Goal: Information Seeking & Learning: Compare options

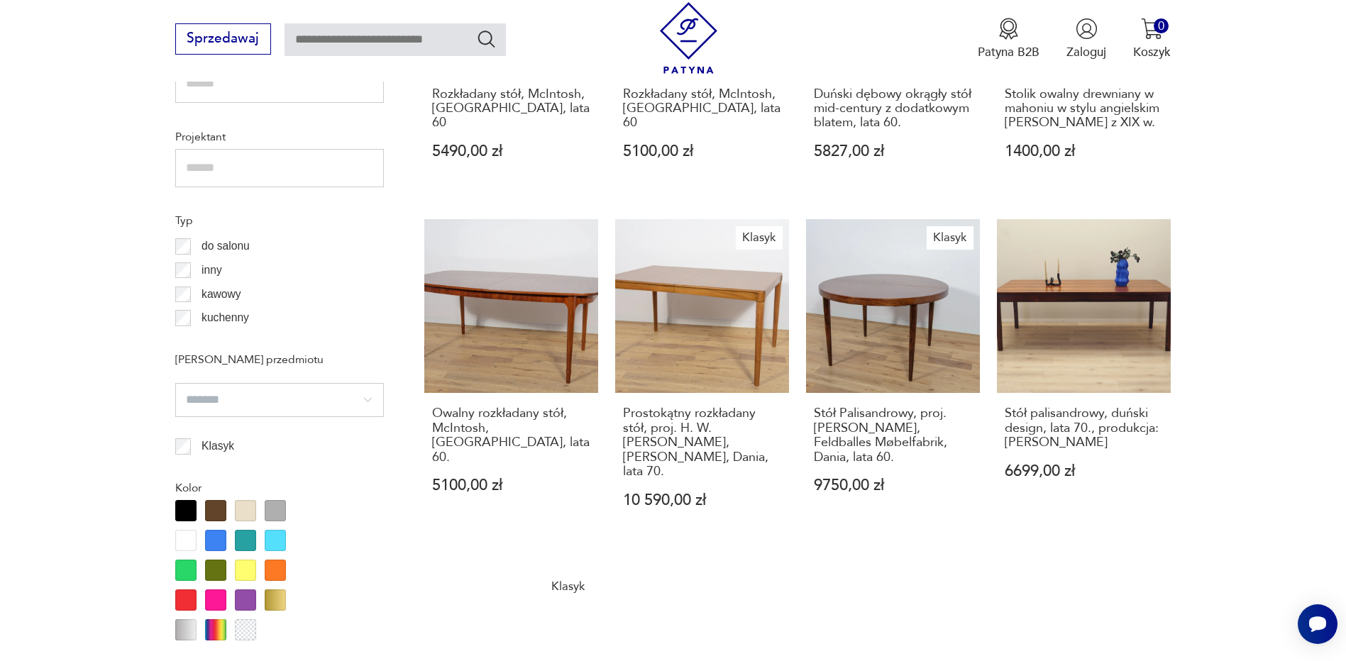
scroll to position [1536, 0]
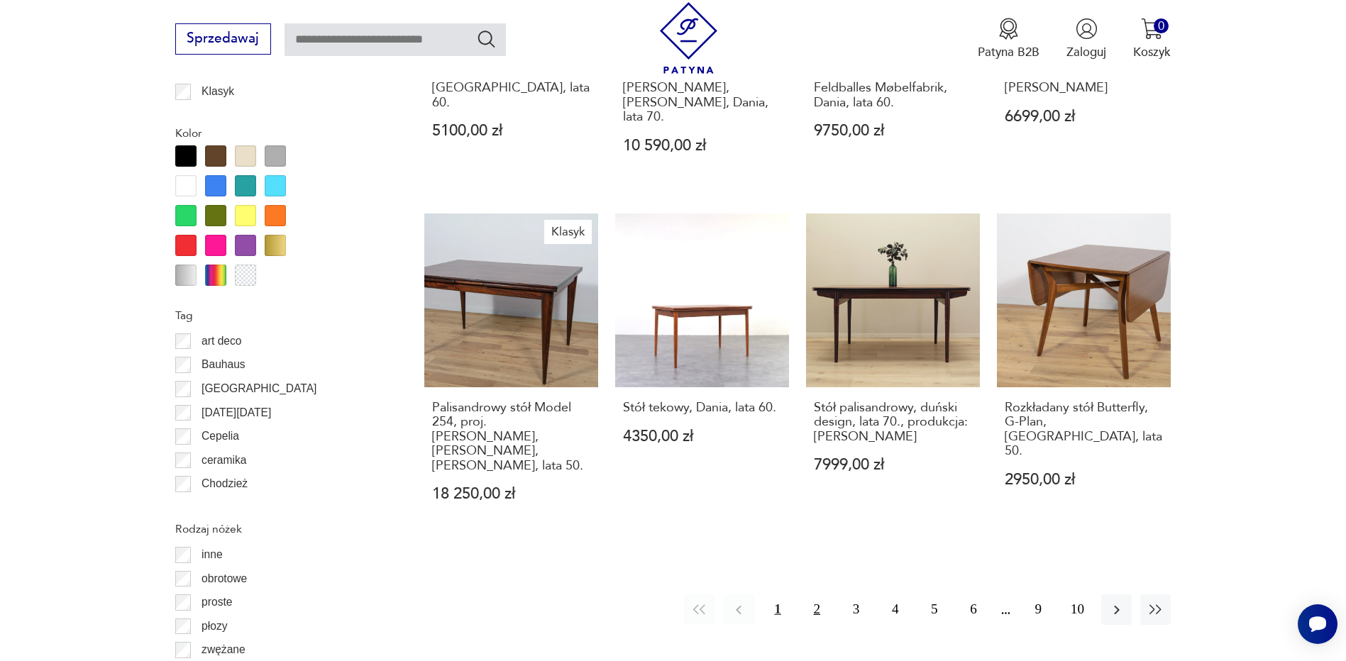
click at [818, 595] on button "2" at bounding box center [817, 610] width 31 height 31
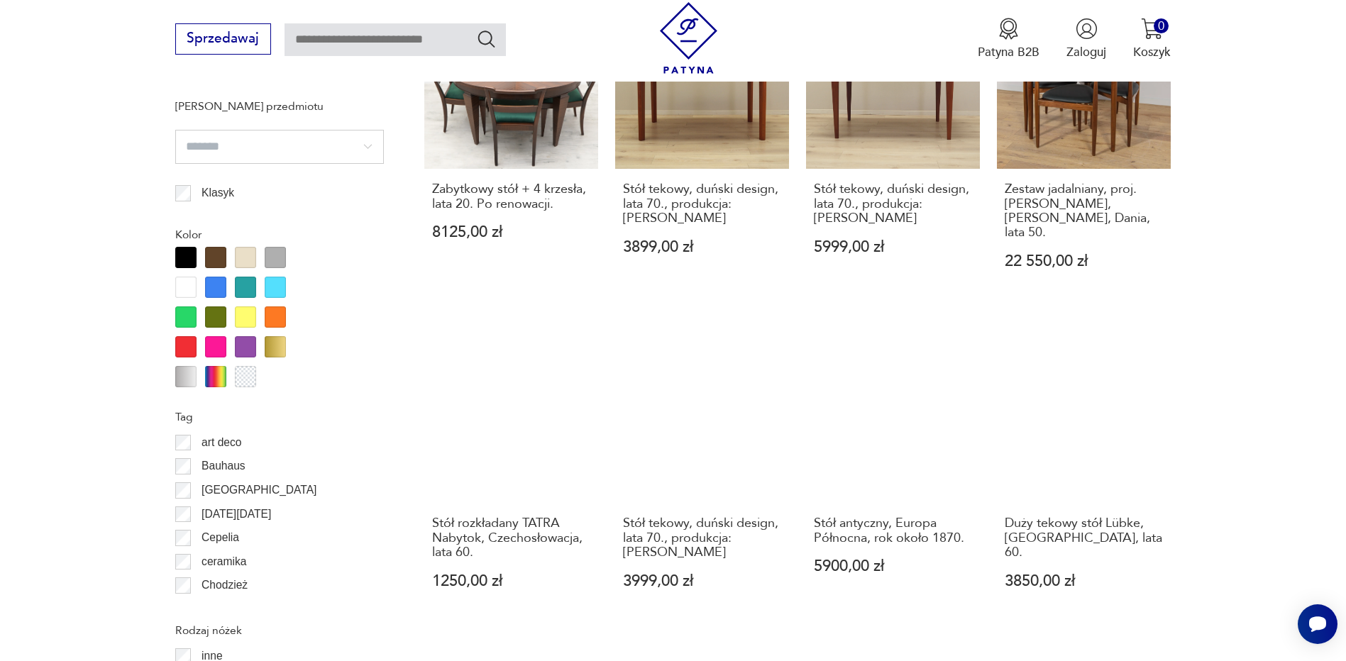
scroll to position [1546, 0]
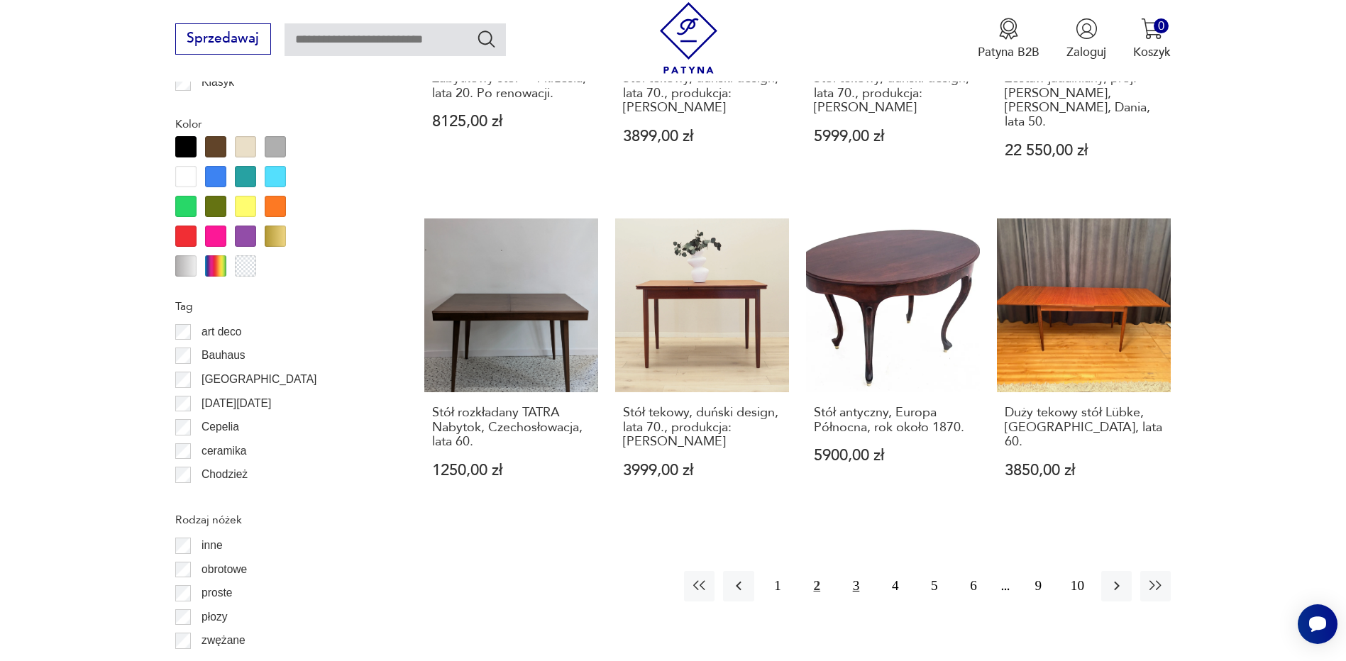
click at [859, 571] on button "3" at bounding box center [856, 586] width 31 height 31
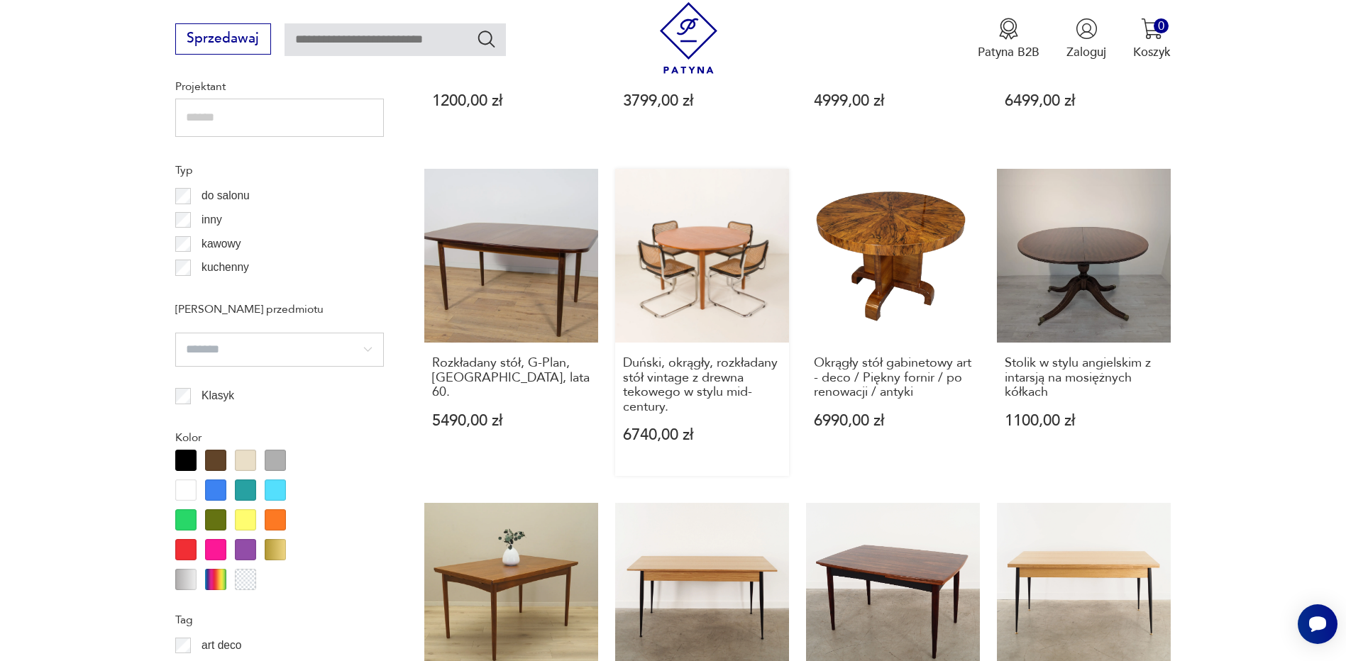
scroll to position [1475, 0]
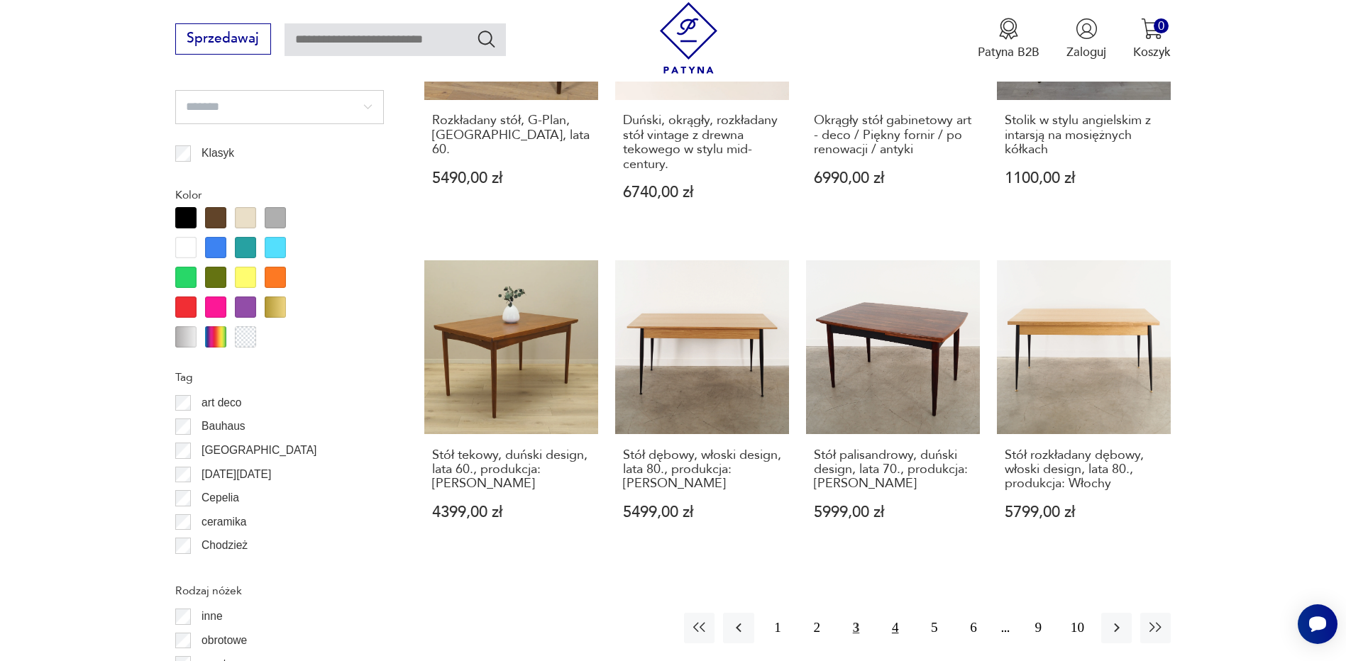
click at [893, 614] on button "4" at bounding box center [895, 628] width 31 height 31
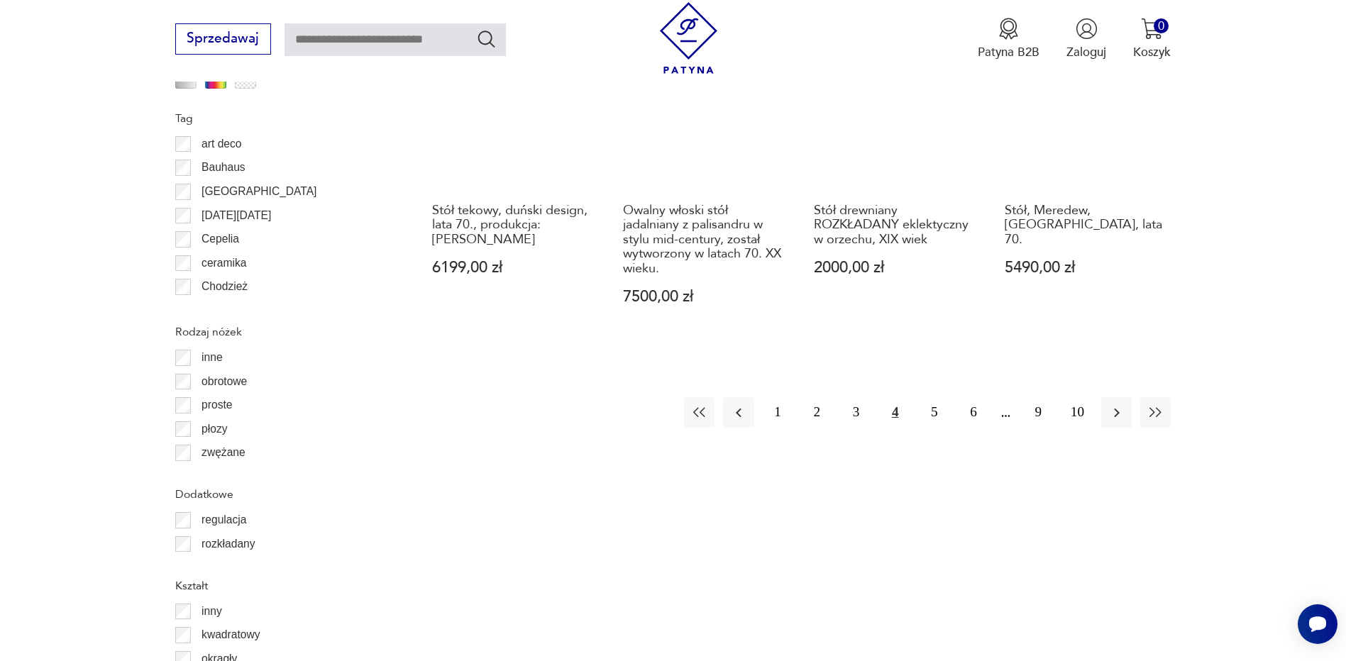
scroll to position [1758, 0]
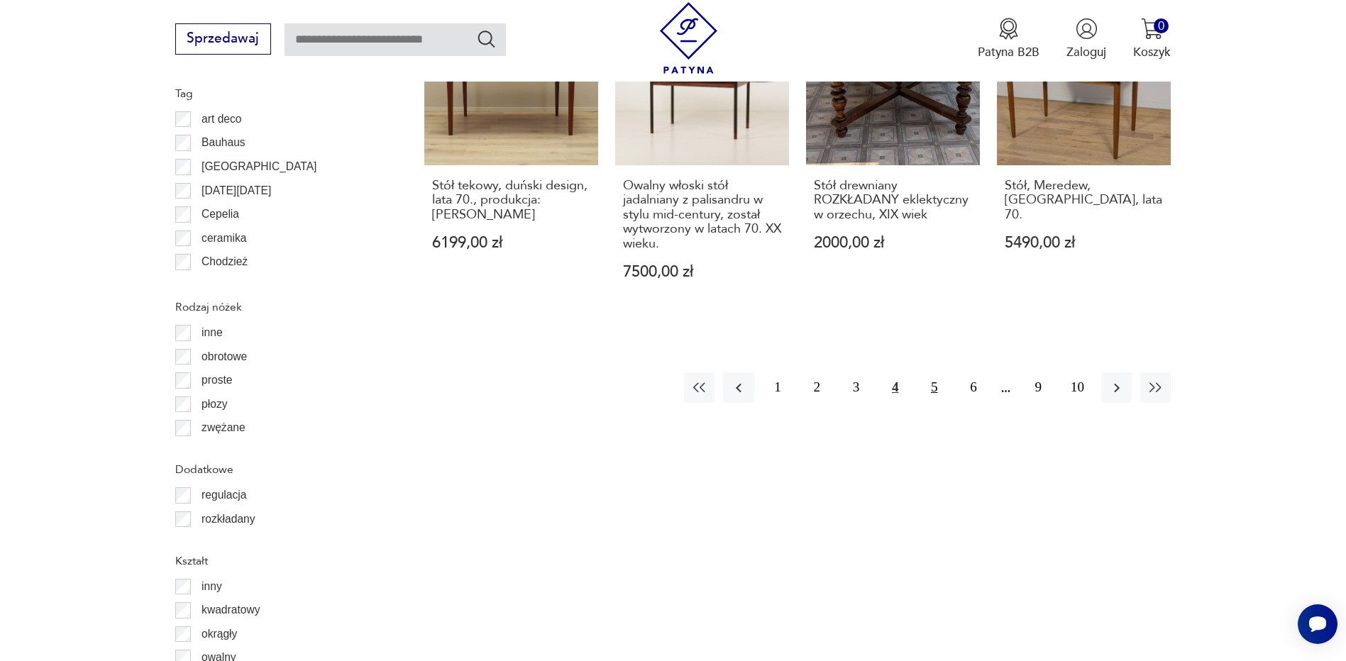
click at [938, 373] on button "5" at bounding box center [934, 388] width 31 height 31
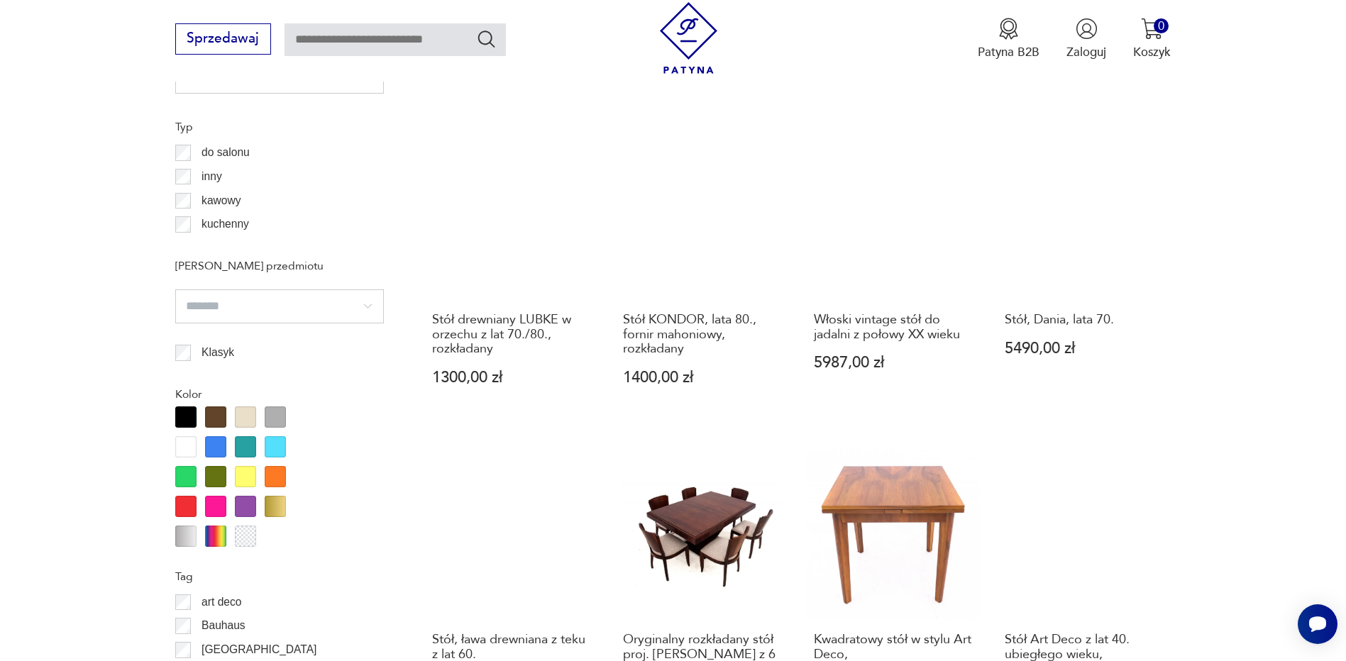
scroll to position [1475, 0]
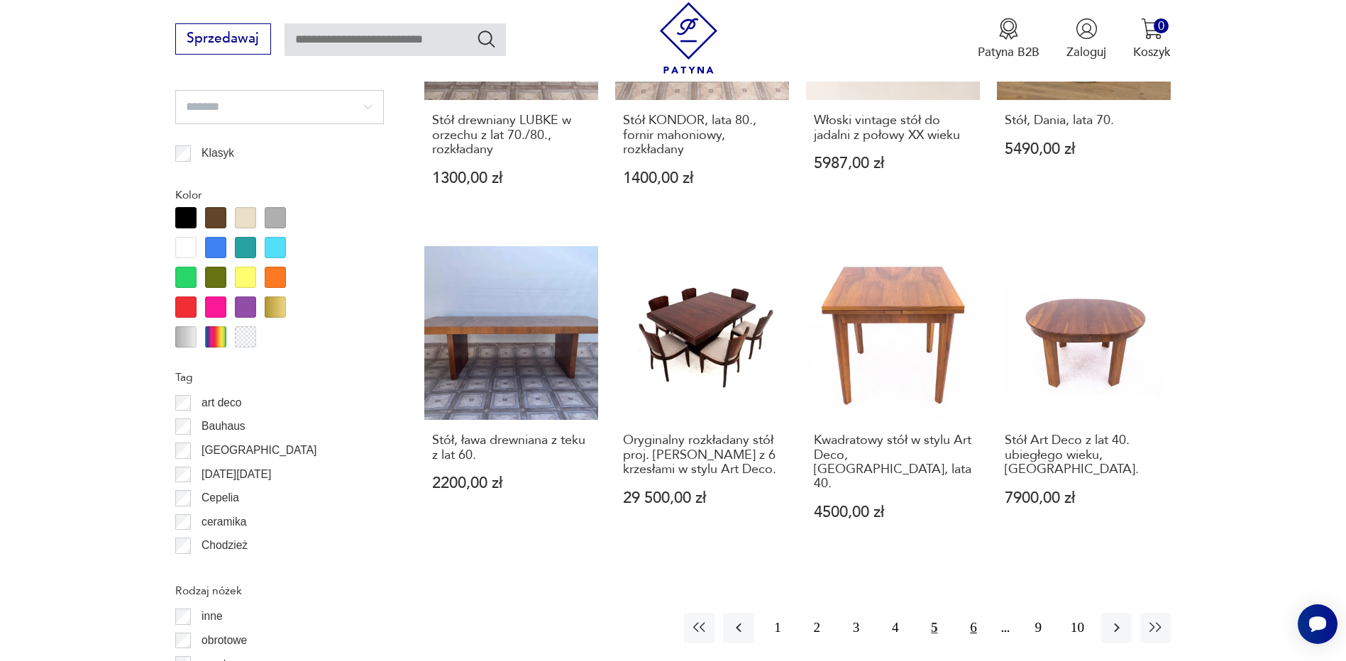
click at [974, 619] on button "6" at bounding box center [973, 628] width 31 height 31
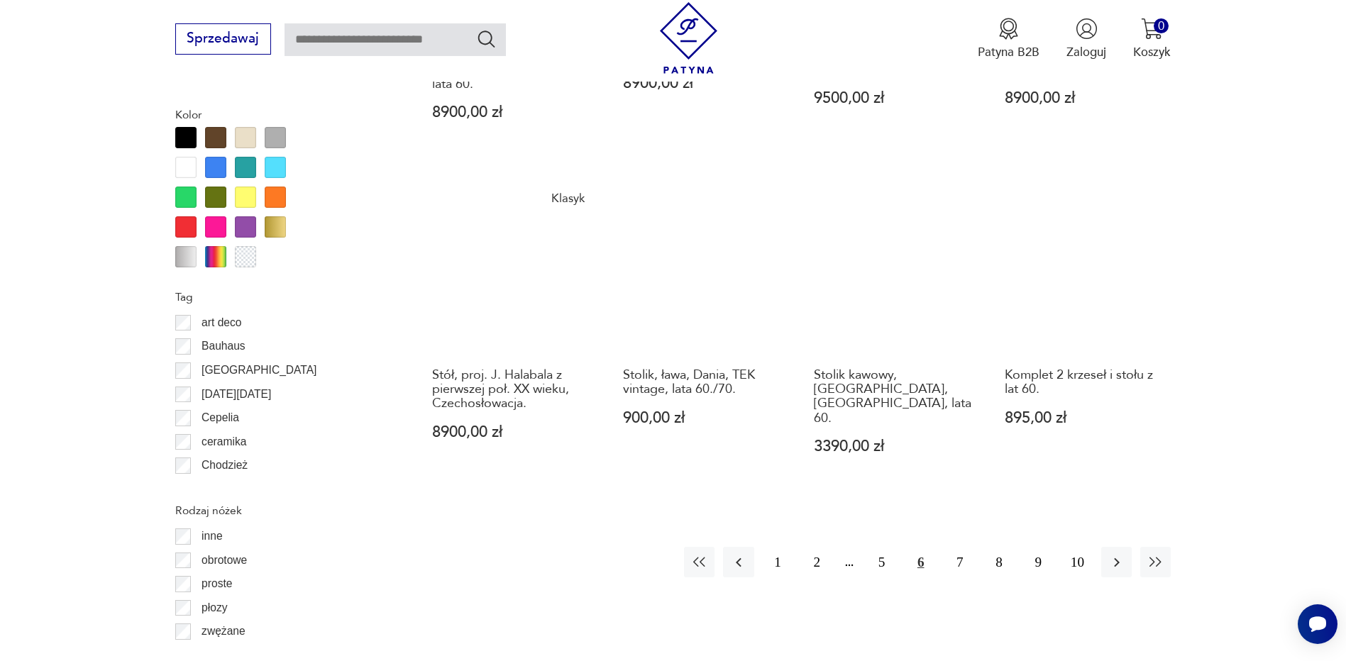
scroll to position [1616, 0]
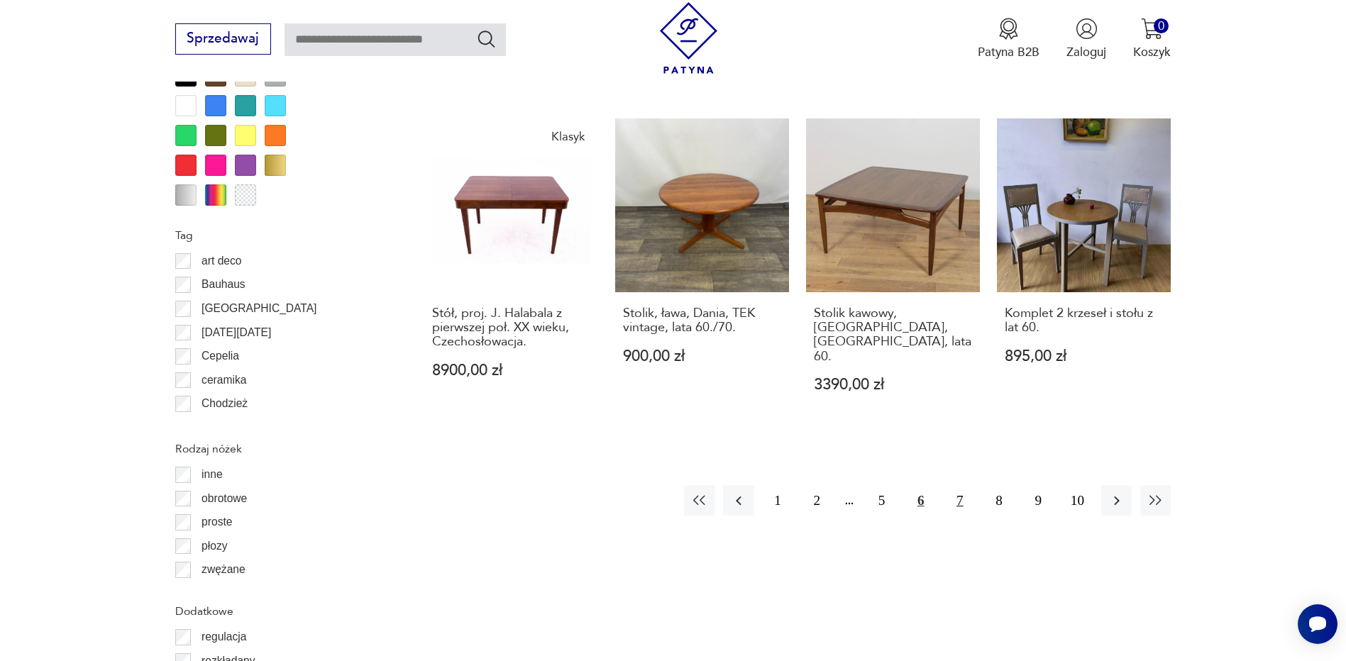
click at [958, 485] on button "7" at bounding box center [959, 500] width 31 height 31
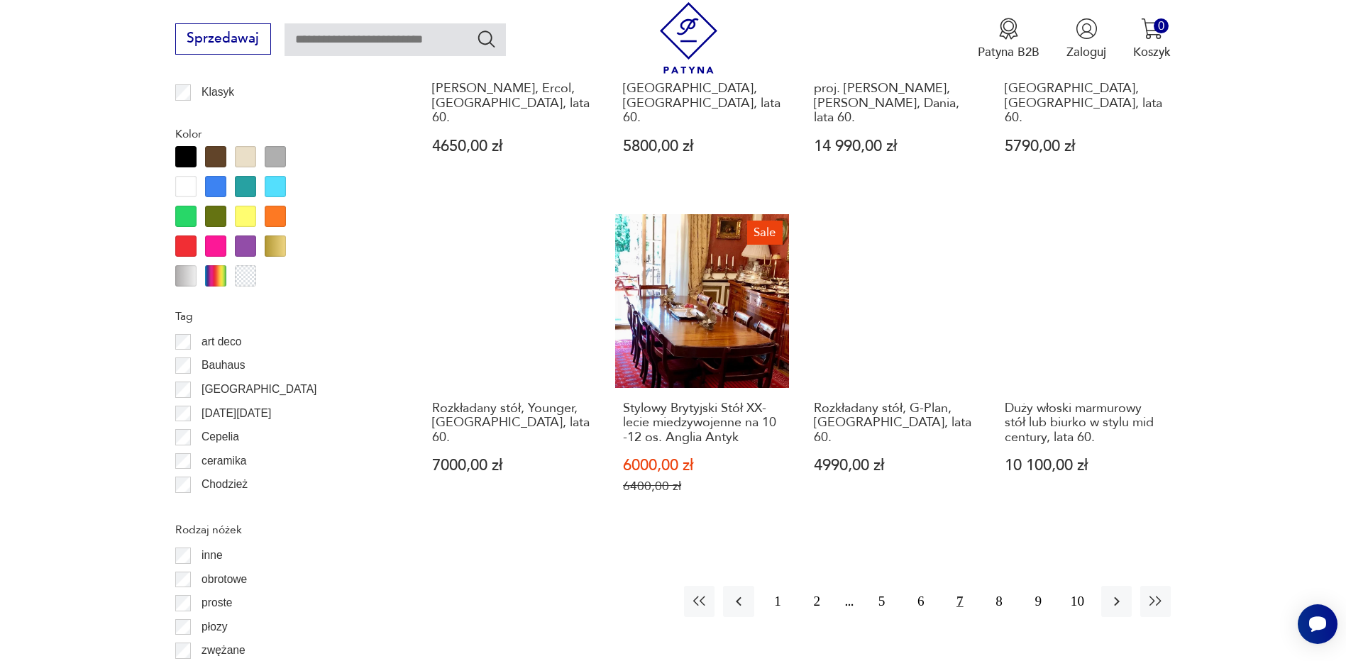
scroll to position [1546, 0]
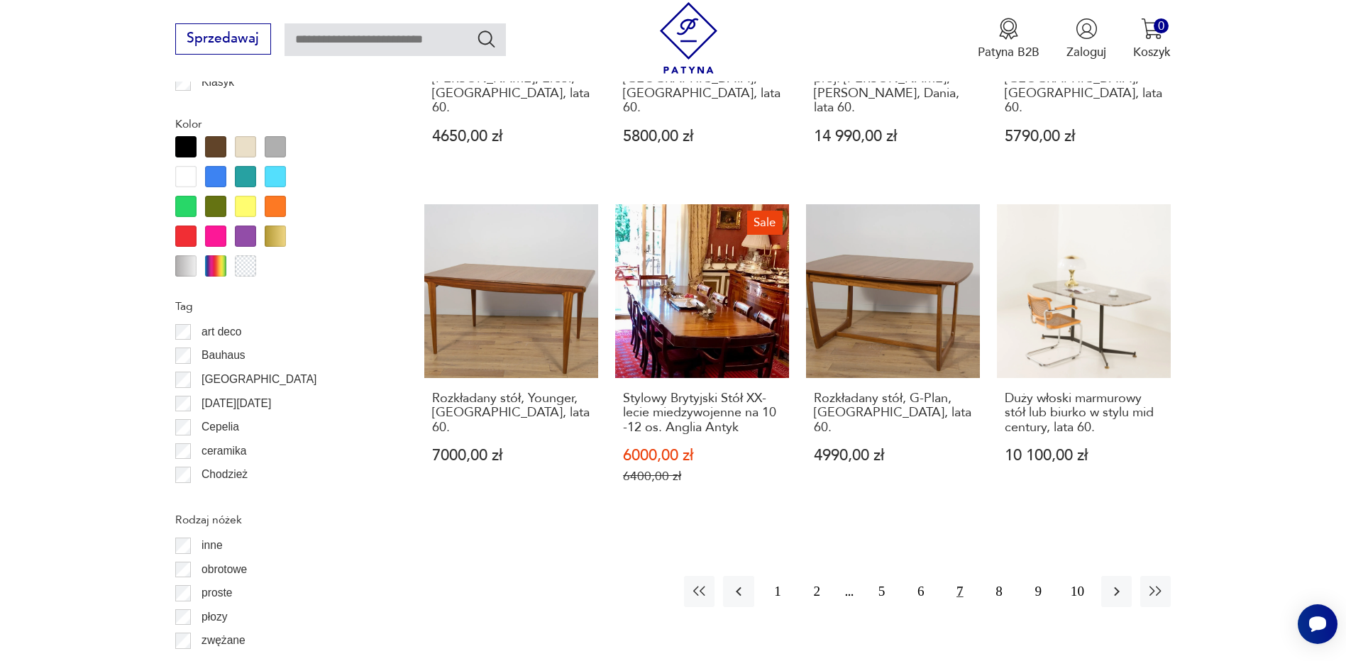
click at [962, 577] on button "7" at bounding box center [959, 591] width 31 height 31
click at [1000, 576] on button "8" at bounding box center [999, 591] width 31 height 31
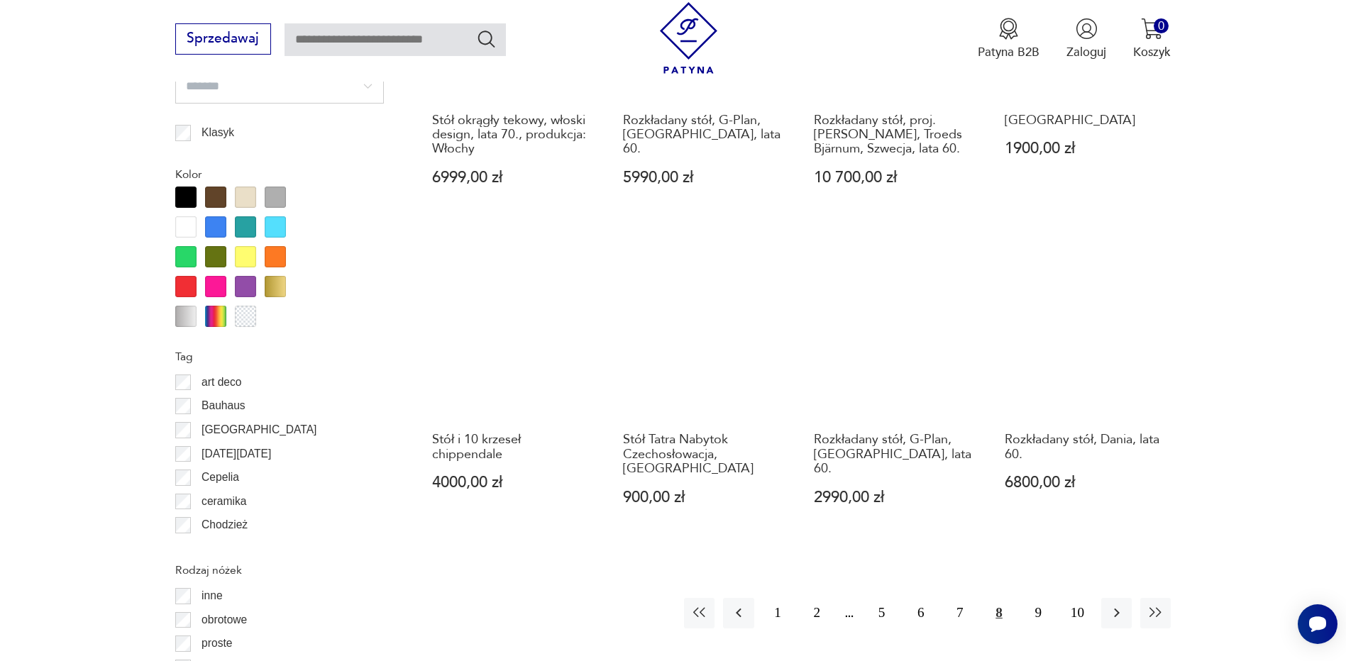
scroll to position [1687, 0]
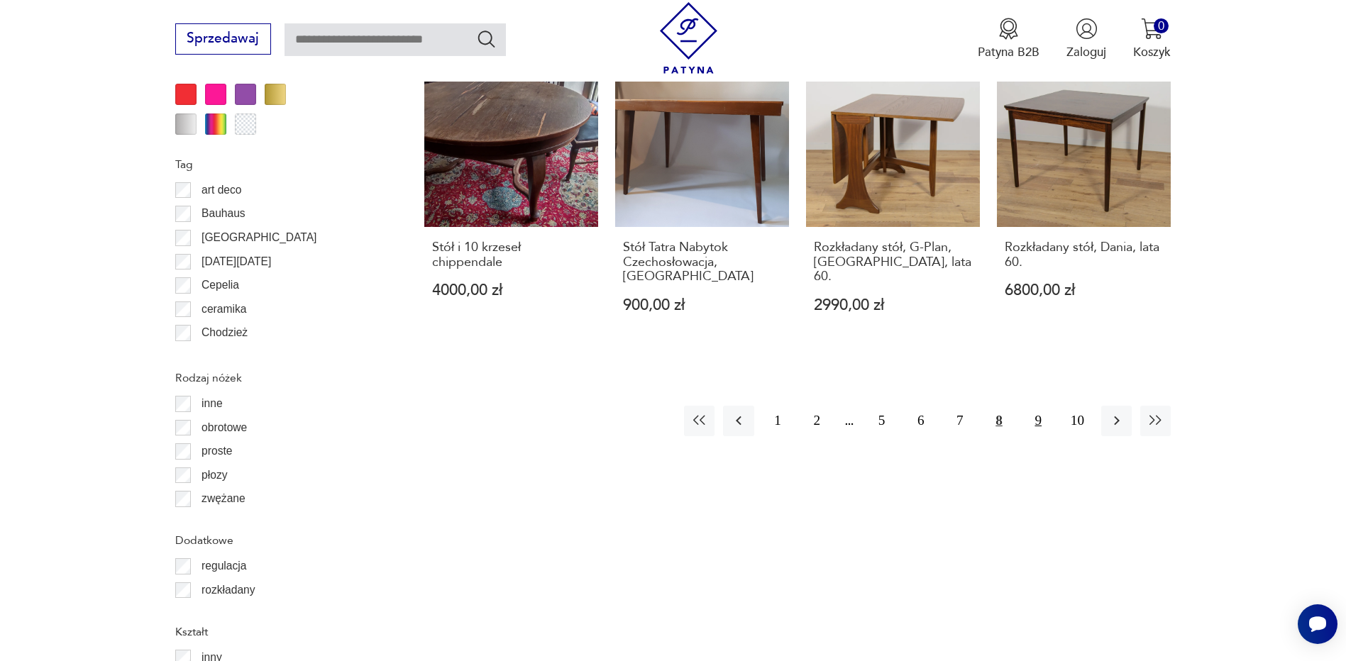
click at [1038, 406] on button "9" at bounding box center [1038, 421] width 31 height 31
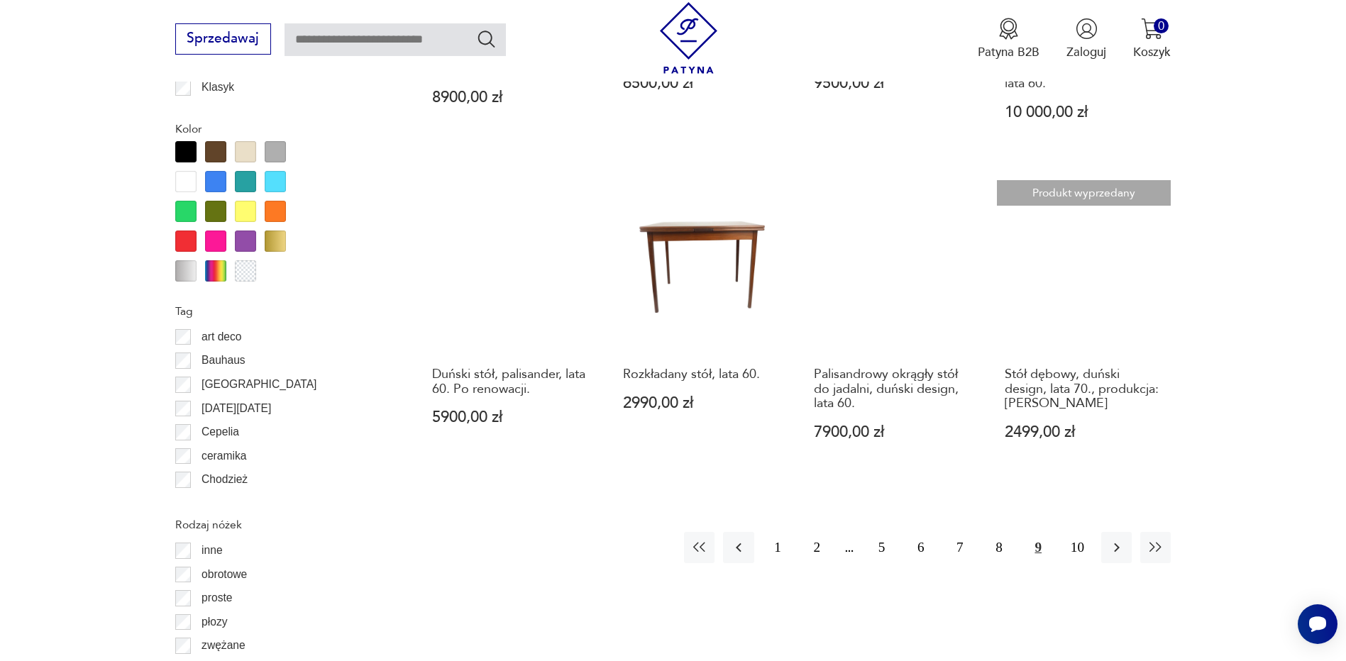
scroll to position [1546, 0]
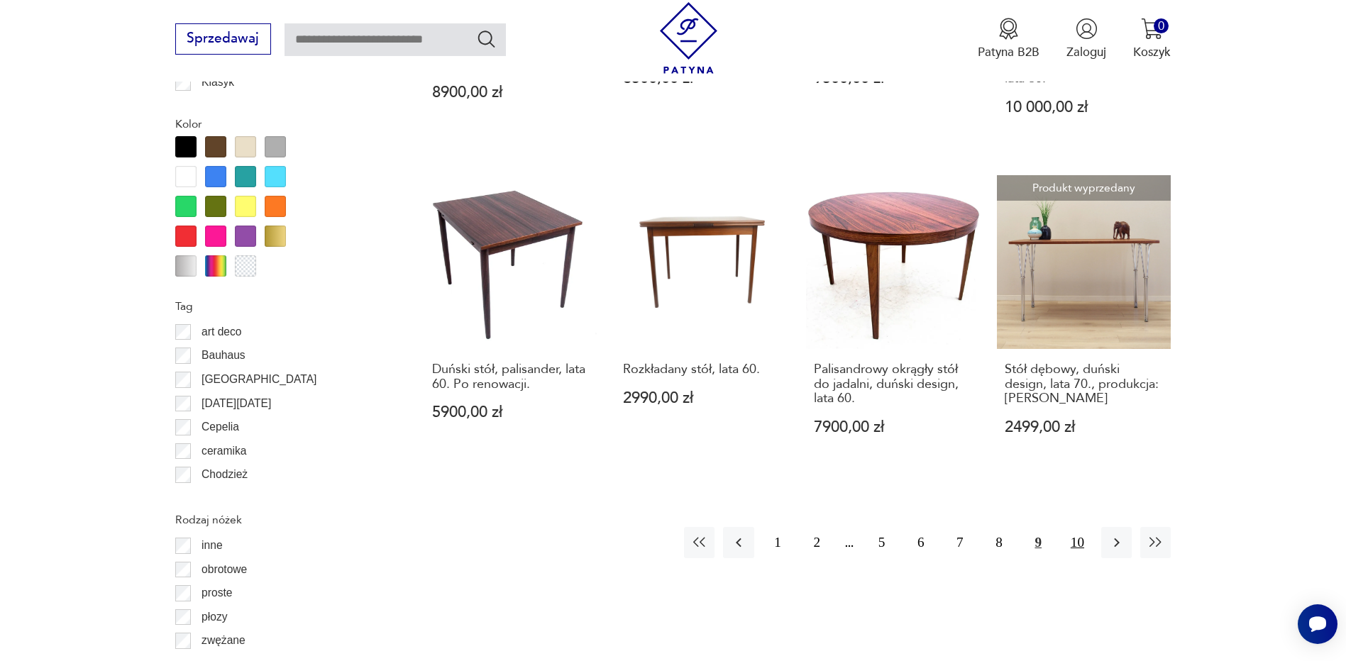
click at [1074, 527] on button "10" at bounding box center [1077, 542] width 31 height 31
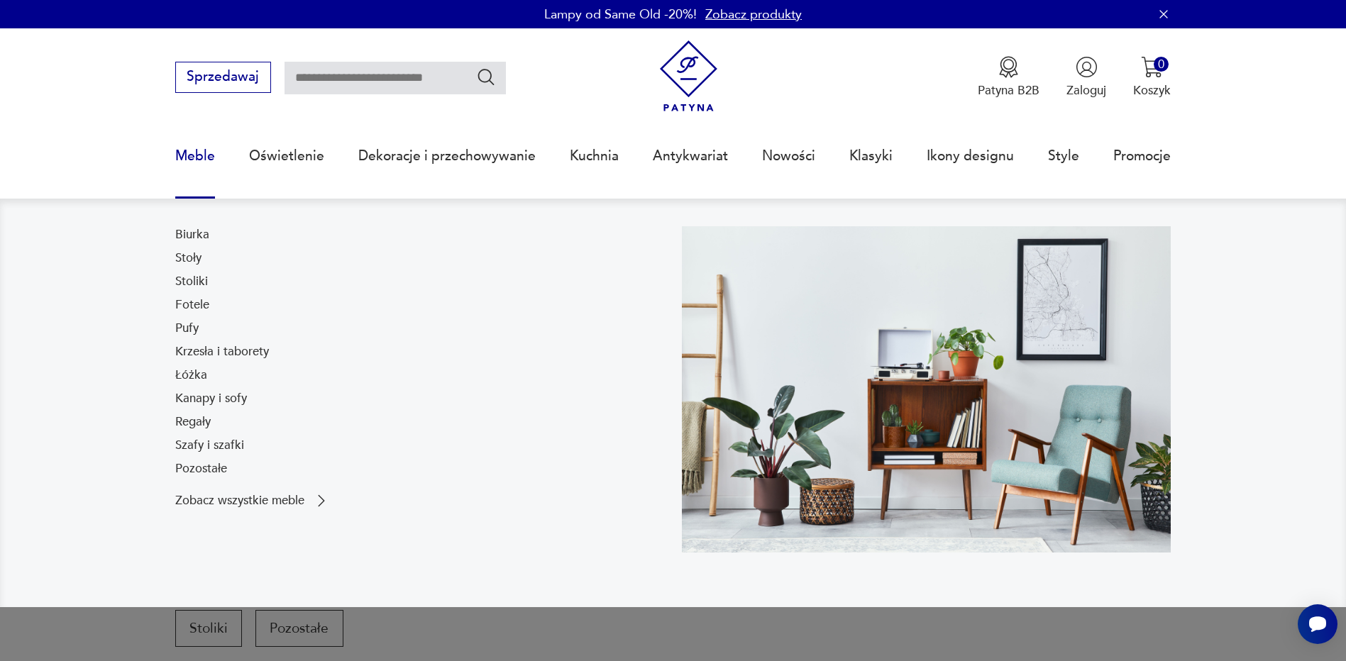
click at [202, 153] on link "Meble" at bounding box center [195, 155] width 40 height 65
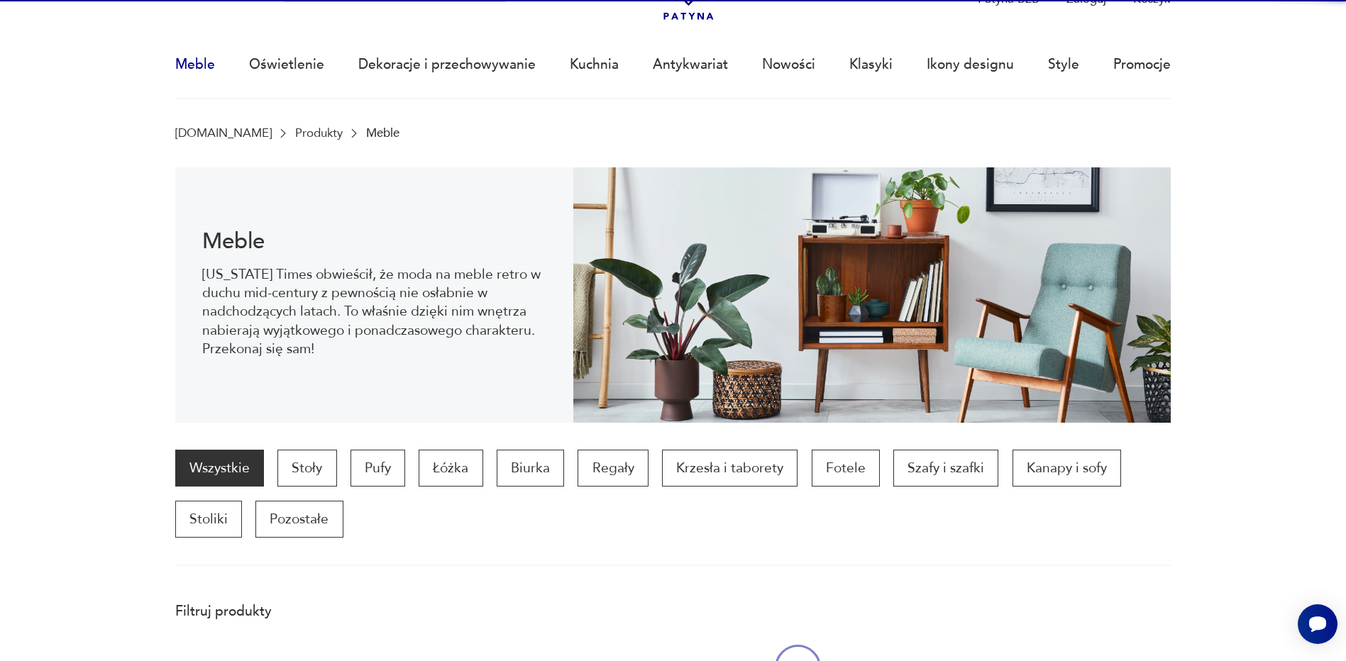
click at [202, 167] on div "Meble New York Times obwieścił, że moda na meble retro w duchu mid-century z pe…" at bounding box center [374, 294] width 399 height 255
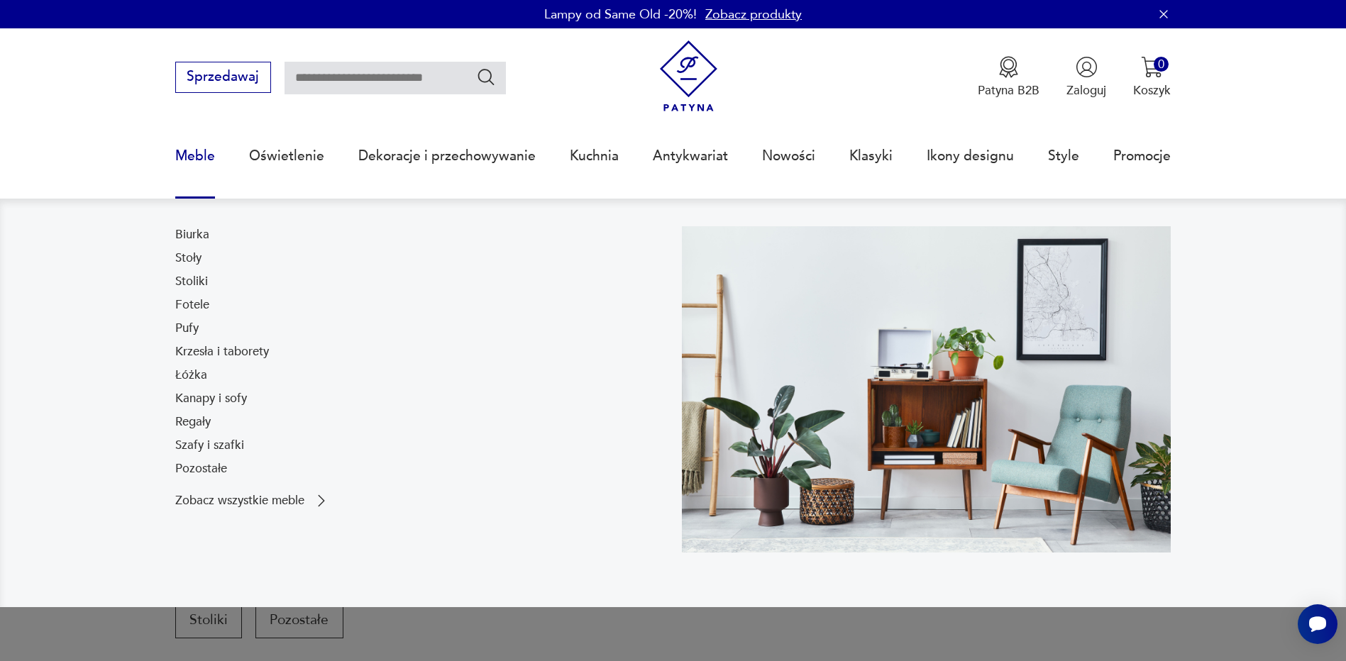
click at [177, 154] on link "Meble" at bounding box center [195, 155] width 40 height 65
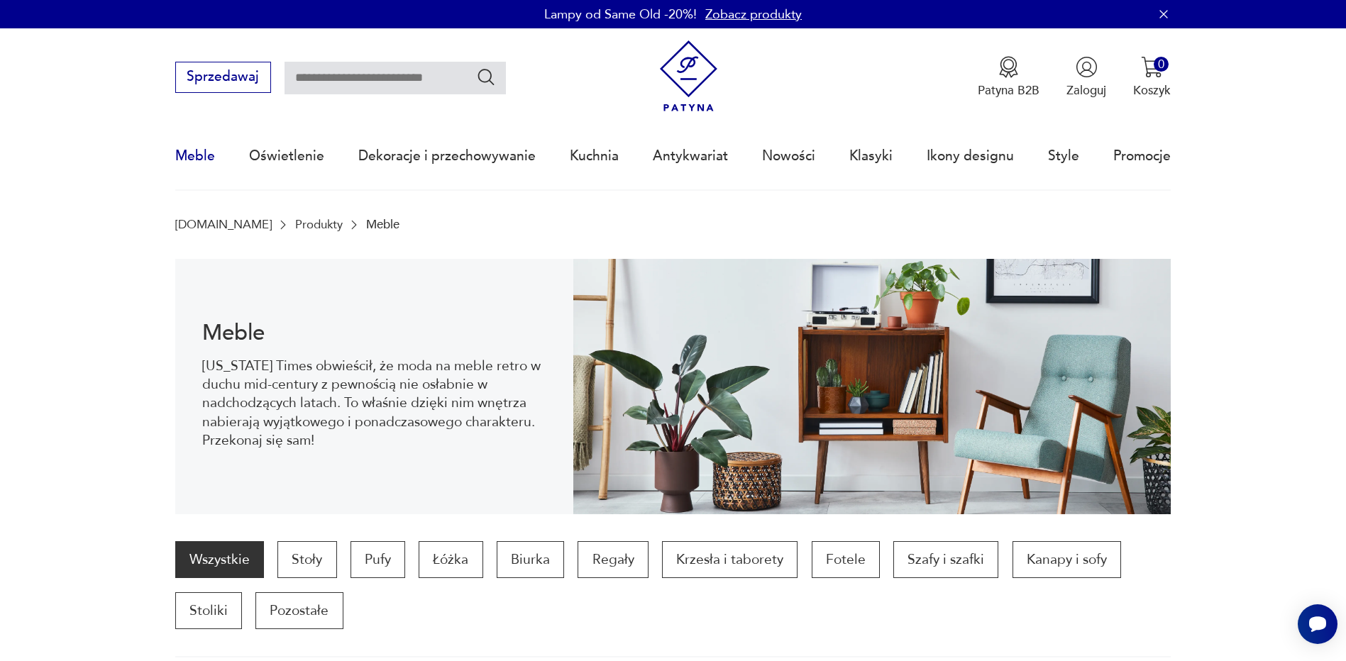
click at [177, 154] on link "Meble" at bounding box center [195, 155] width 40 height 65
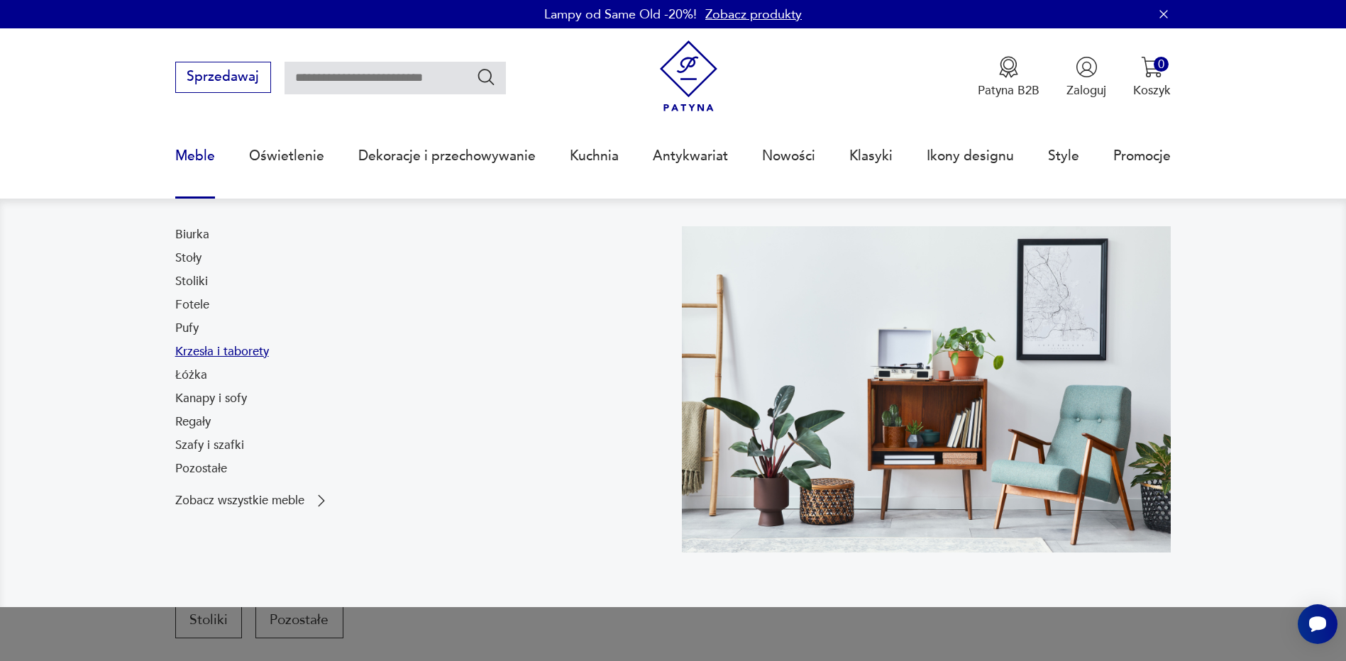
click at [199, 348] on link "Krzesła i taborety" at bounding box center [222, 351] width 94 height 17
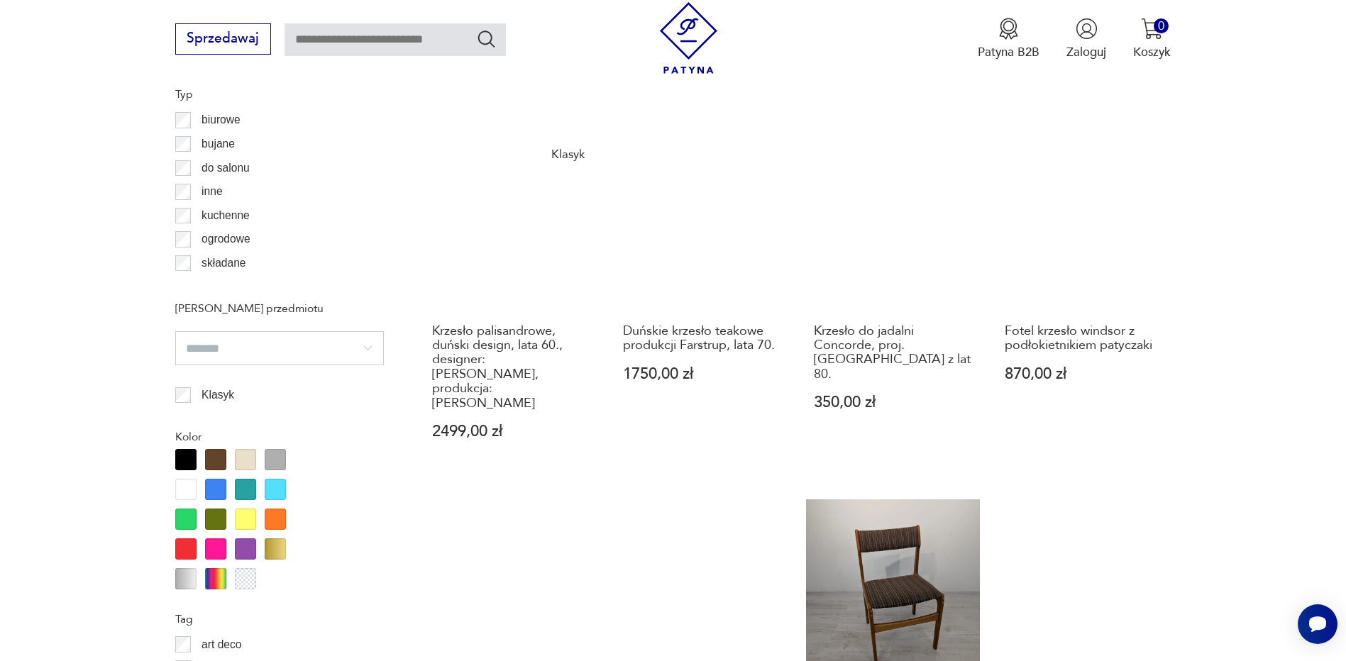
scroll to position [1324, 0]
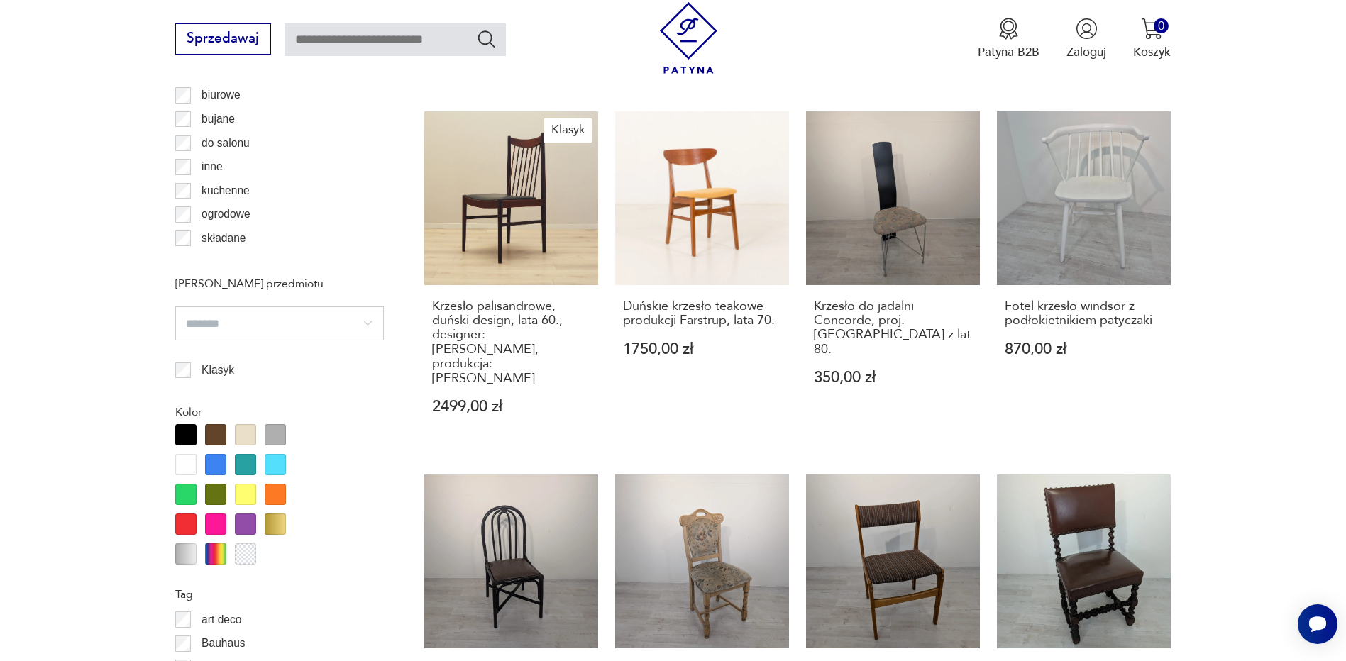
click at [338, 320] on input "search" at bounding box center [279, 324] width 209 height 34
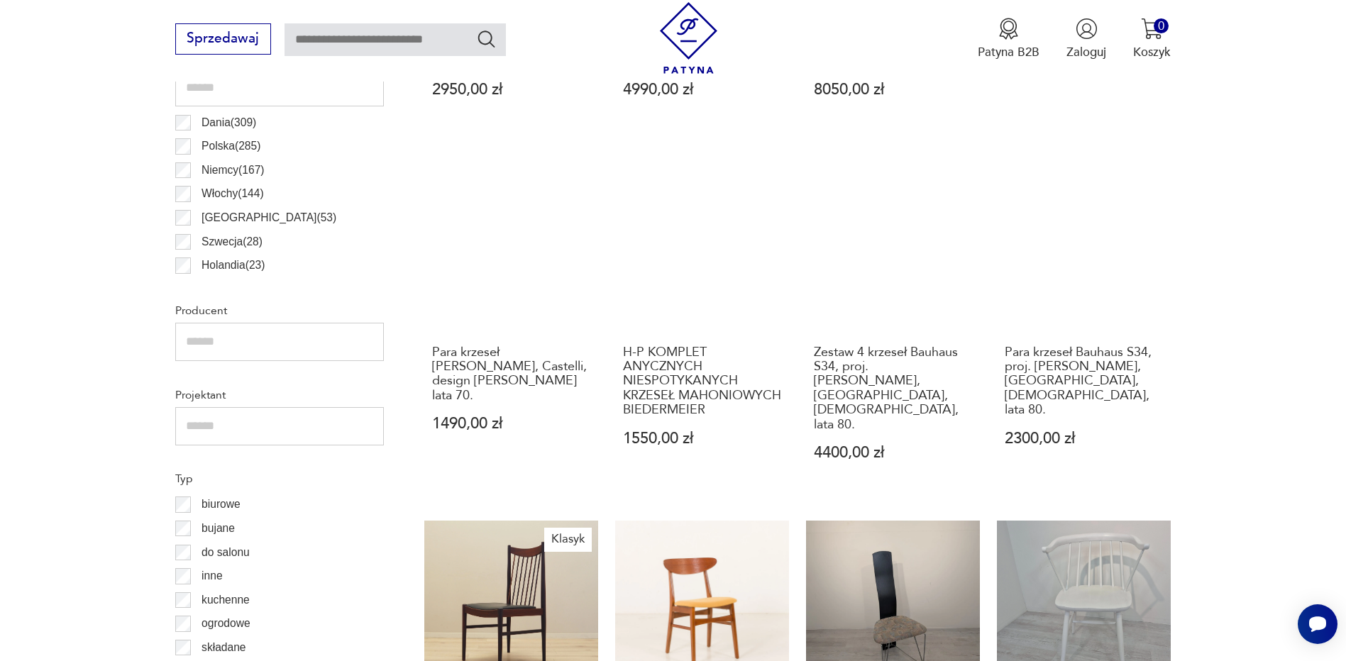
scroll to position [898, 0]
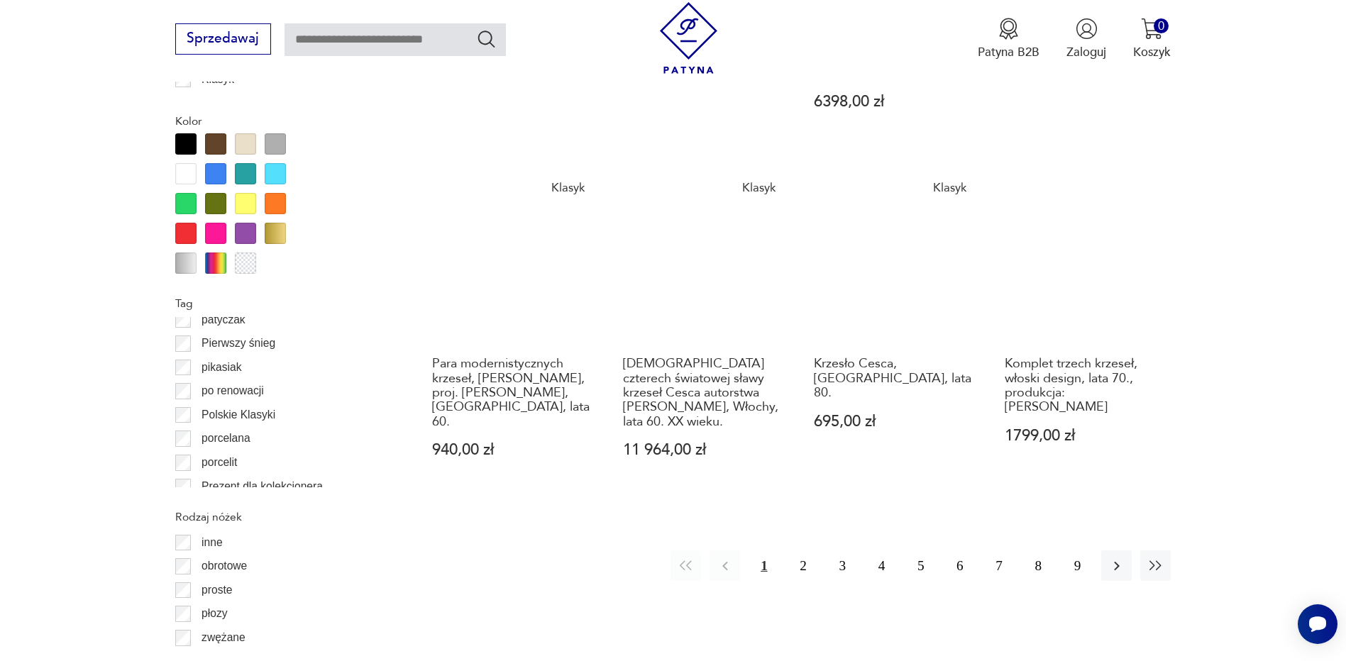
scroll to position [1608, 0]
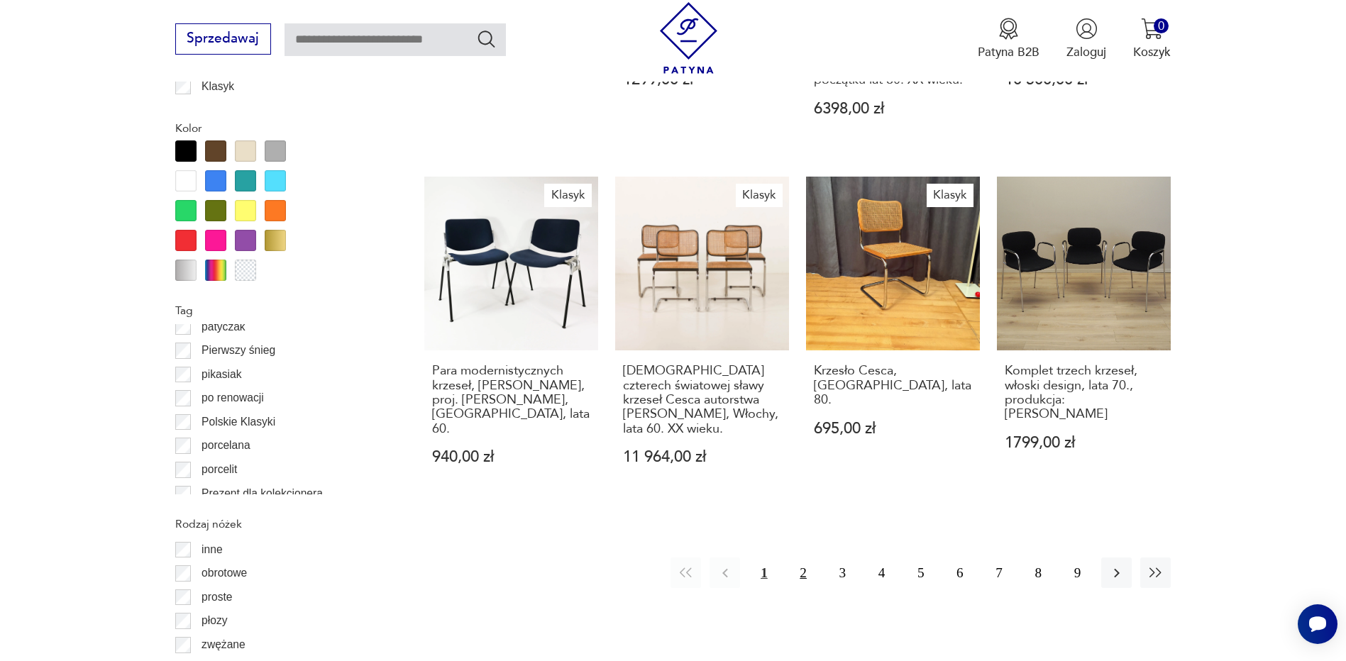
click at [802, 558] on button "2" at bounding box center [803, 573] width 31 height 31
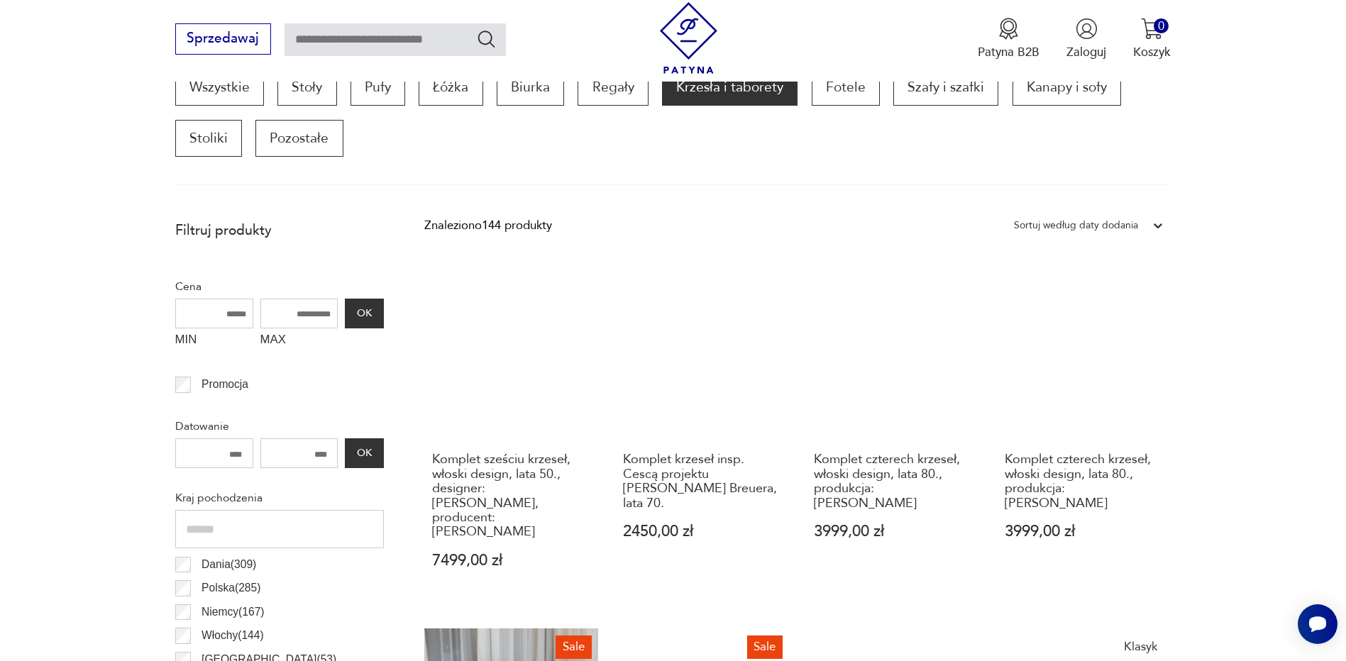
scroll to position [756, 0]
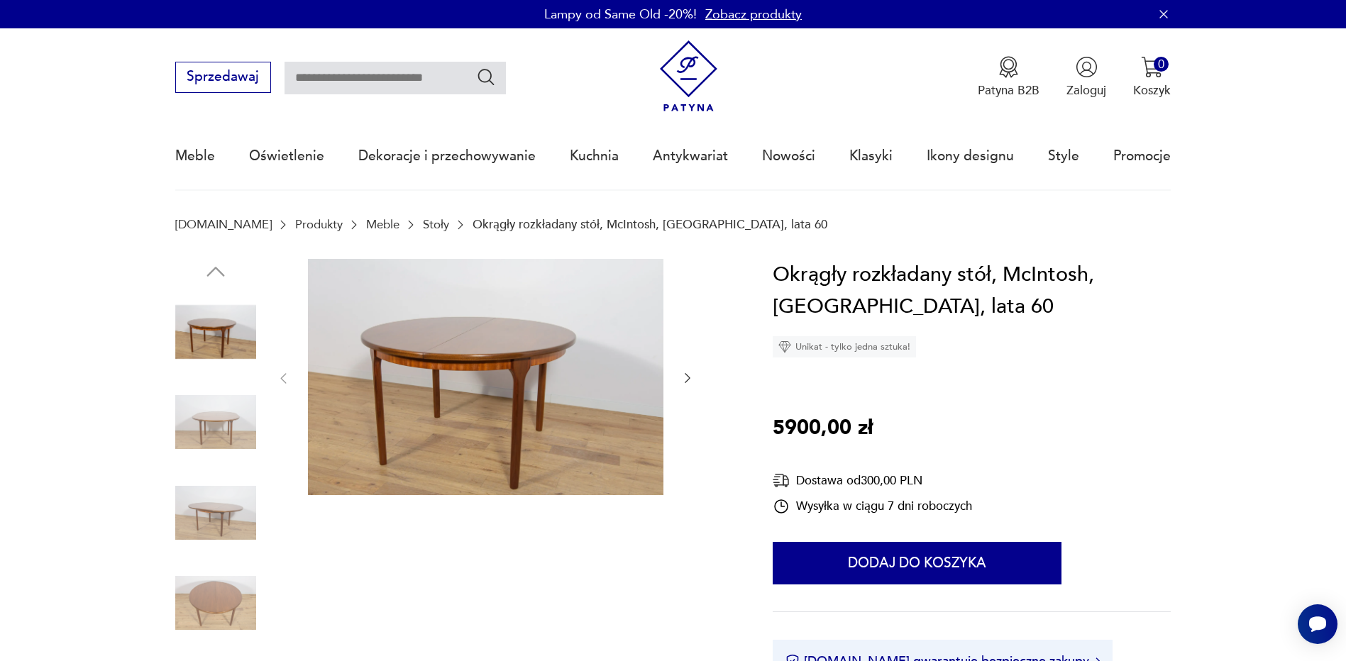
click at [209, 419] on img at bounding box center [215, 422] width 81 height 81
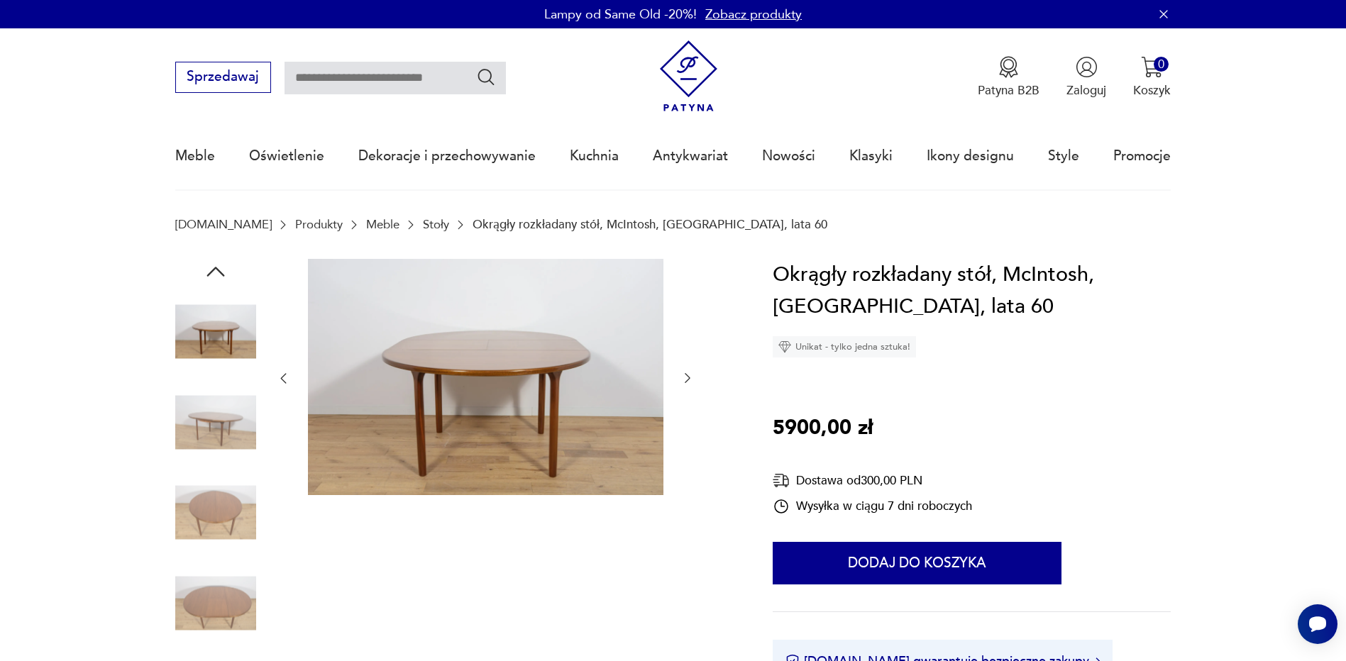
click at [224, 495] on img at bounding box center [215, 513] width 81 height 81
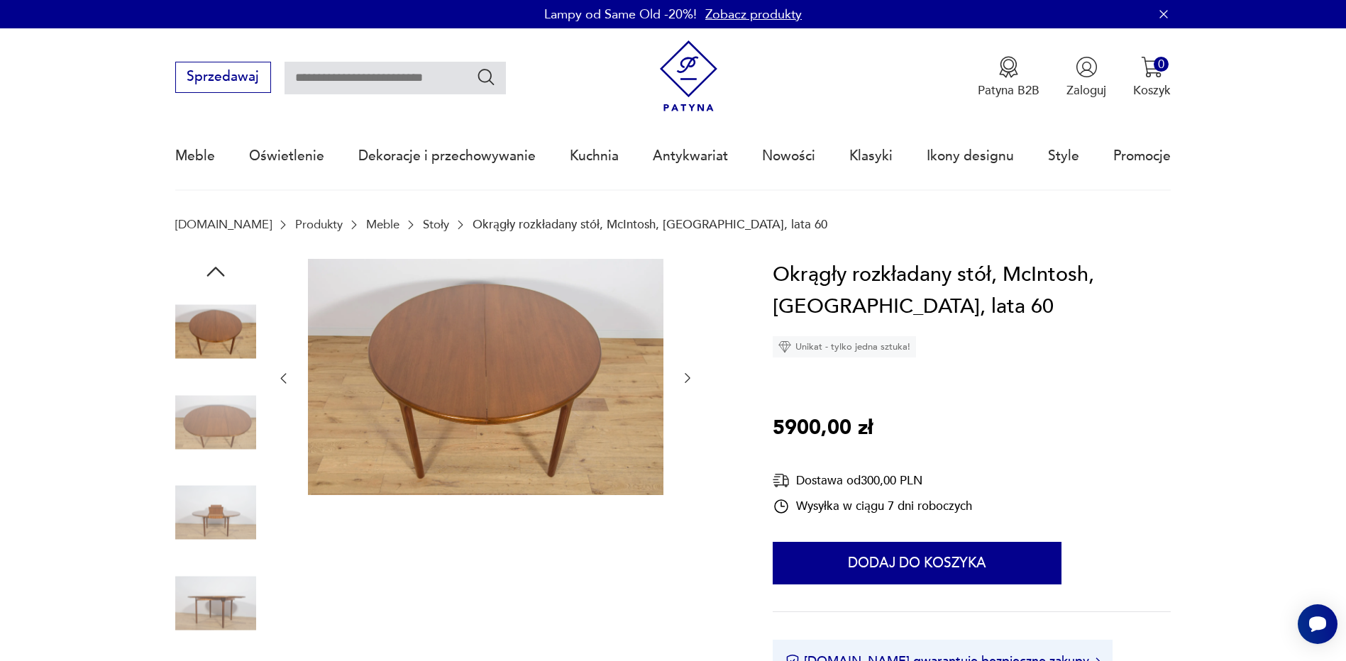
click at [223, 529] on img at bounding box center [215, 513] width 81 height 81
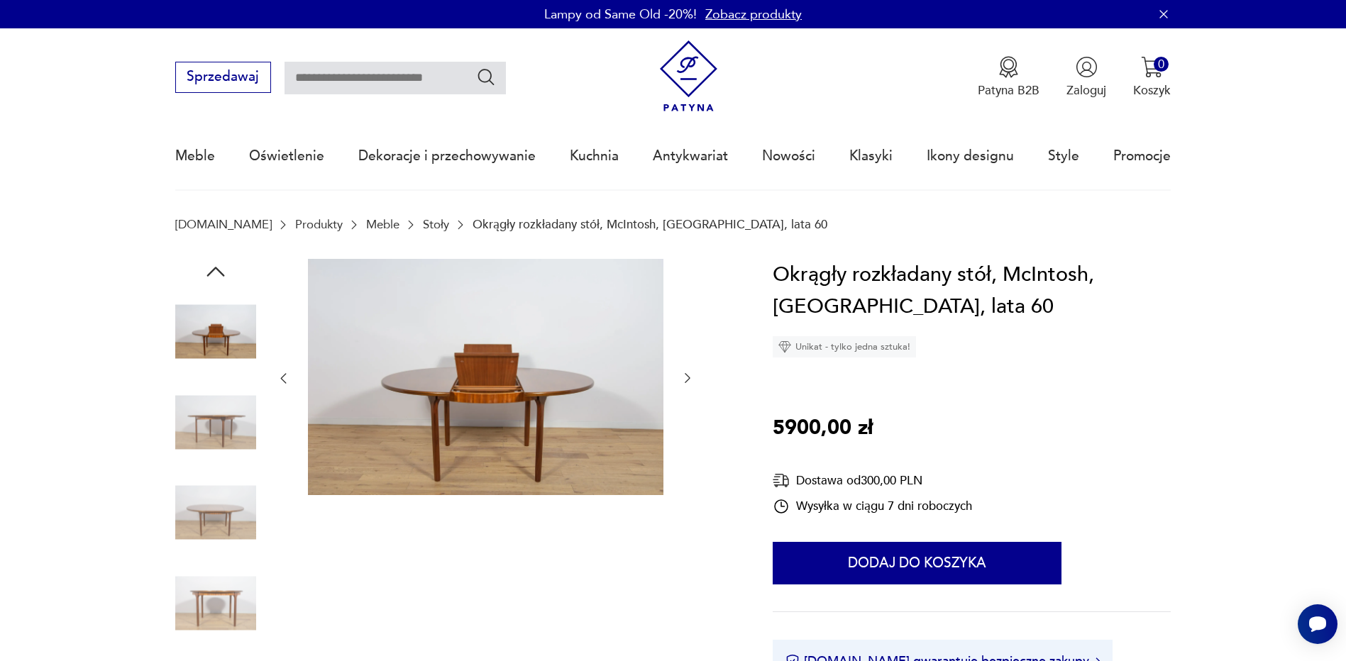
click at [228, 521] on img at bounding box center [215, 513] width 81 height 81
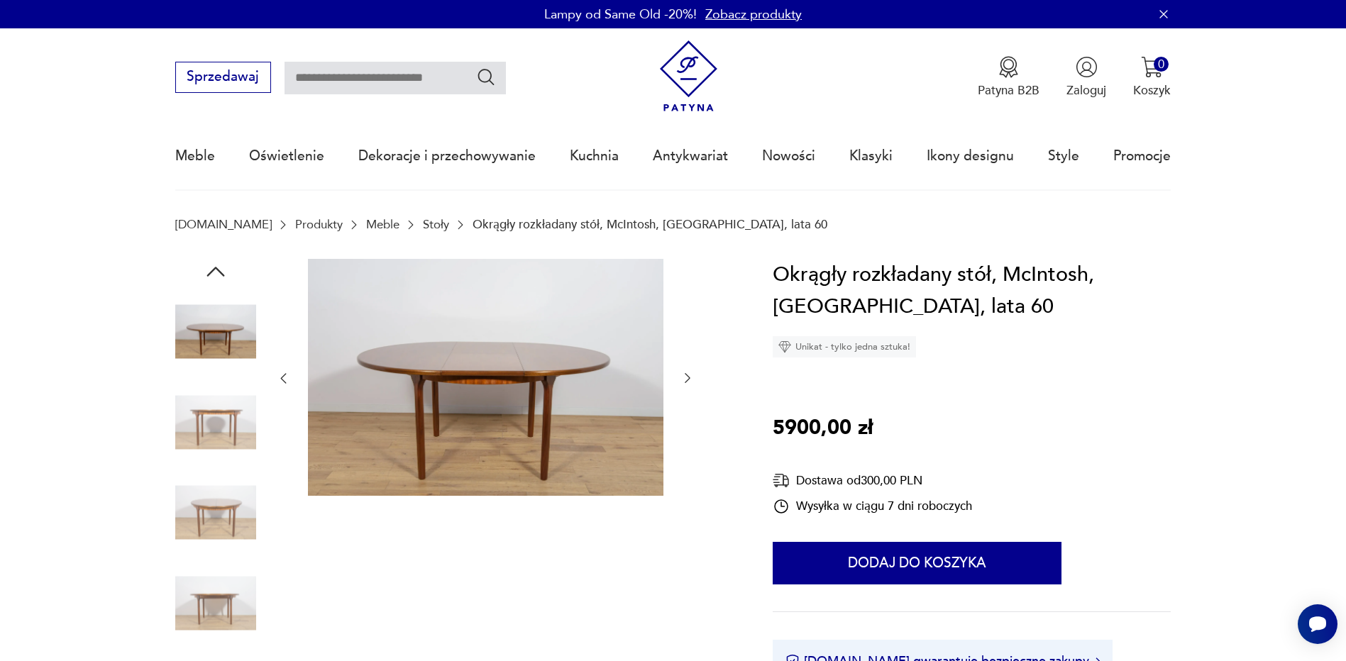
click at [219, 418] on img at bounding box center [215, 422] width 81 height 81
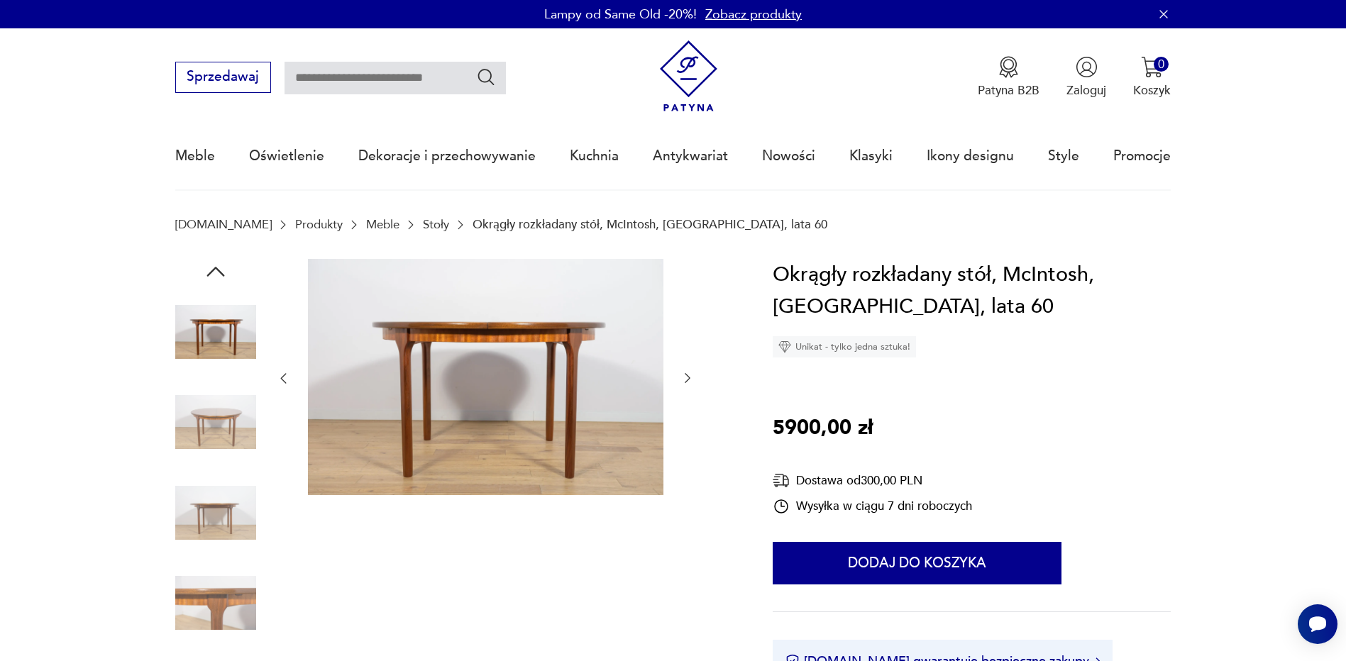
click at [227, 435] on img at bounding box center [215, 422] width 81 height 81
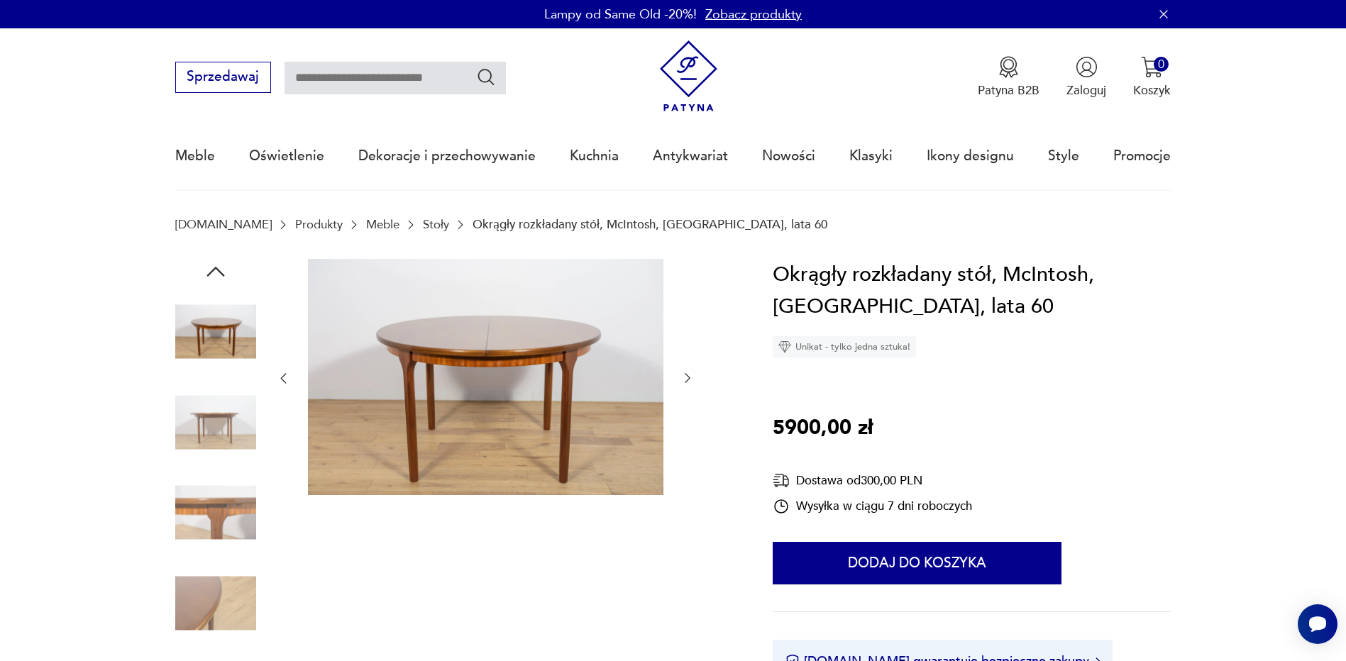
click at [214, 432] on img at bounding box center [215, 422] width 81 height 81
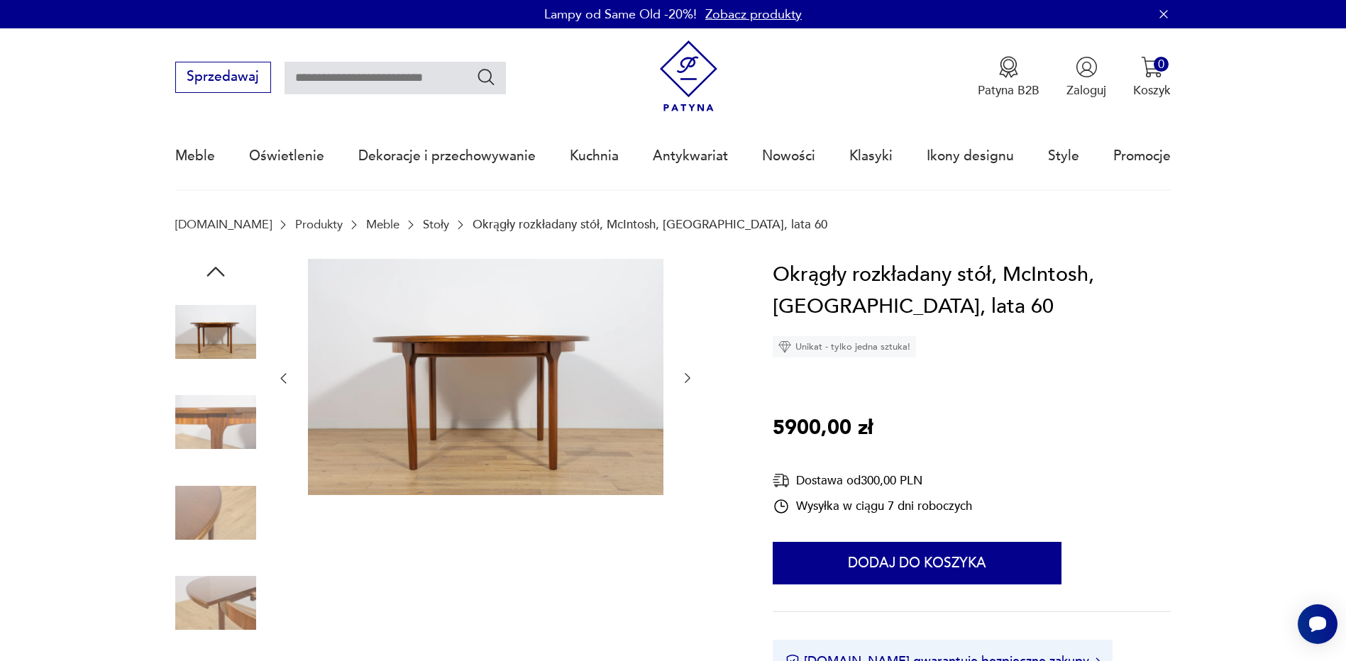
click at [220, 446] on img at bounding box center [215, 422] width 81 height 81
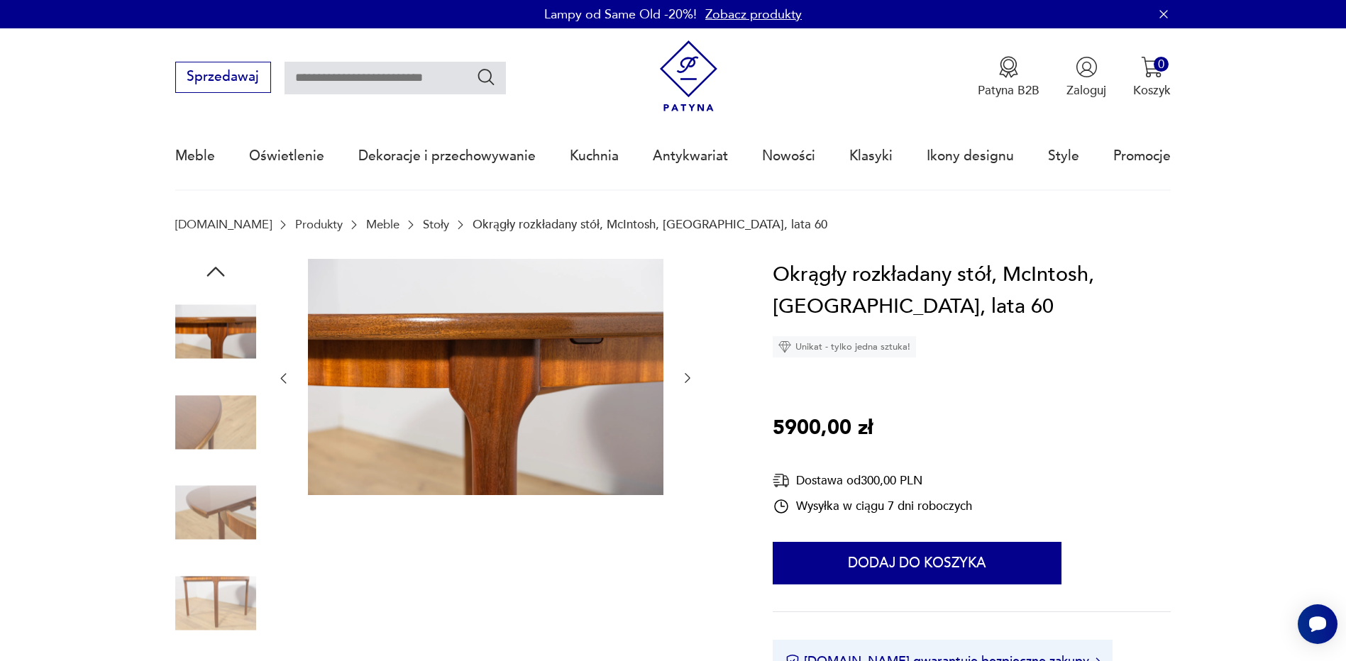
click at [229, 503] on img at bounding box center [215, 513] width 81 height 81
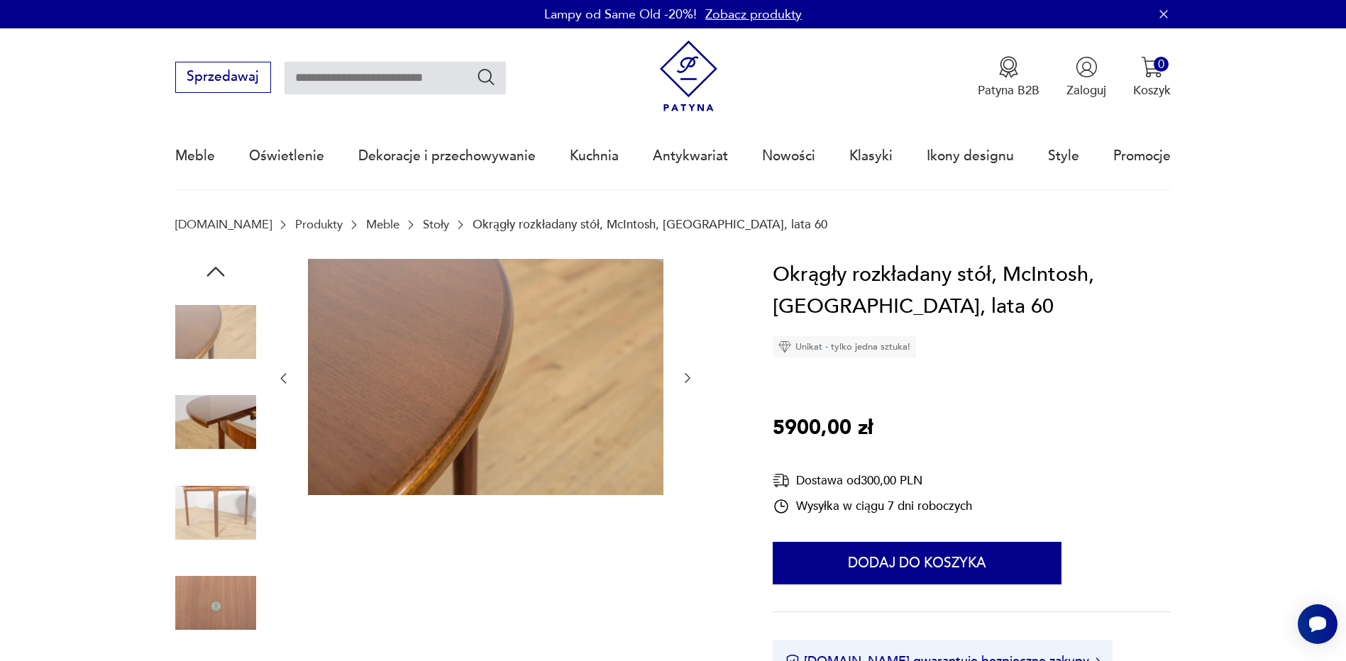
click at [192, 585] on img at bounding box center [215, 603] width 81 height 81
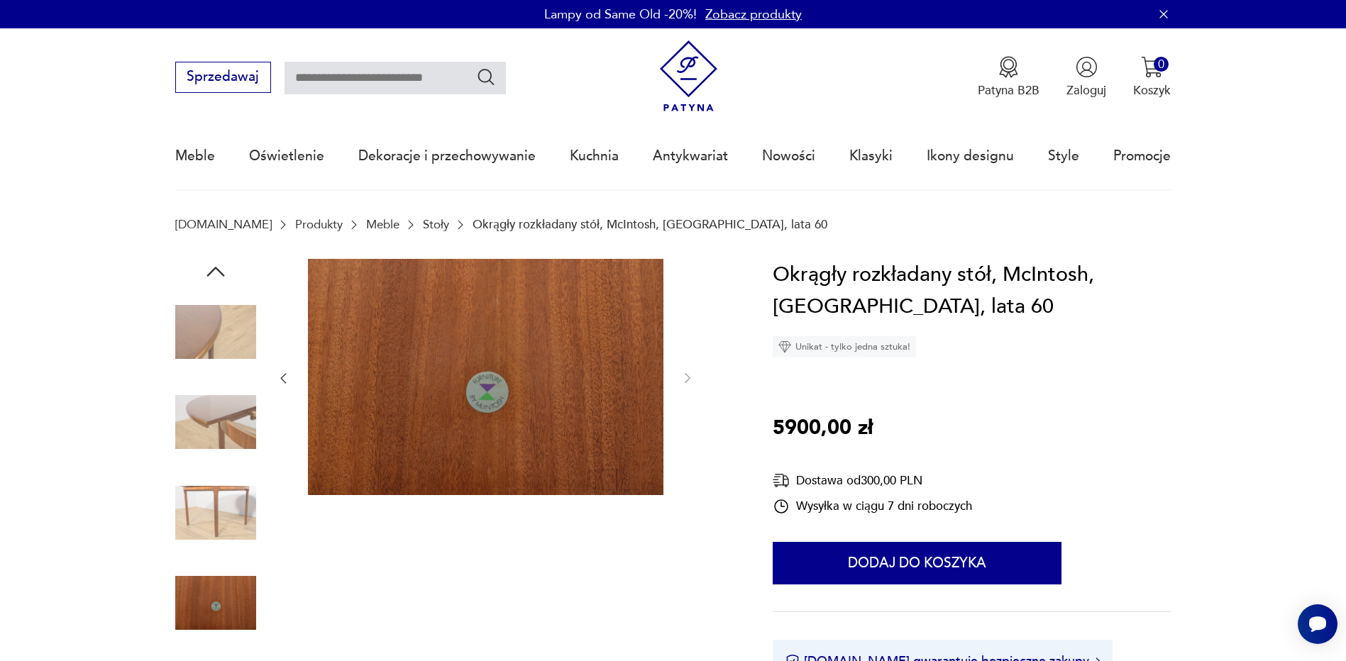
click at [232, 520] on img at bounding box center [215, 513] width 81 height 81
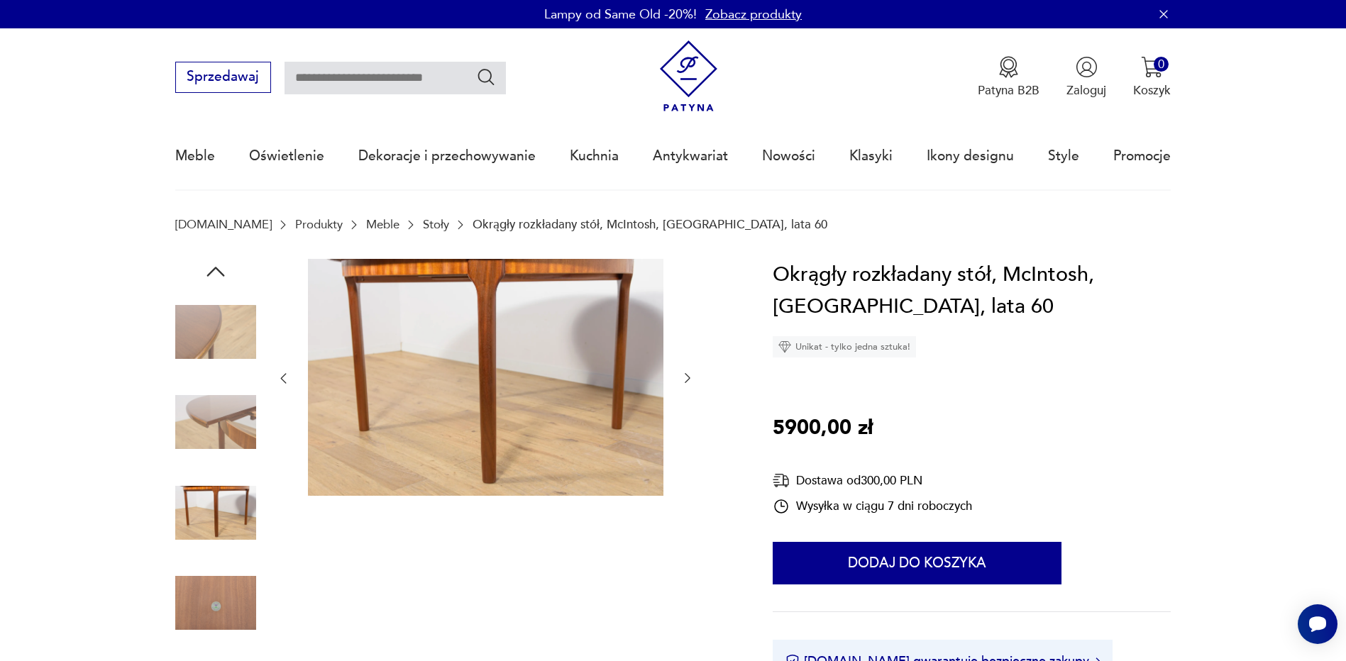
click at [225, 335] on img at bounding box center [215, 332] width 81 height 81
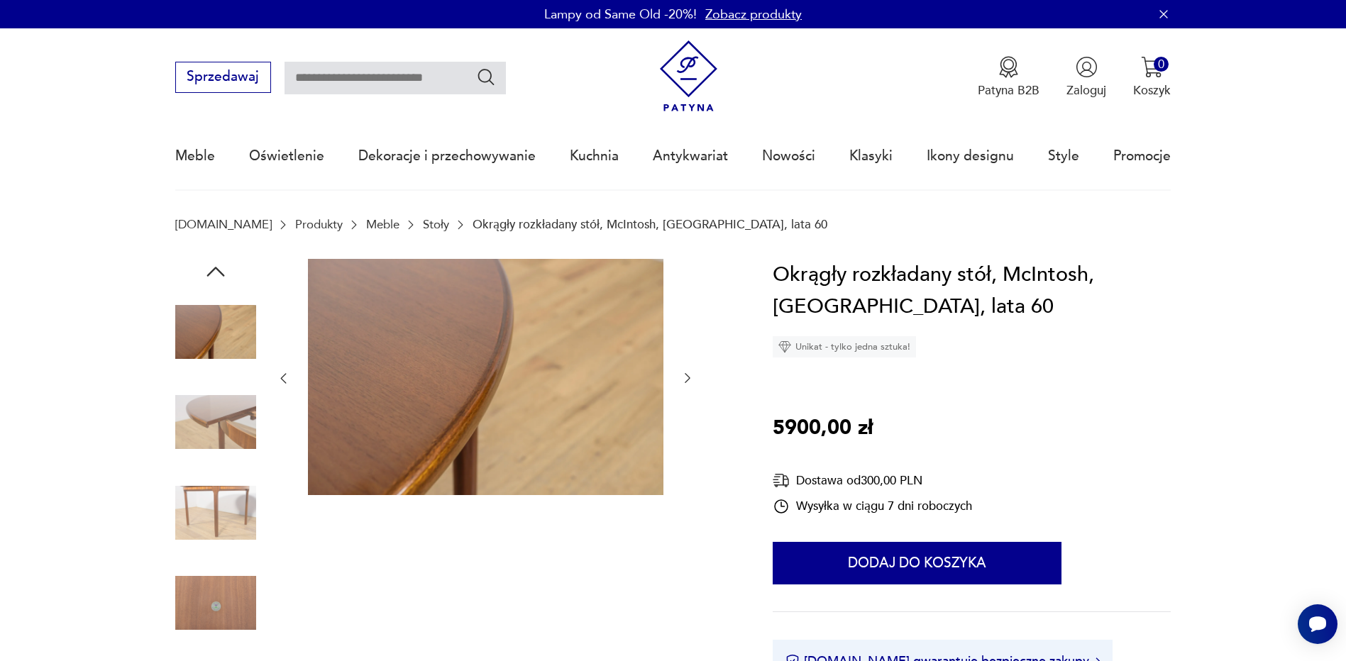
click at [221, 275] on icon "button" at bounding box center [216, 272] width 26 height 26
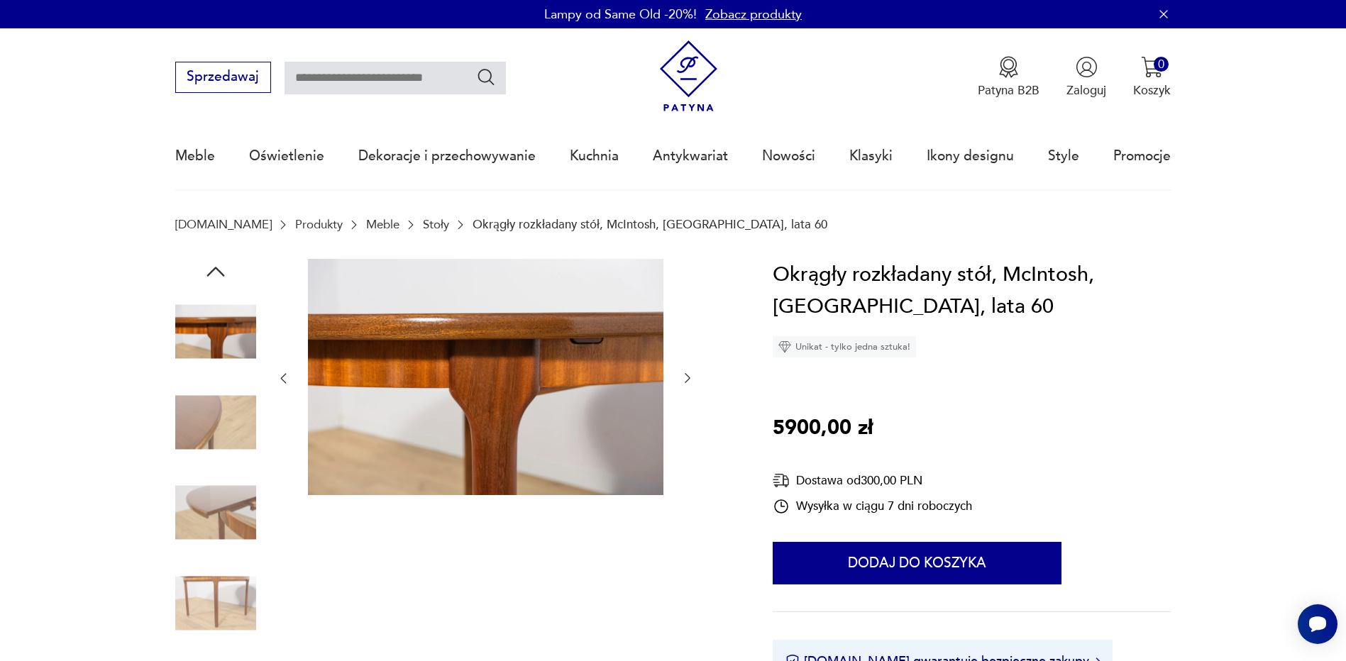
click at [220, 271] on icon "button" at bounding box center [215, 272] width 18 height 10
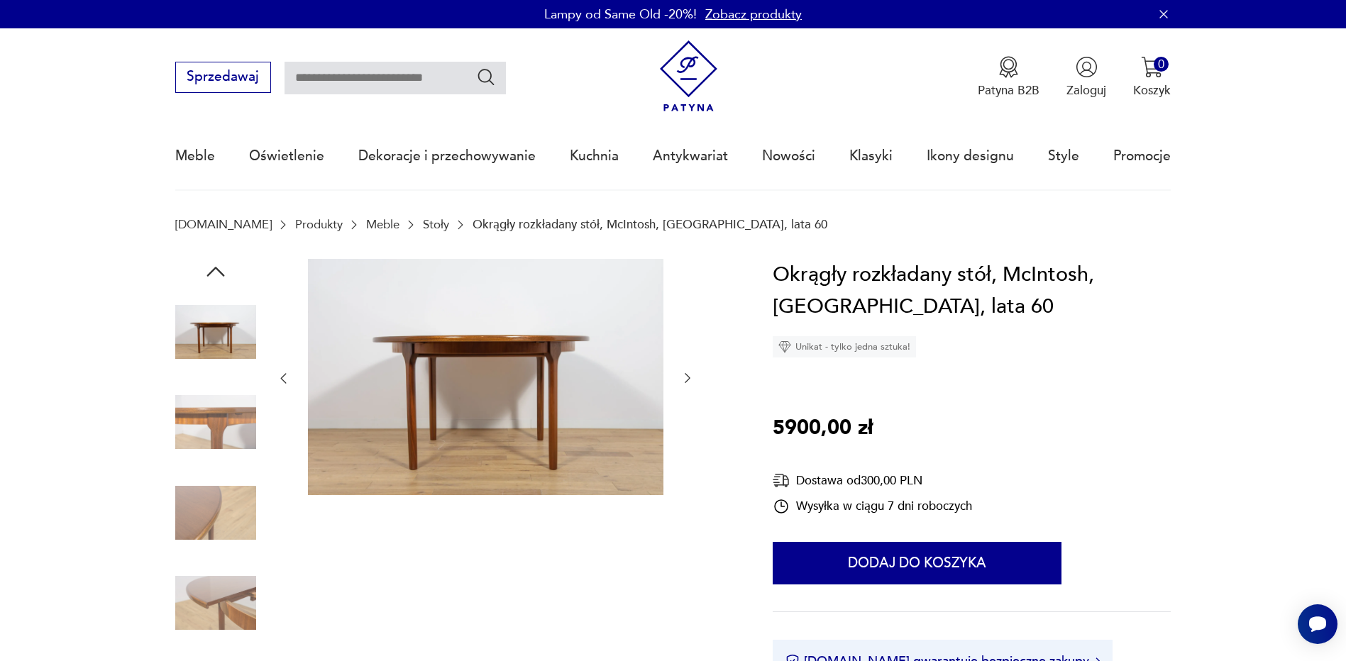
click at [220, 271] on icon "button" at bounding box center [215, 272] width 18 height 10
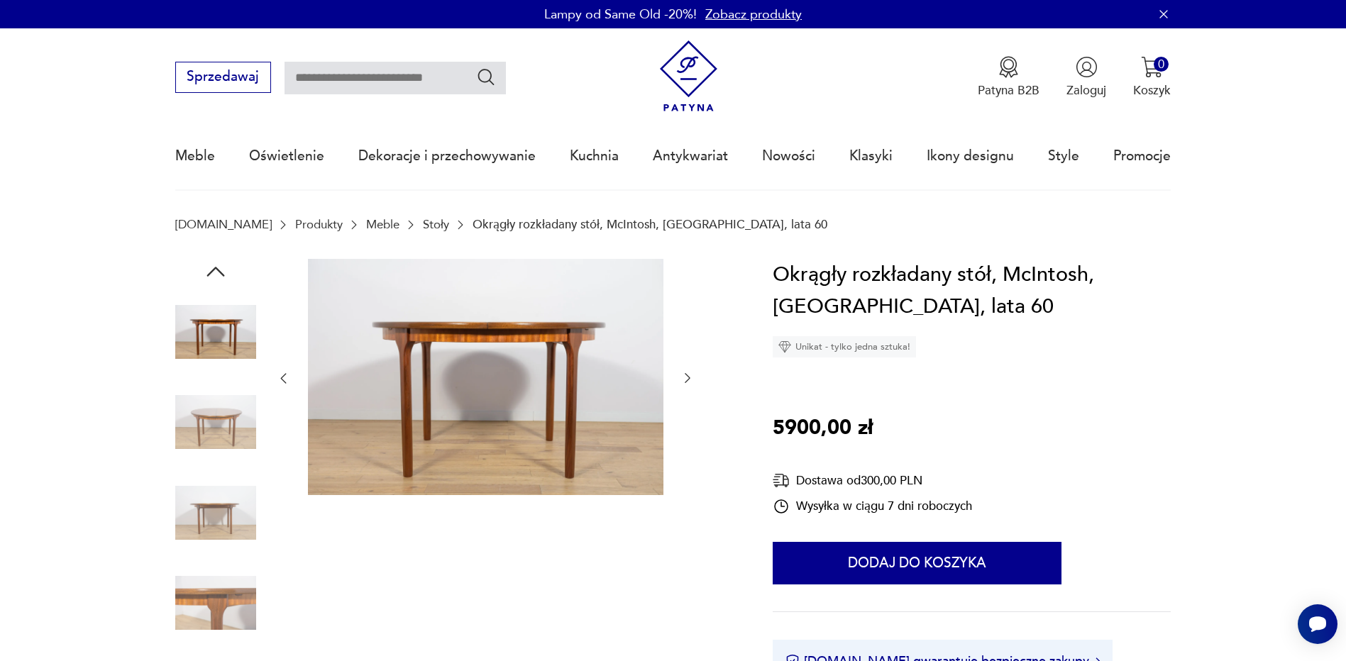
click at [220, 271] on icon "button" at bounding box center [215, 272] width 18 height 10
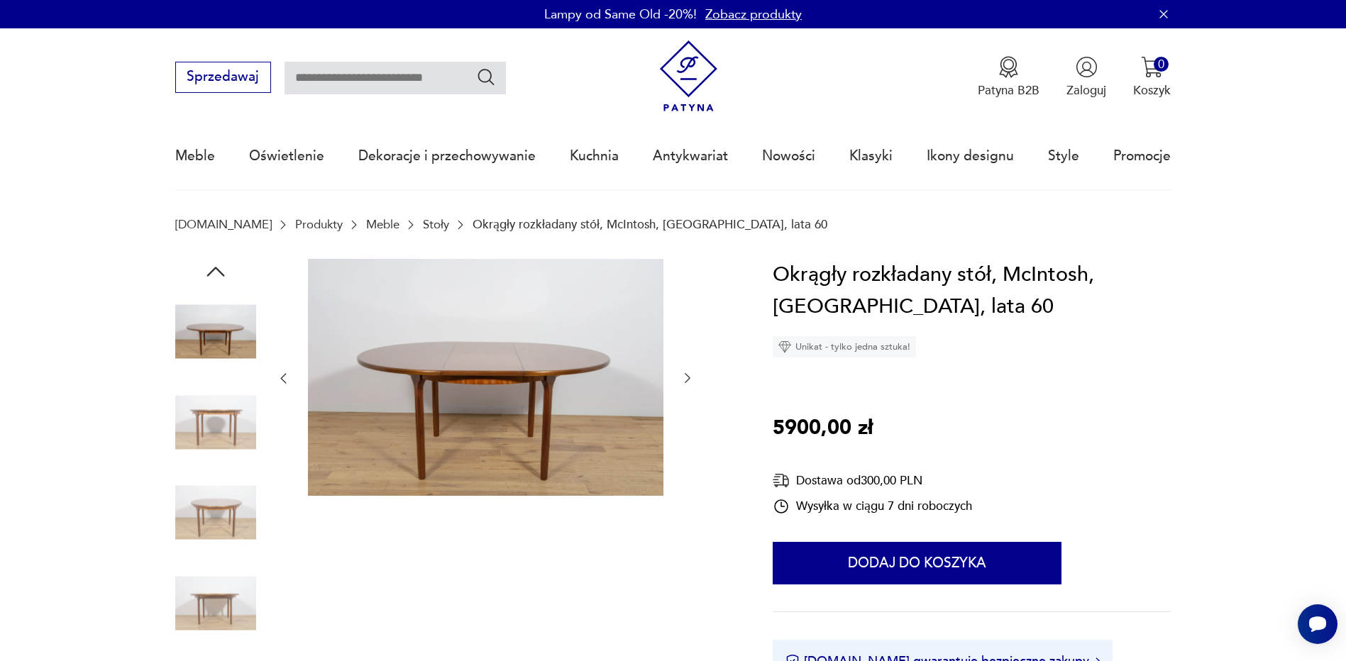
click at [220, 271] on icon "button" at bounding box center [215, 272] width 18 height 10
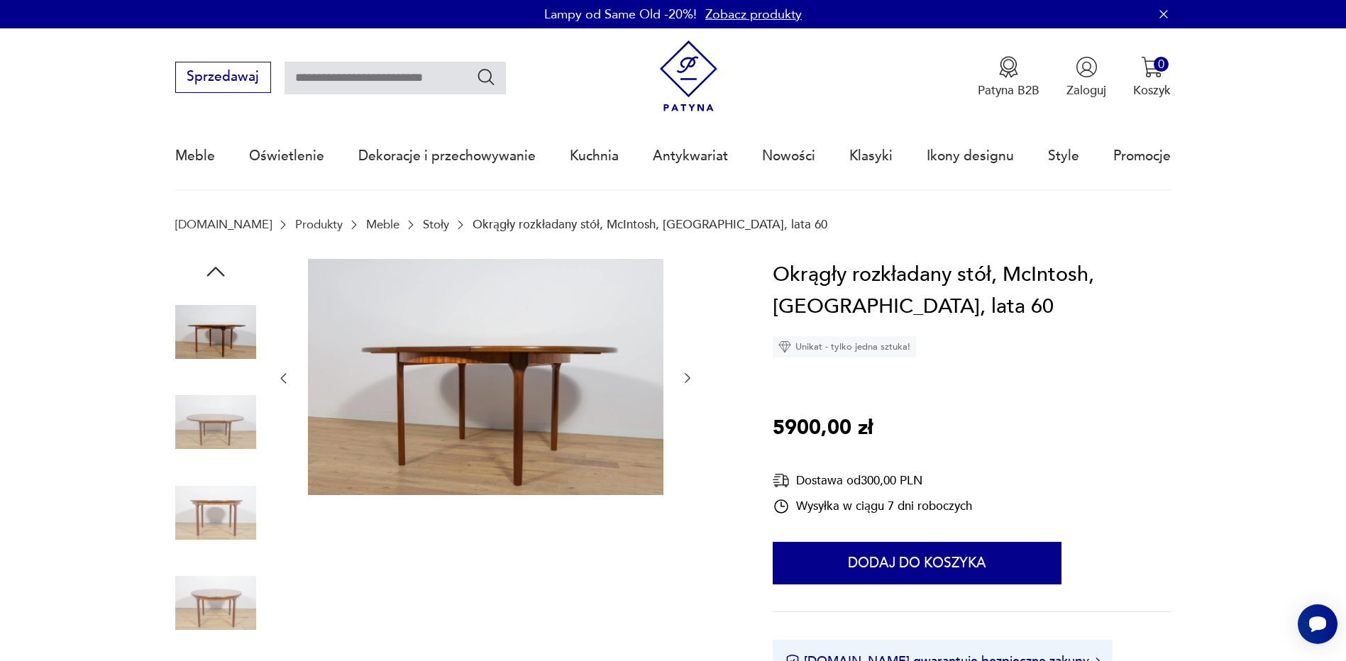
click at [220, 271] on icon "button" at bounding box center [215, 272] width 18 height 10
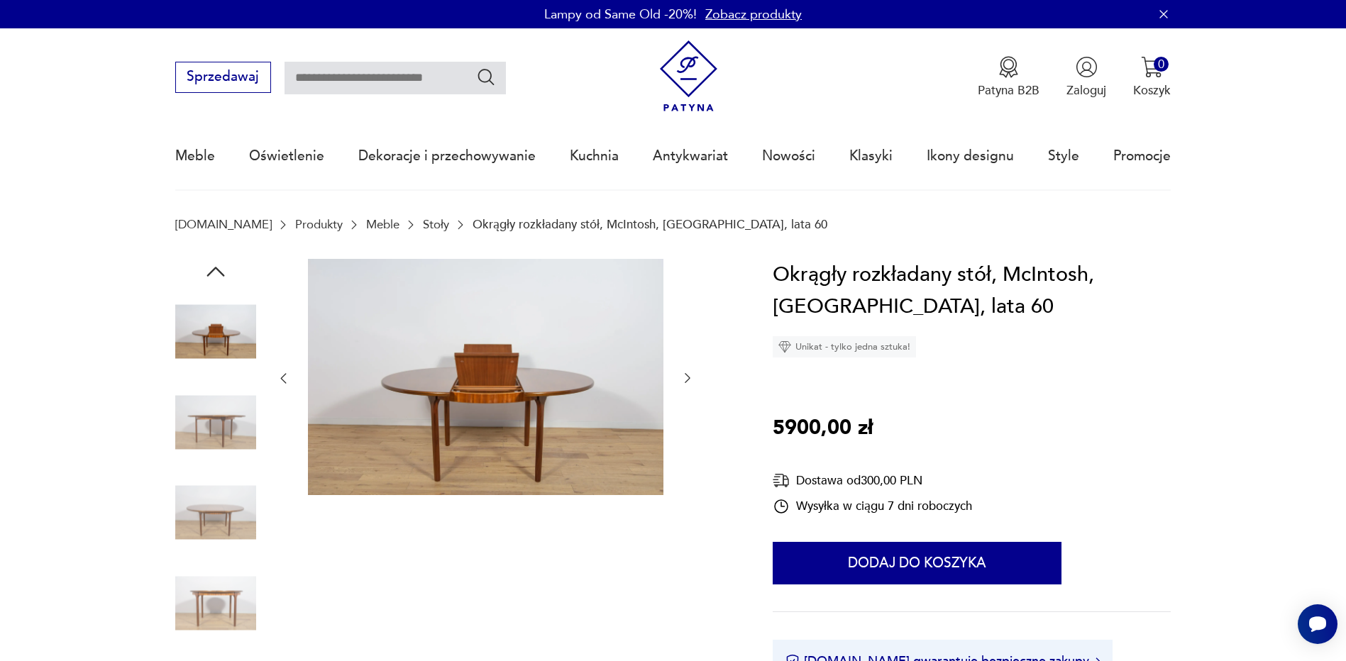
click at [220, 271] on icon "button" at bounding box center [215, 272] width 18 height 10
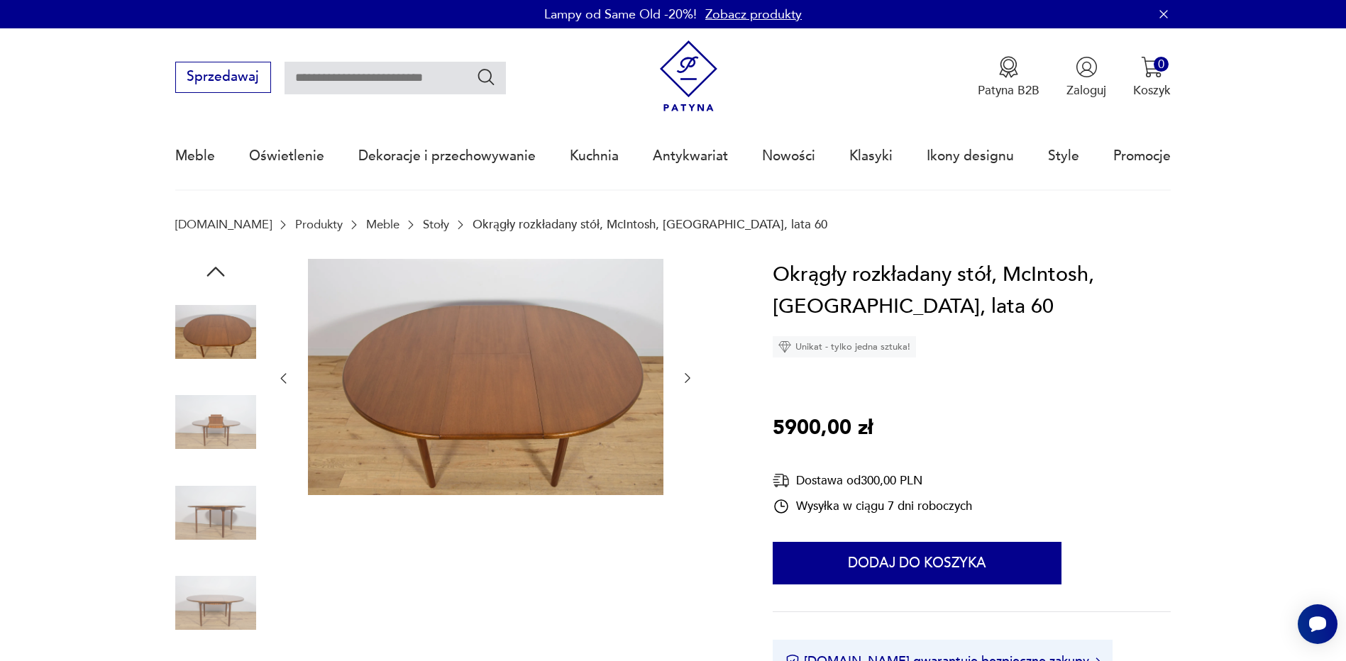
click at [220, 271] on icon "button" at bounding box center [215, 272] width 18 height 10
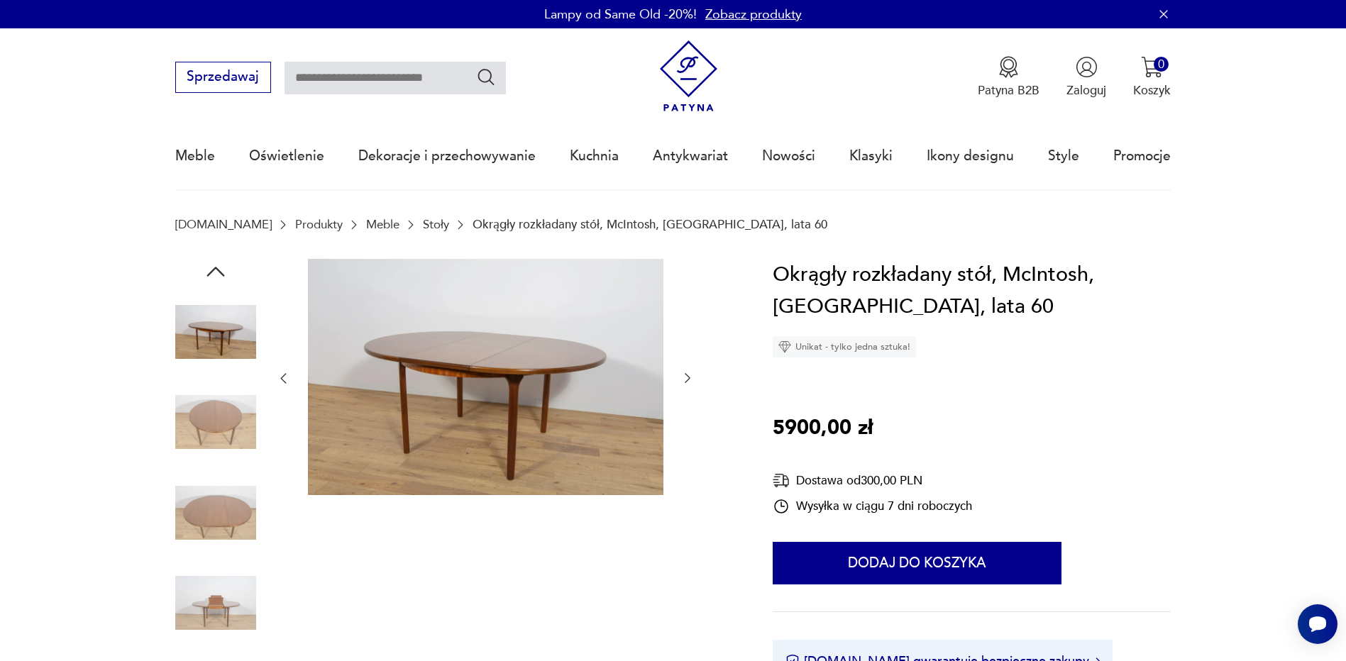
click at [220, 271] on icon "button" at bounding box center [215, 272] width 18 height 10
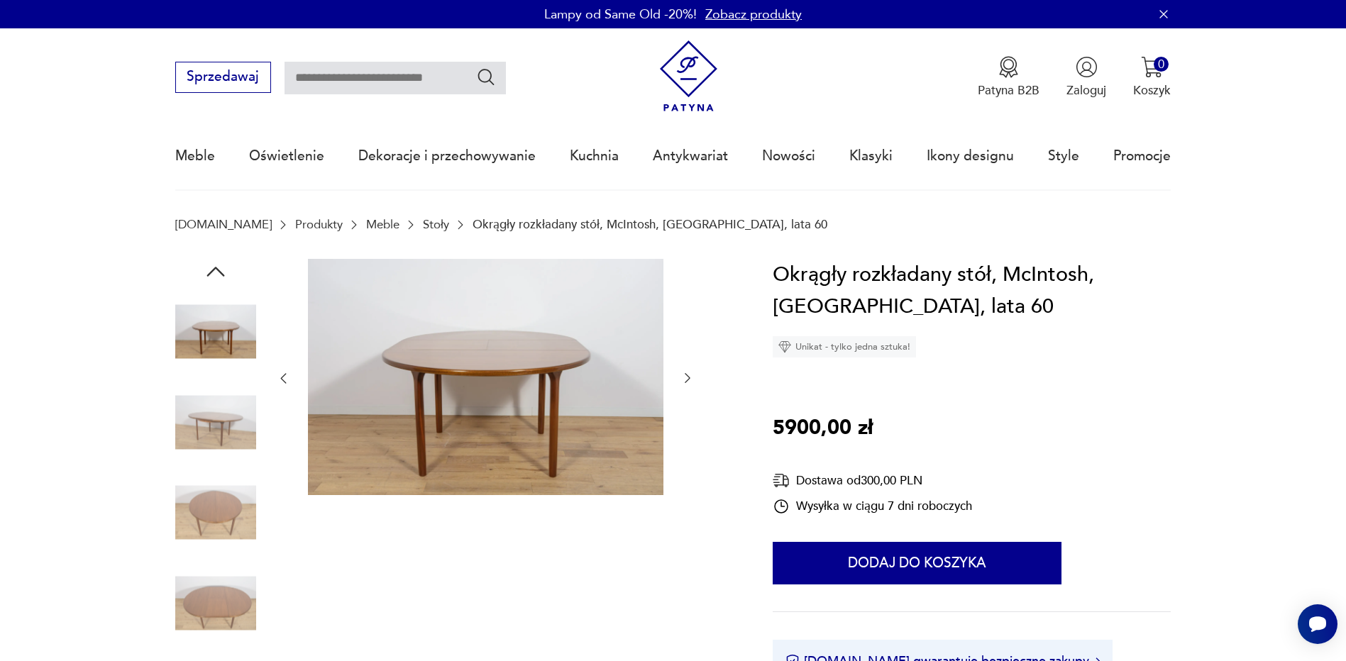
click at [220, 271] on icon "button" at bounding box center [215, 272] width 18 height 10
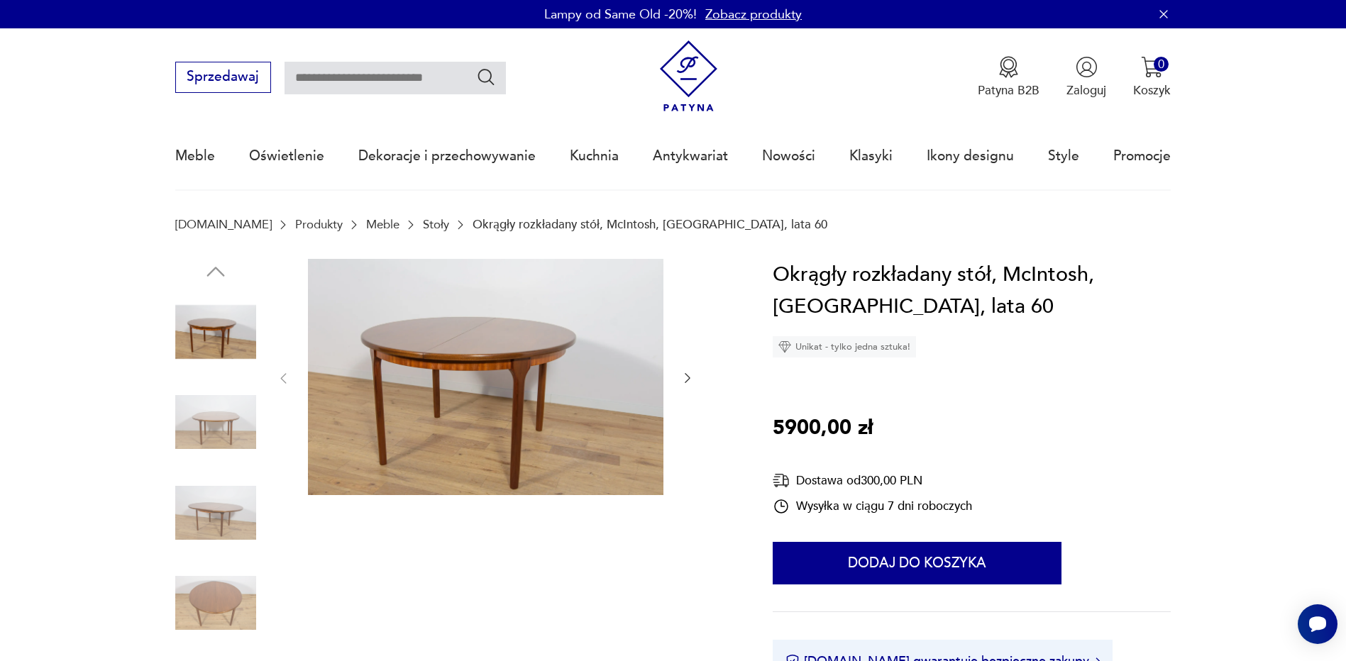
click at [218, 318] on img at bounding box center [215, 332] width 81 height 81
click at [224, 375] on div at bounding box center [215, 469] width 81 height 355
click at [517, 354] on img at bounding box center [486, 377] width 356 height 237
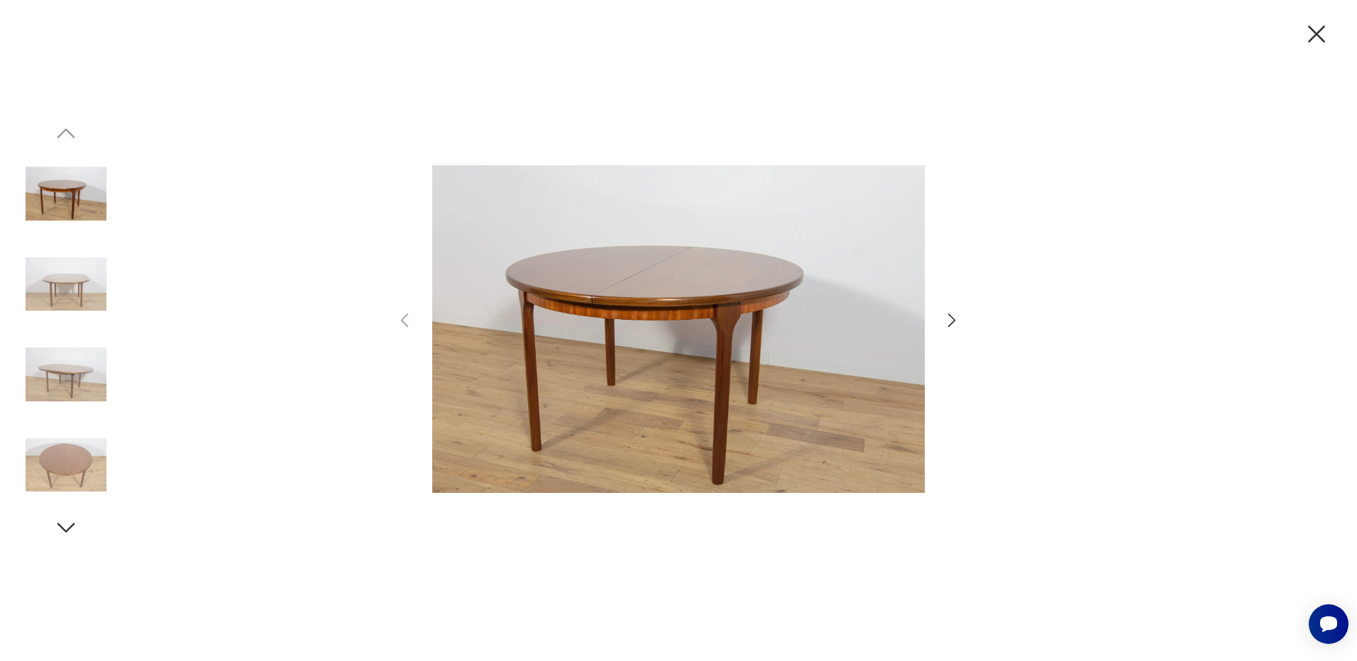
click at [952, 321] on icon "button" at bounding box center [952, 320] width 21 height 21
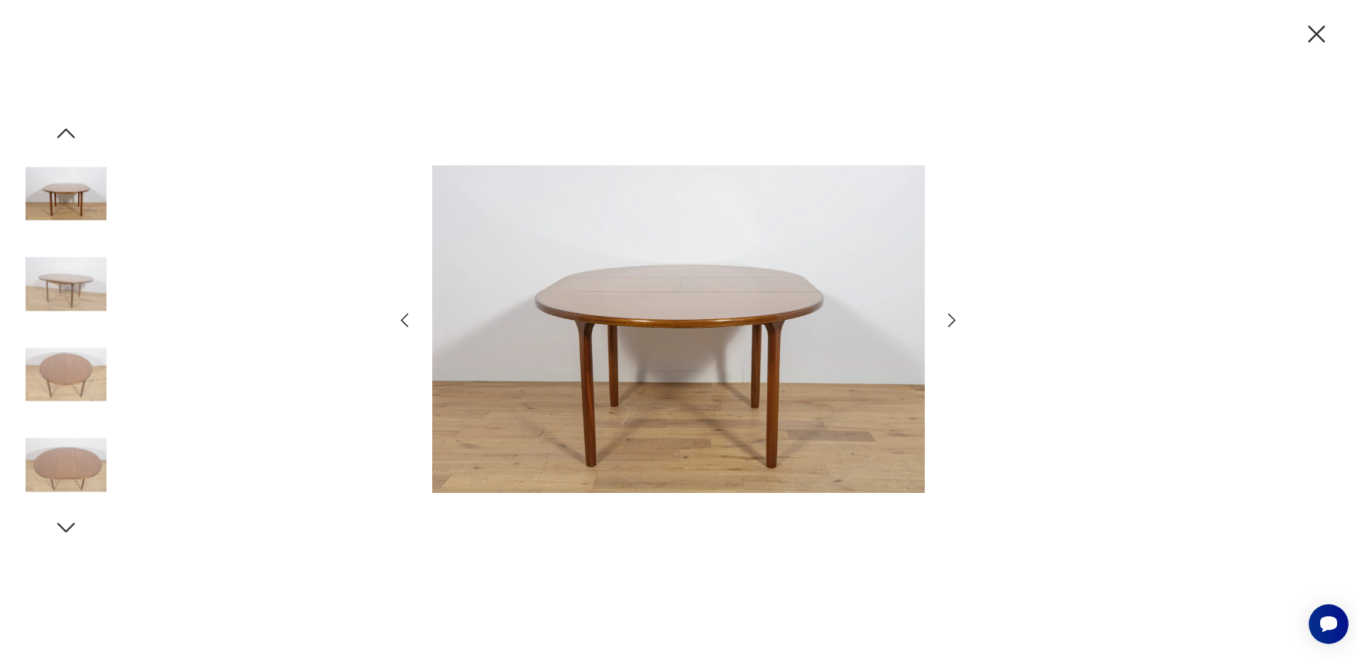
click at [952, 321] on icon "button" at bounding box center [952, 320] width 21 height 21
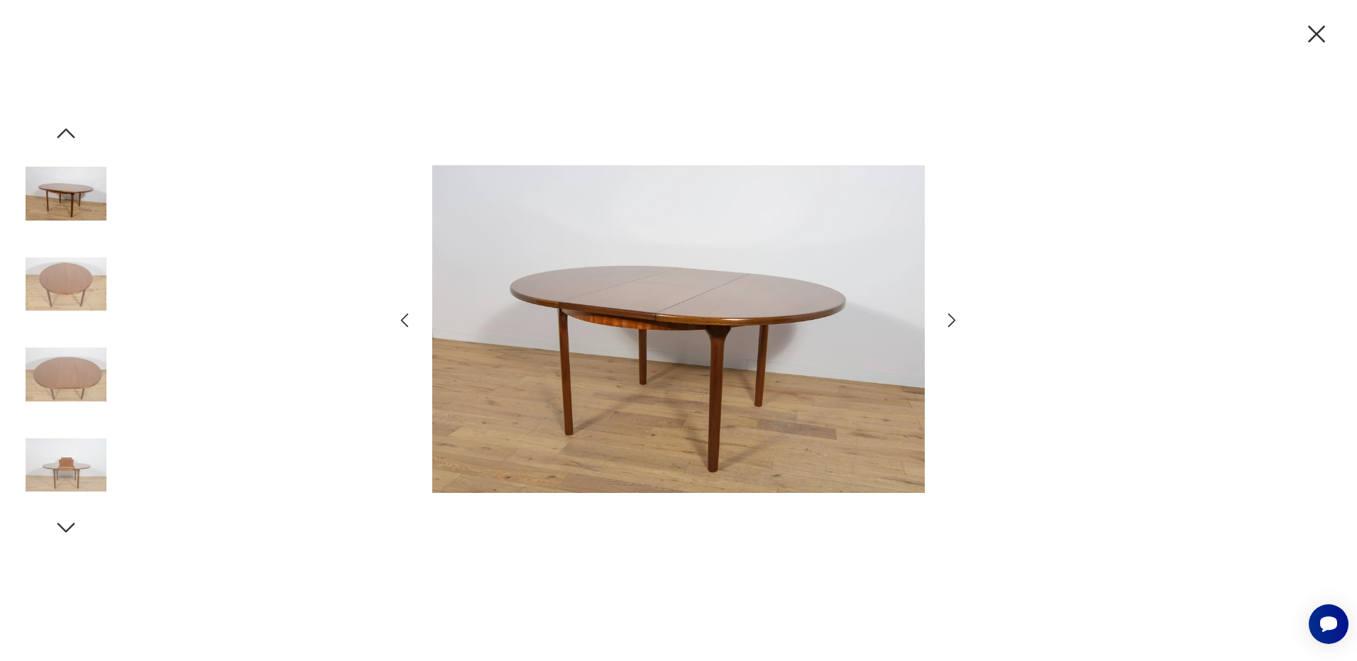
click at [952, 321] on icon "button" at bounding box center [952, 320] width 21 height 21
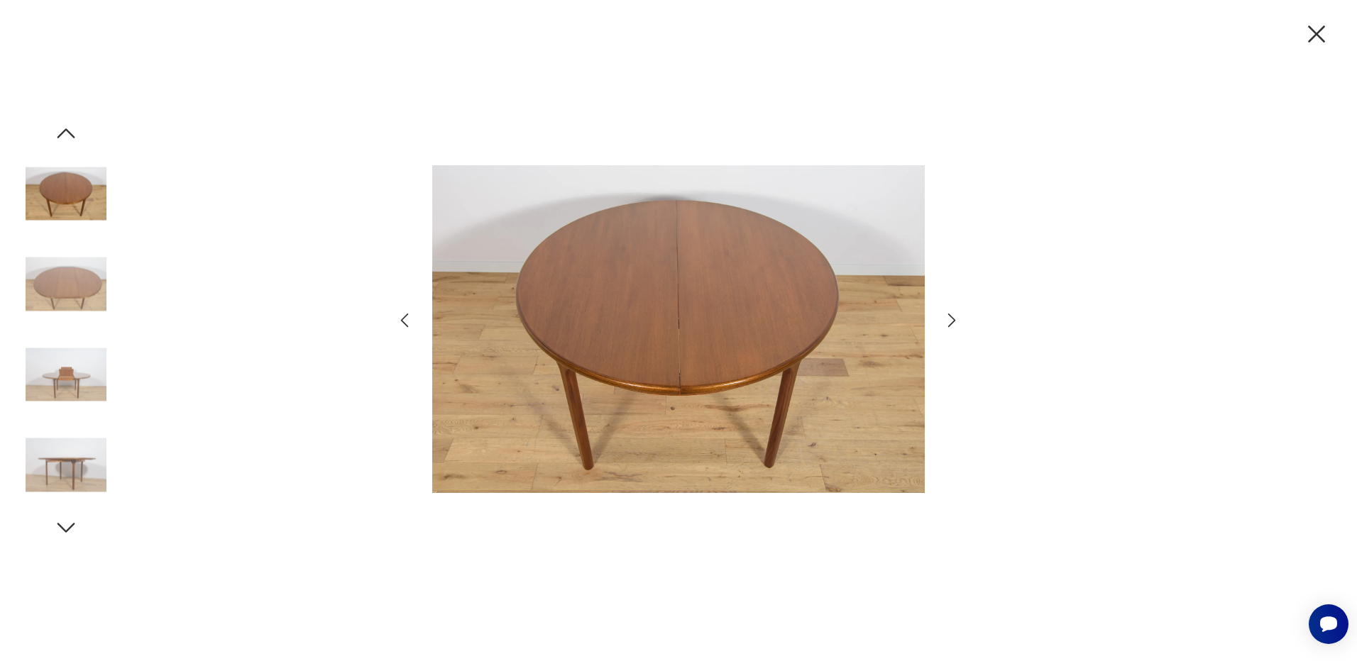
click at [952, 321] on icon "button" at bounding box center [952, 320] width 21 height 21
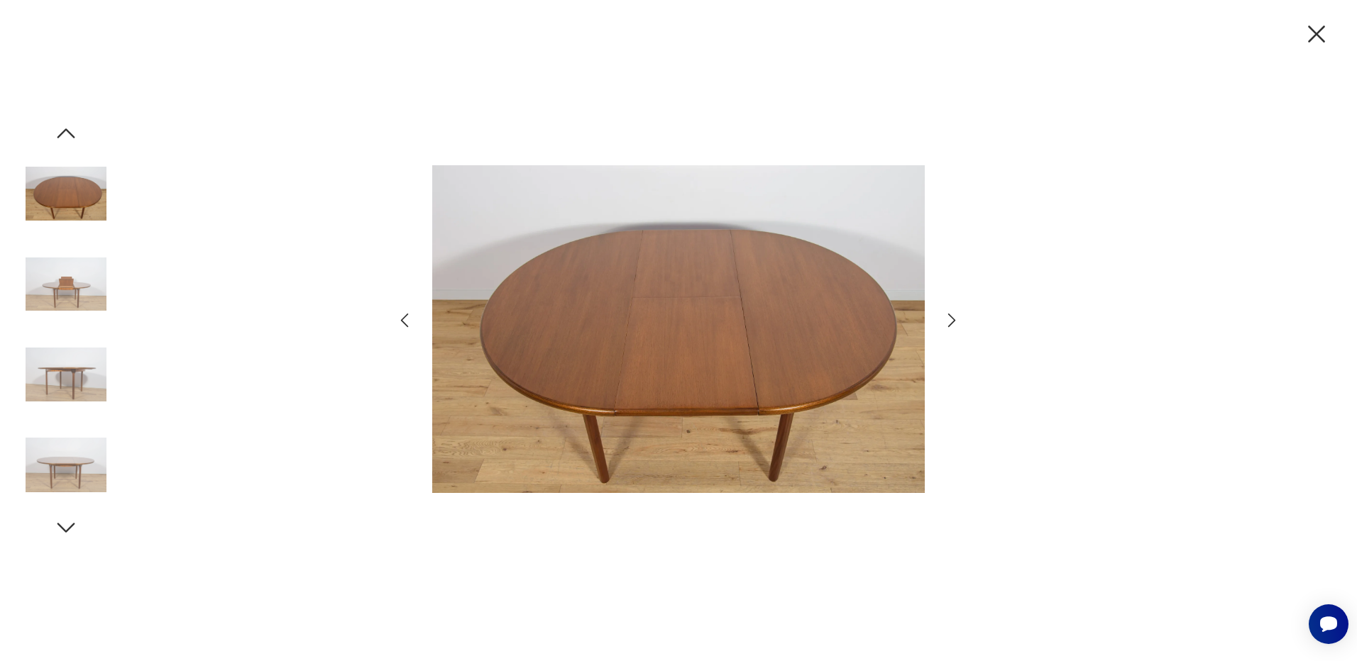
click at [952, 321] on icon "button" at bounding box center [952, 320] width 21 height 21
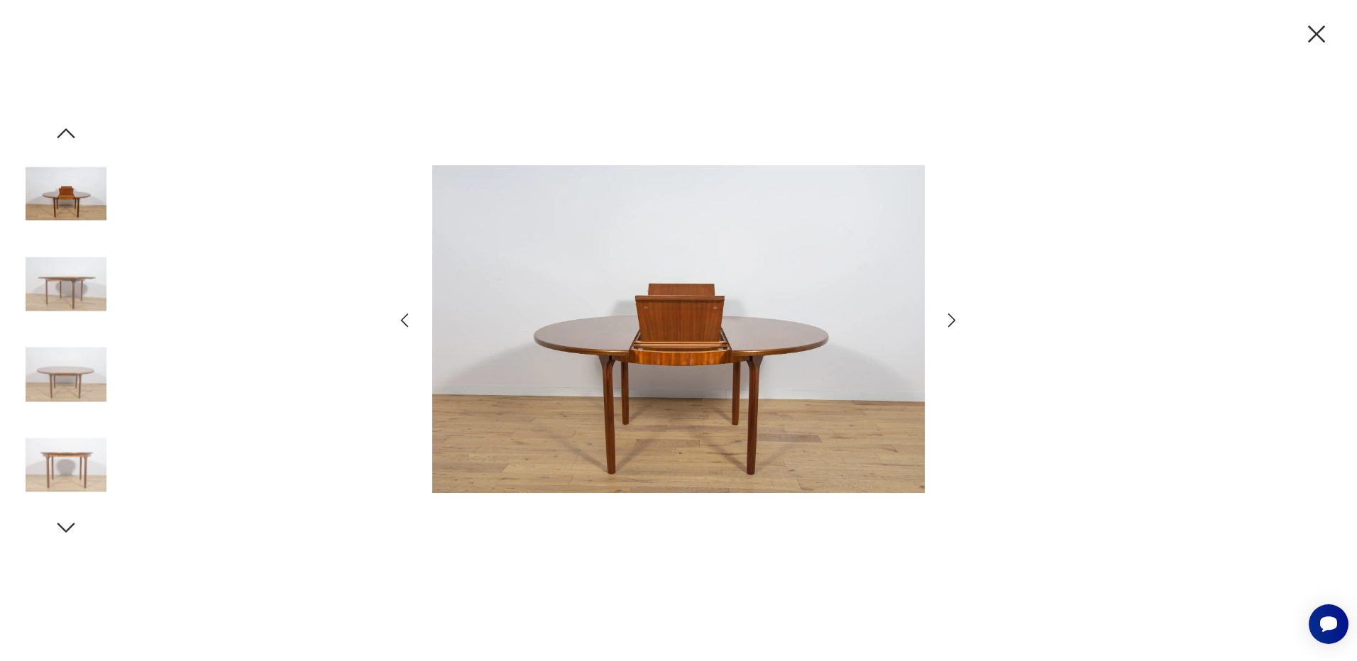
click at [952, 321] on icon "button" at bounding box center [952, 320] width 21 height 21
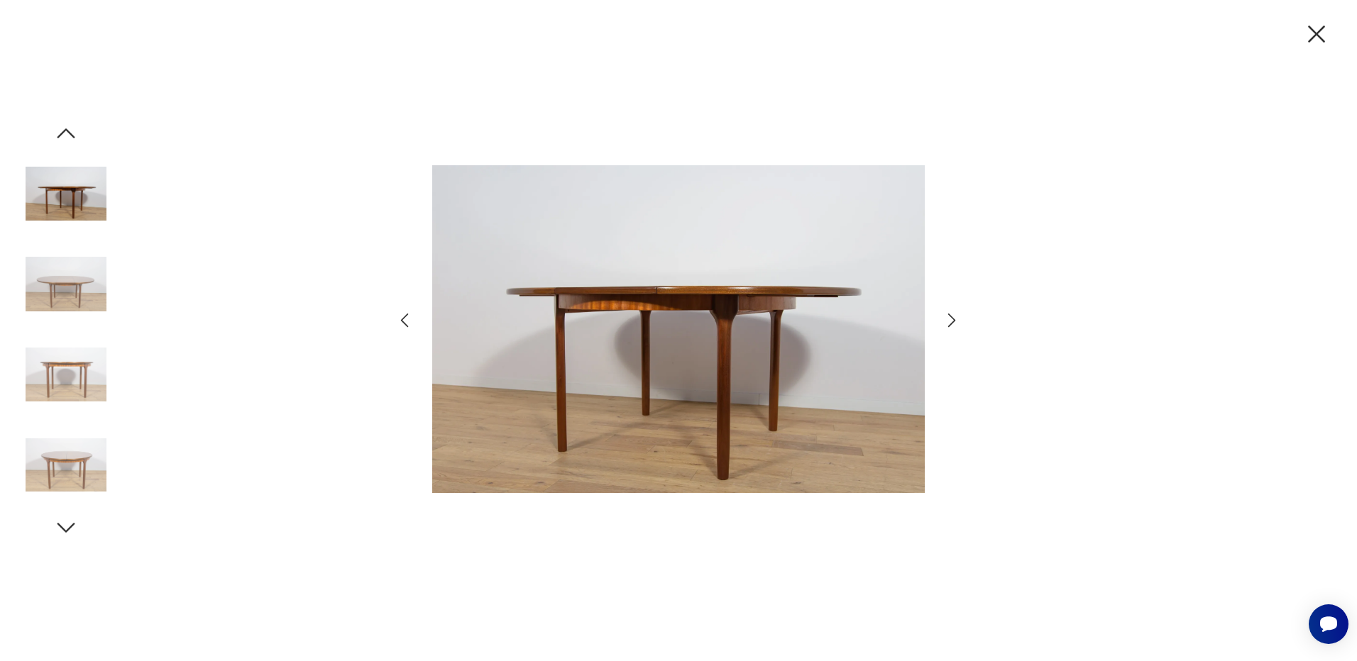
click at [952, 321] on icon "button" at bounding box center [952, 320] width 21 height 21
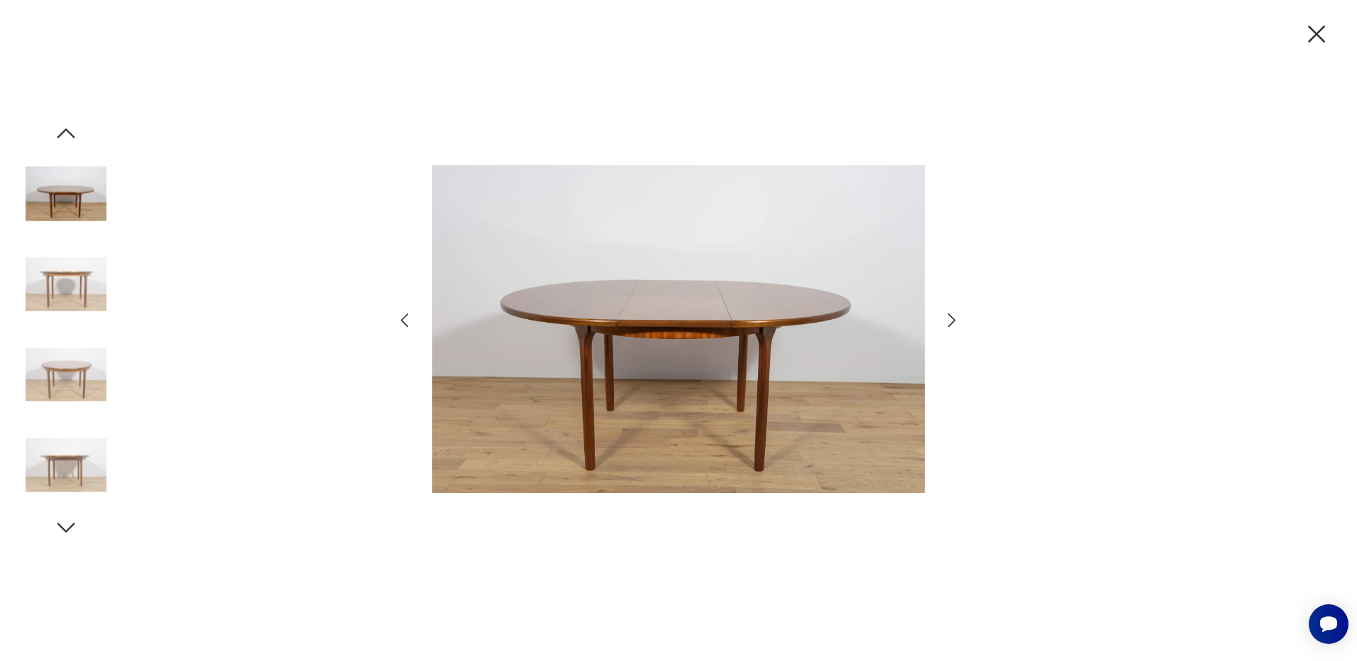
click at [952, 321] on icon "button" at bounding box center [952, 320] width 21 height 21
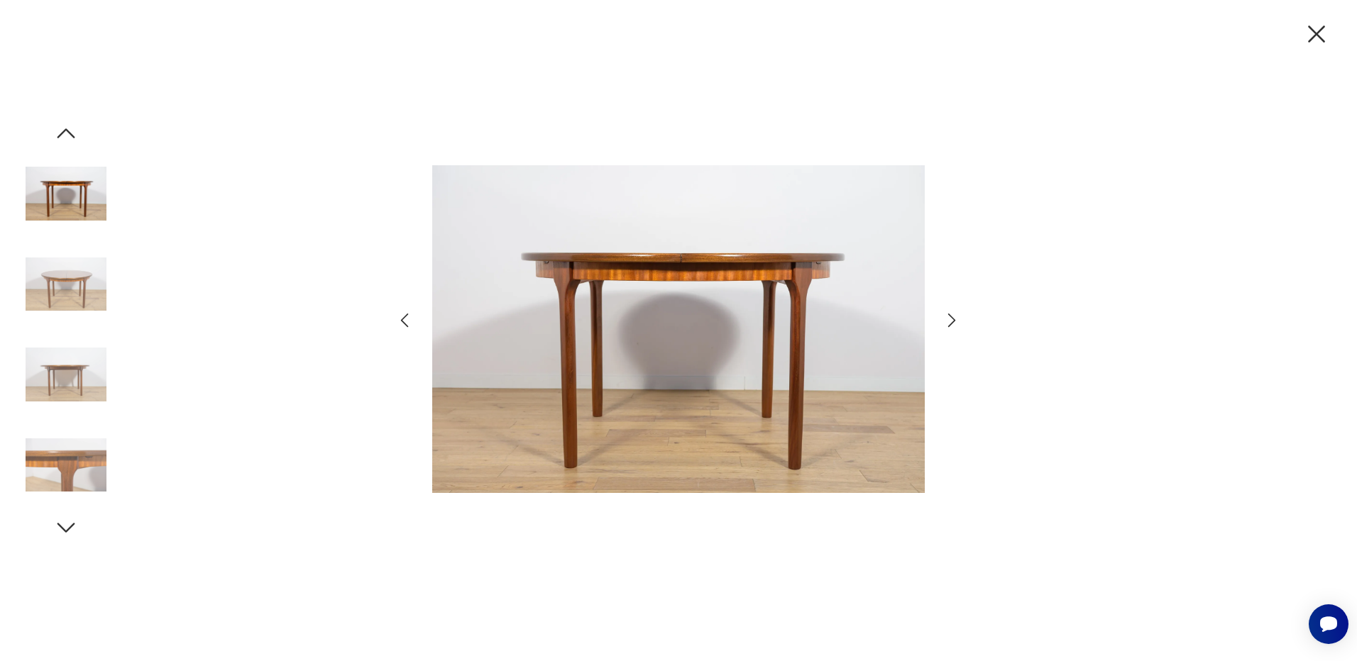
click at [952, 321] on icon "button" at bounding box center [952, 320] width 21 height 21
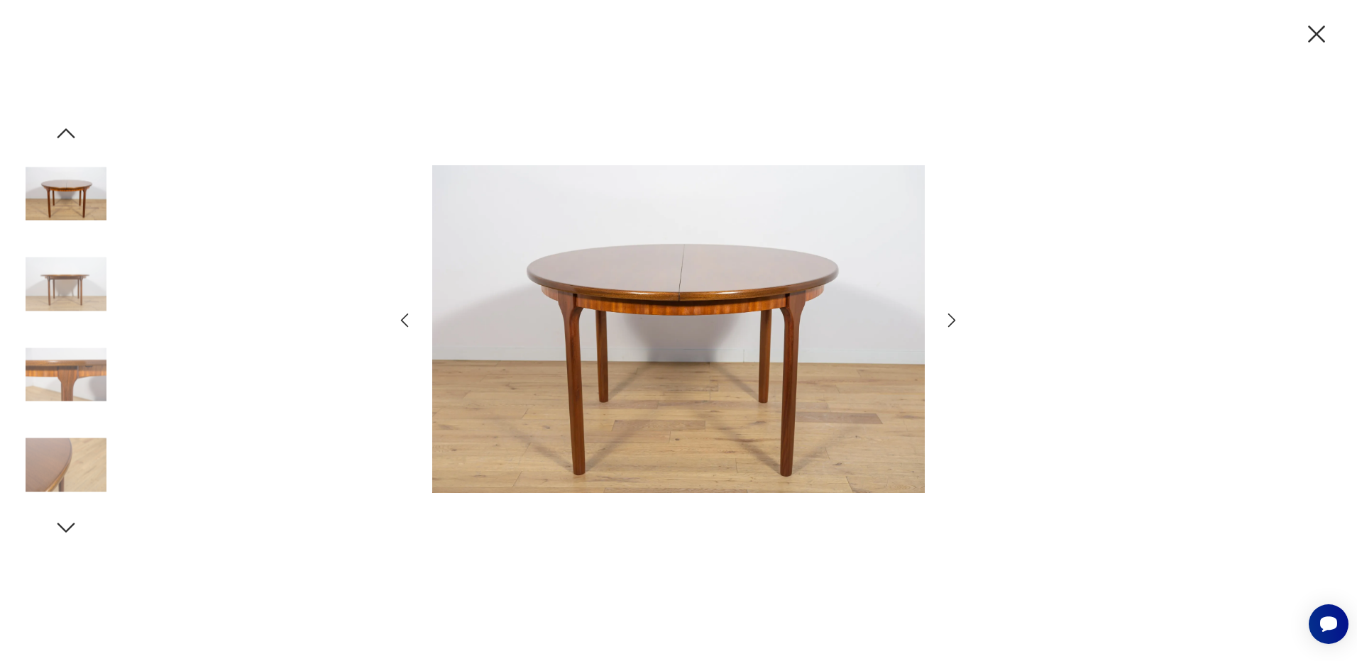
click at [952, 321] on icon "button" at bounding box center [952, 320] width 21 height 21
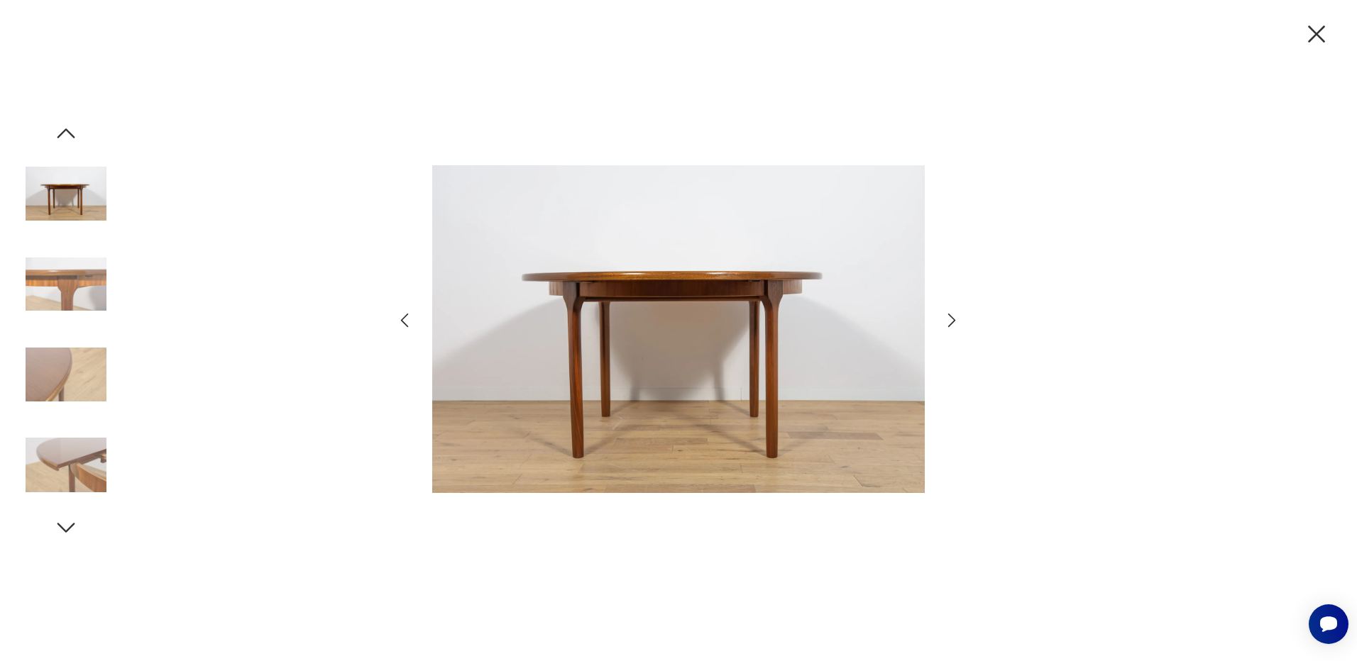
click at [952, 321] on icon "button" at bounding box center [952, 320] width 21 height 21
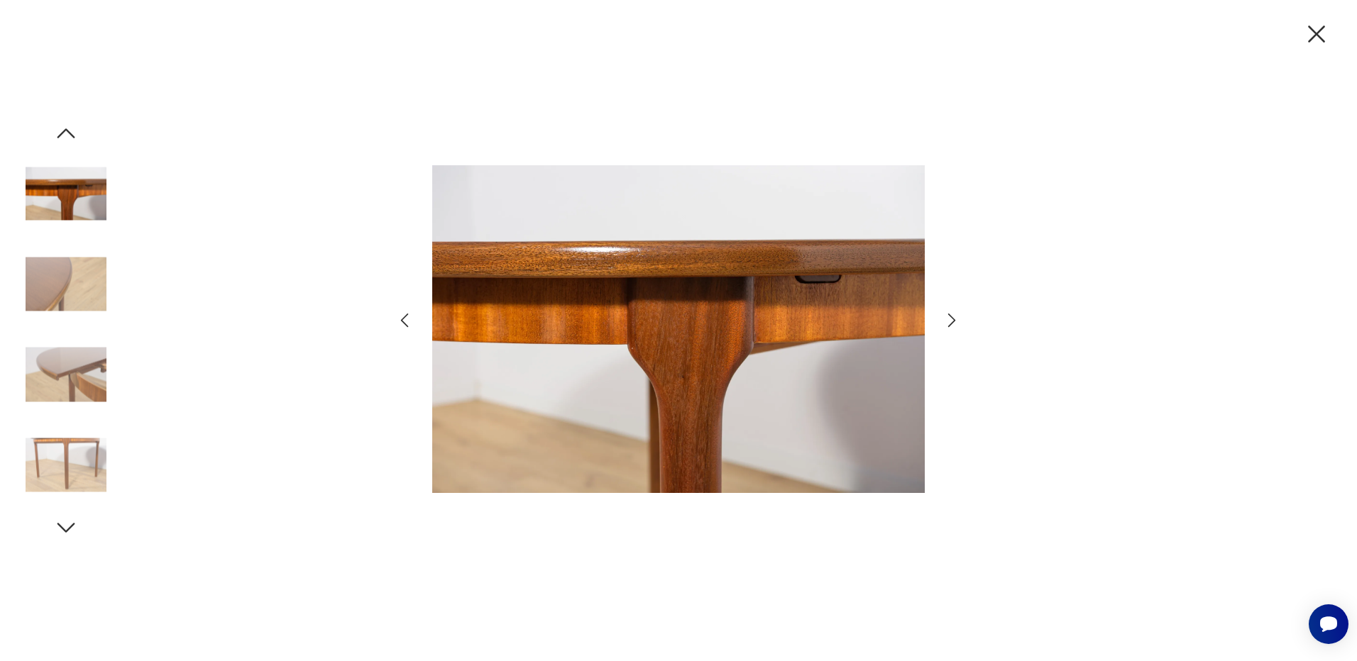
drag, startPoint x: 1319, startPoint y: 35, endPoint x: 1309, endPoint y: 34, distance: 10.0
click at [1319, 36] on icon "button" at bounding box center [1316, 34] width 30 height 30
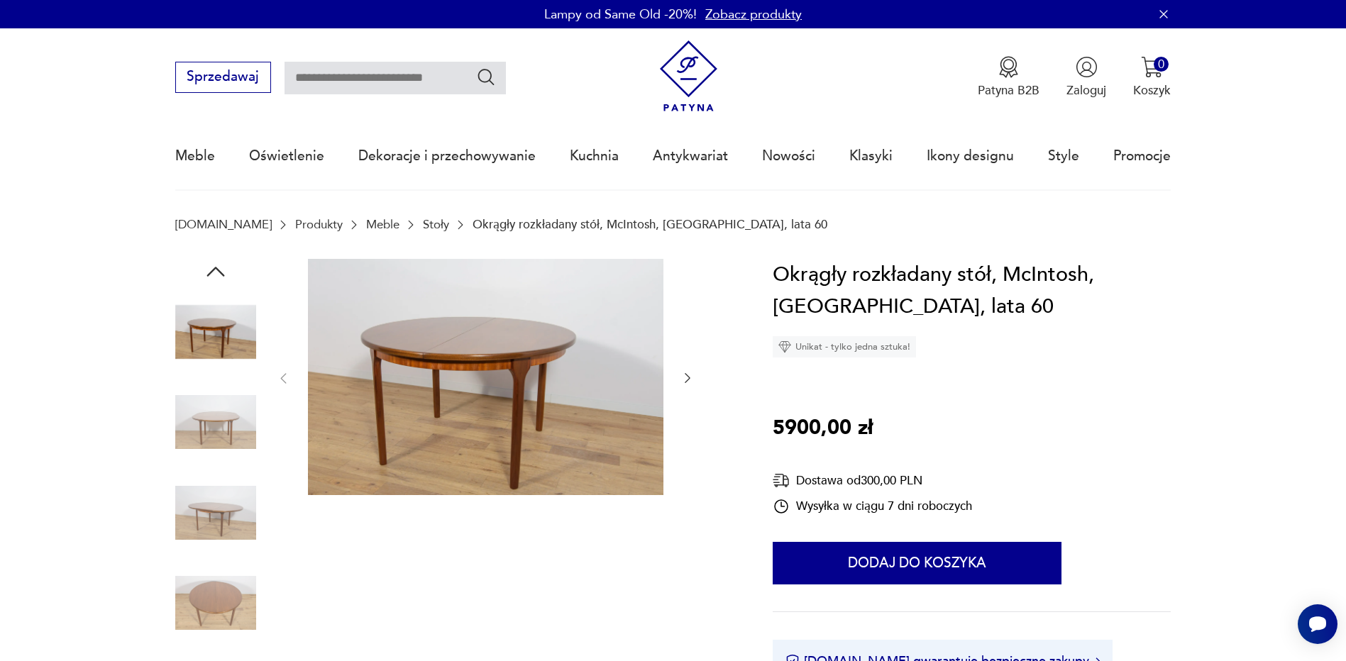
click at [1100, 361] on div "Okrągły rozkładany stół, McIntosh, Wielka Brytania, lata 60 Unikat - tylko jedn…" at bounding box center [972, 503] width 399 height 488
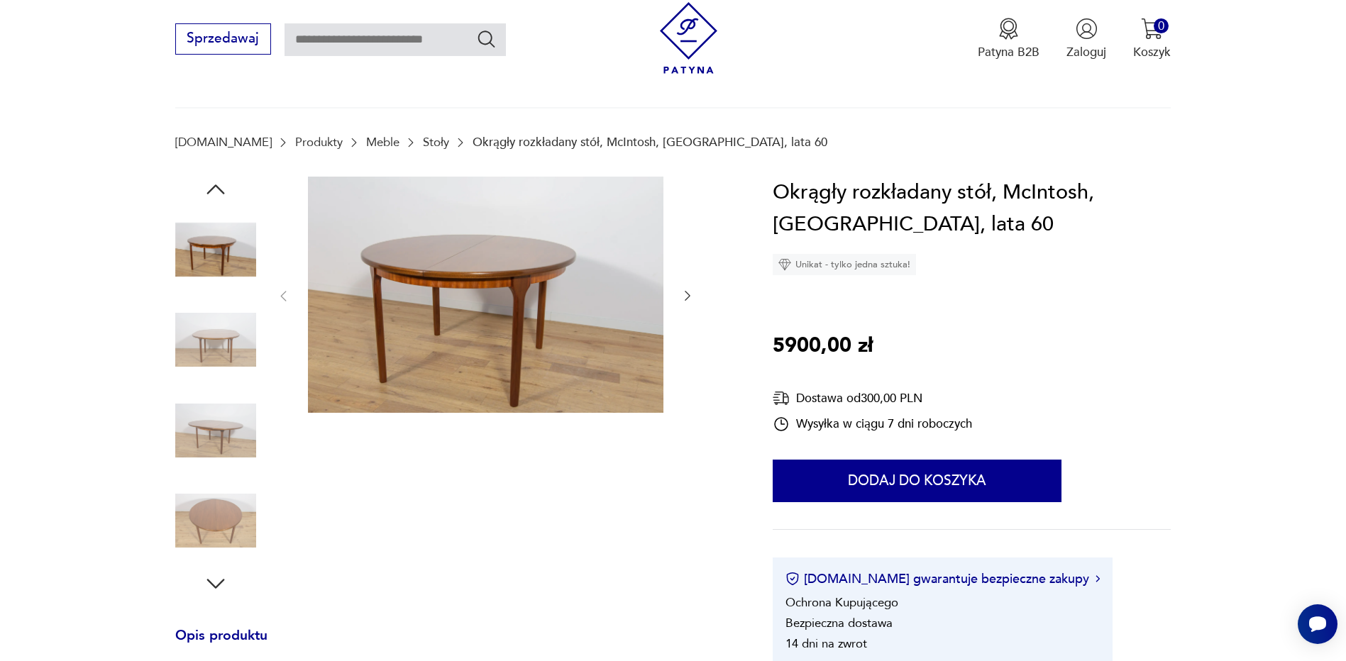
scroll to position [355, 0]
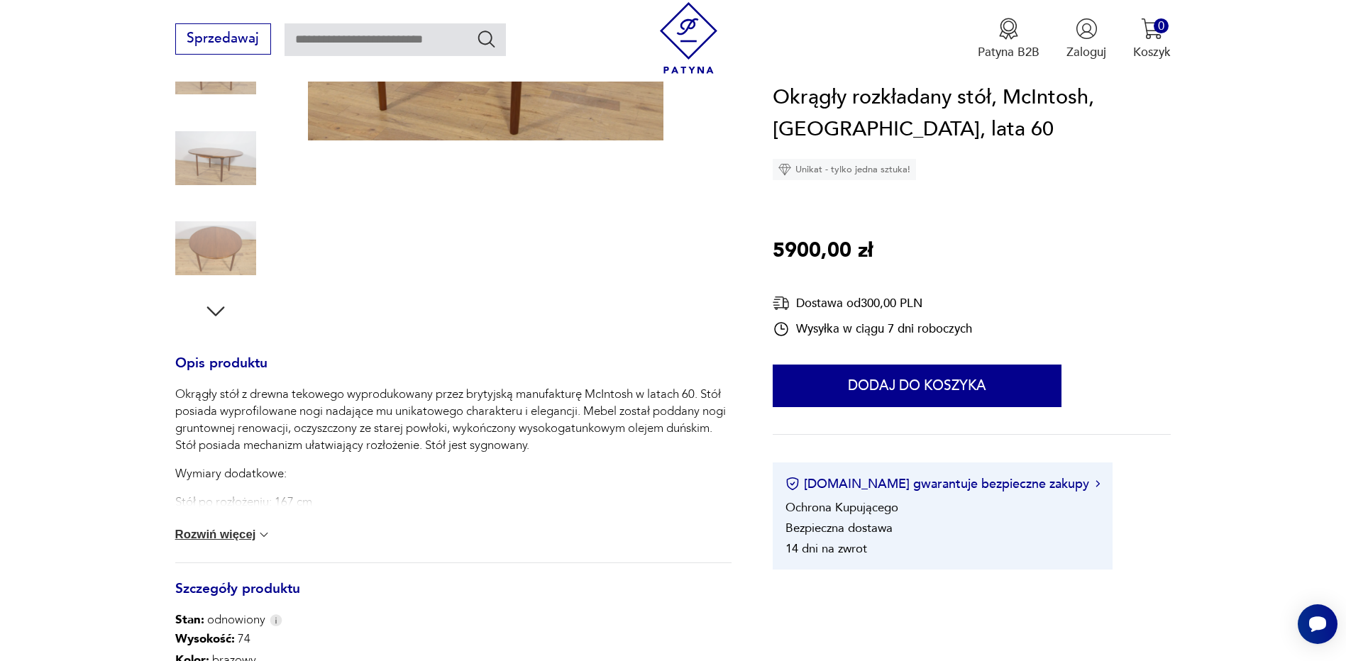
click at [227, 534] on button "Rozwiń więcej" at bounding box center [223, 535] width 97 height 14
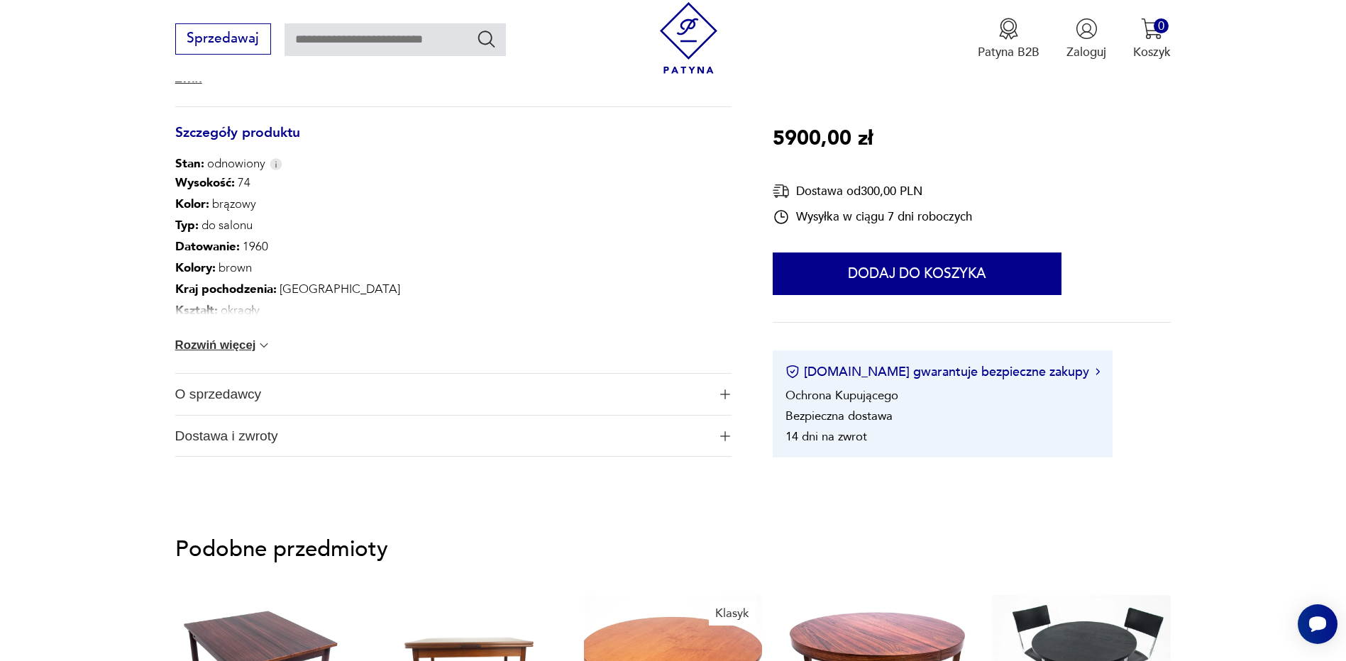
scroll to position [781, 0]
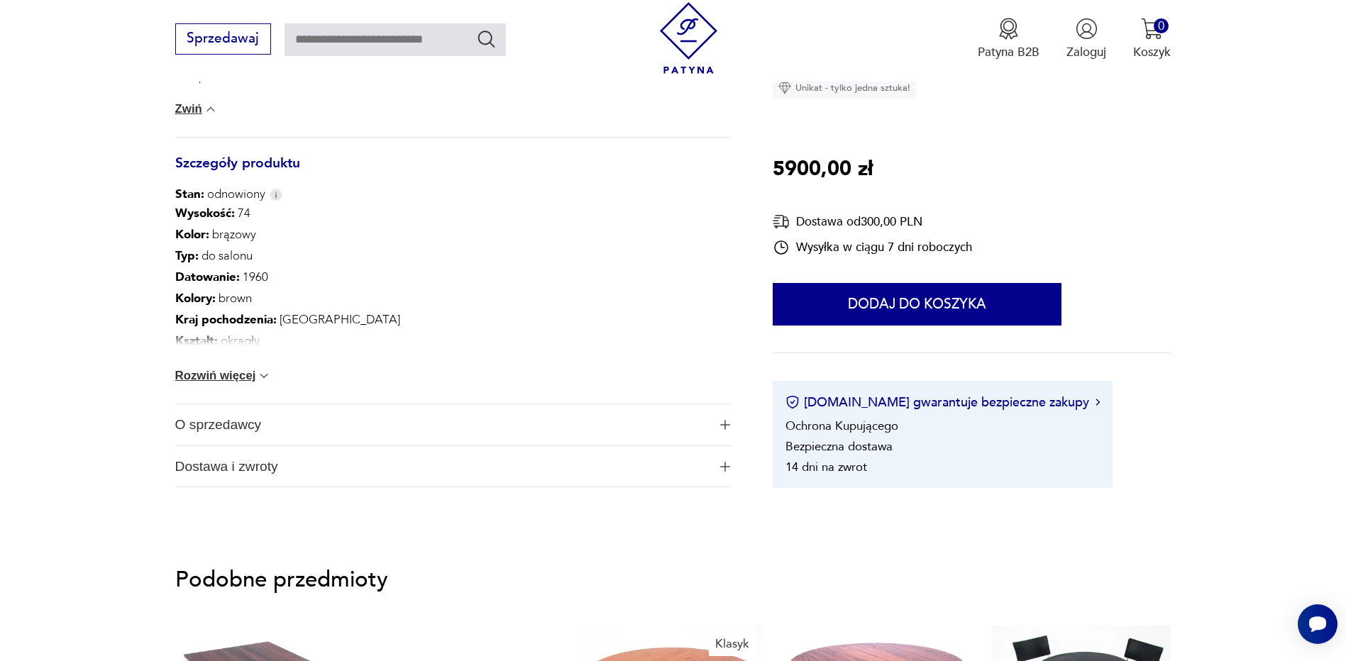
click at [212, 420] on span "O sprzedawcy" at bounding box center [442, 424] width 534 height 41
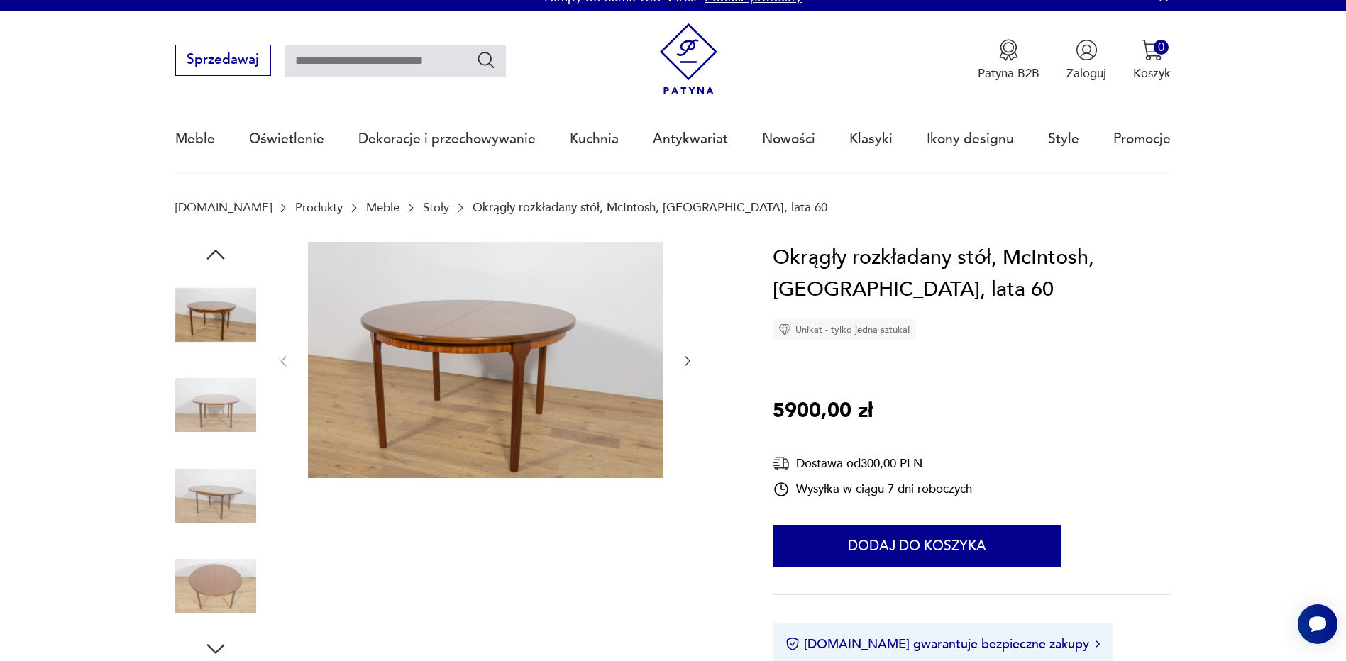
scroll to position [0, 0]
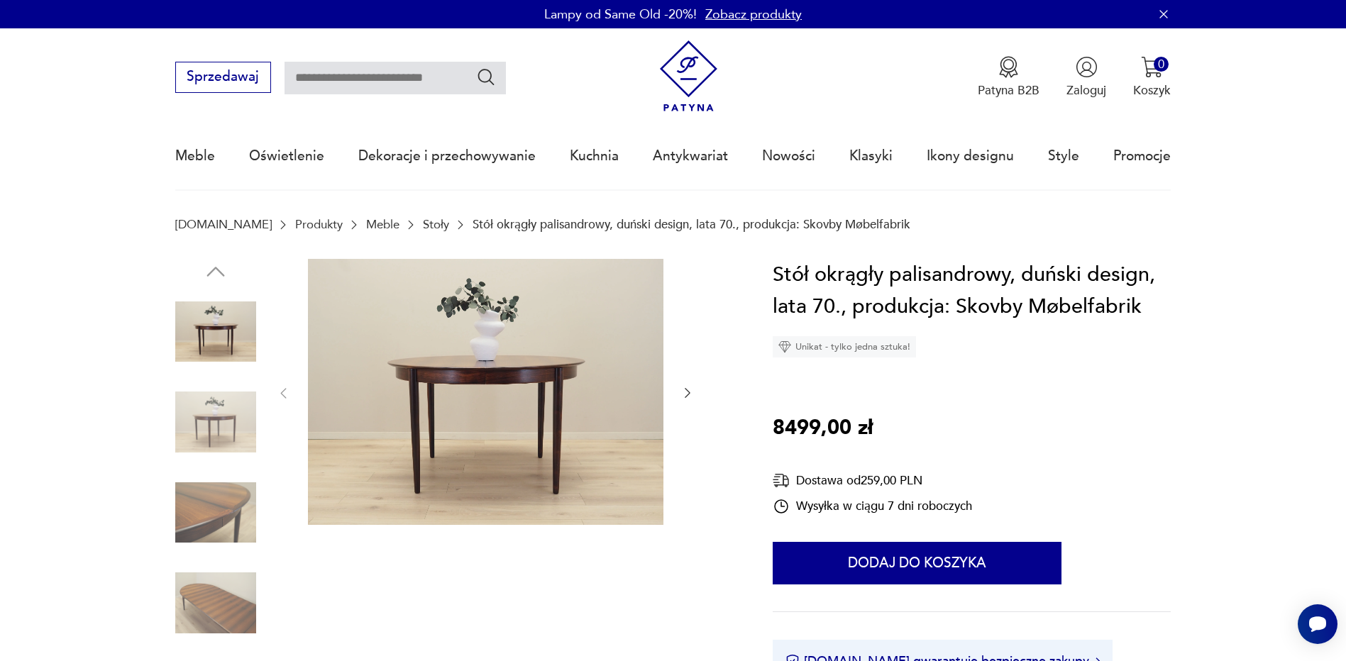
click at [202, 431] on img at bounding box center [215, 422] width 81 height 81
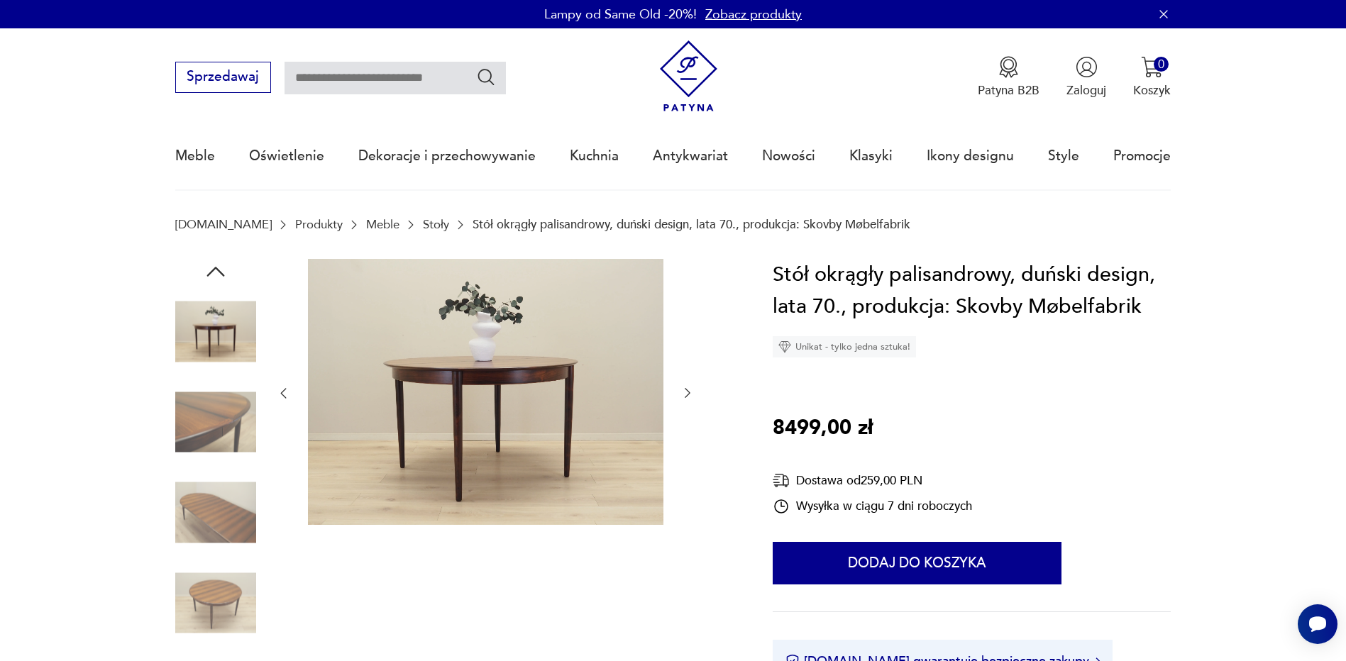
click at [210, 442] on img at bounding box center [215, 422] width 81 height 81
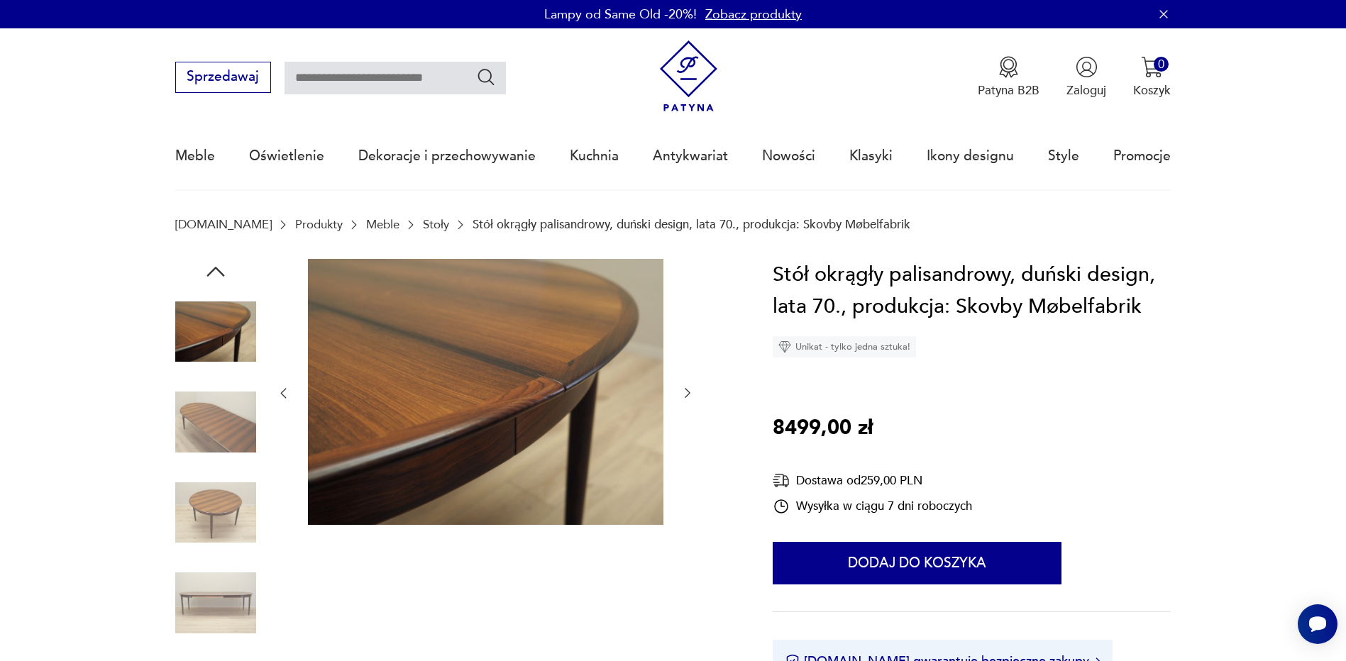
click at [216, 442] on img at bounding box center [215, 422] width 81 height 81
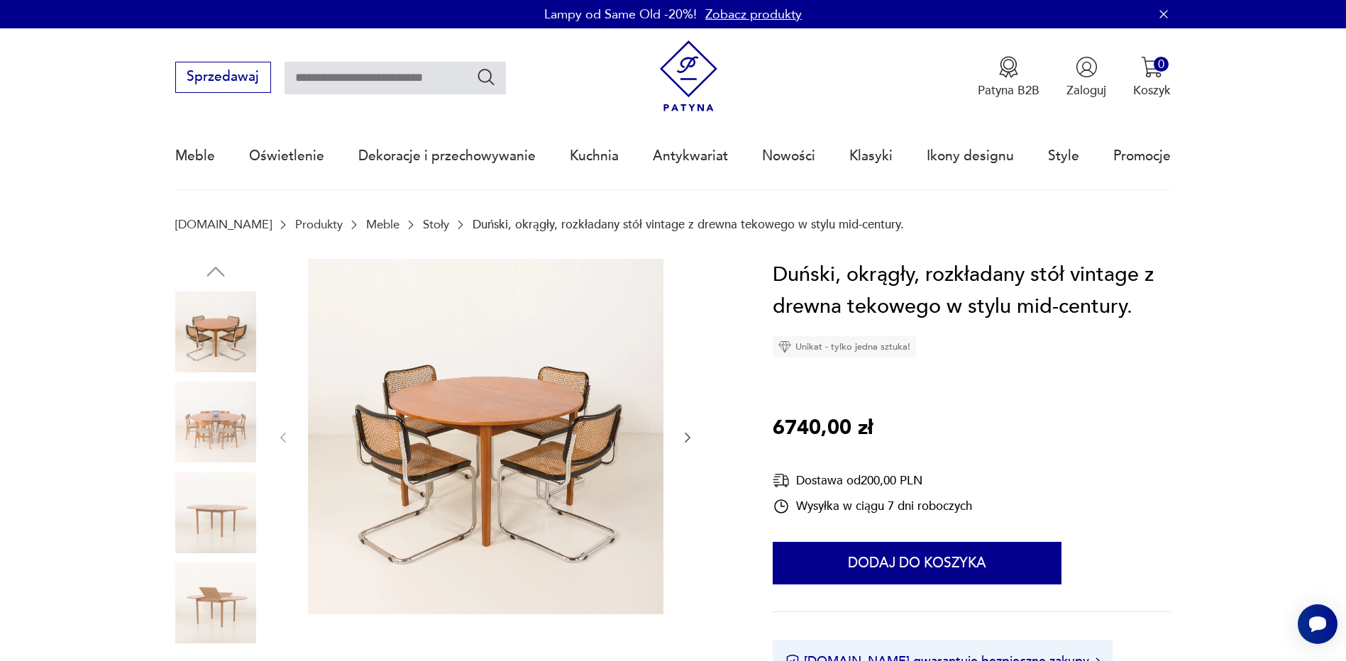
click at [224, 429] on img at bounding box center [215, 422] width 81 height 81
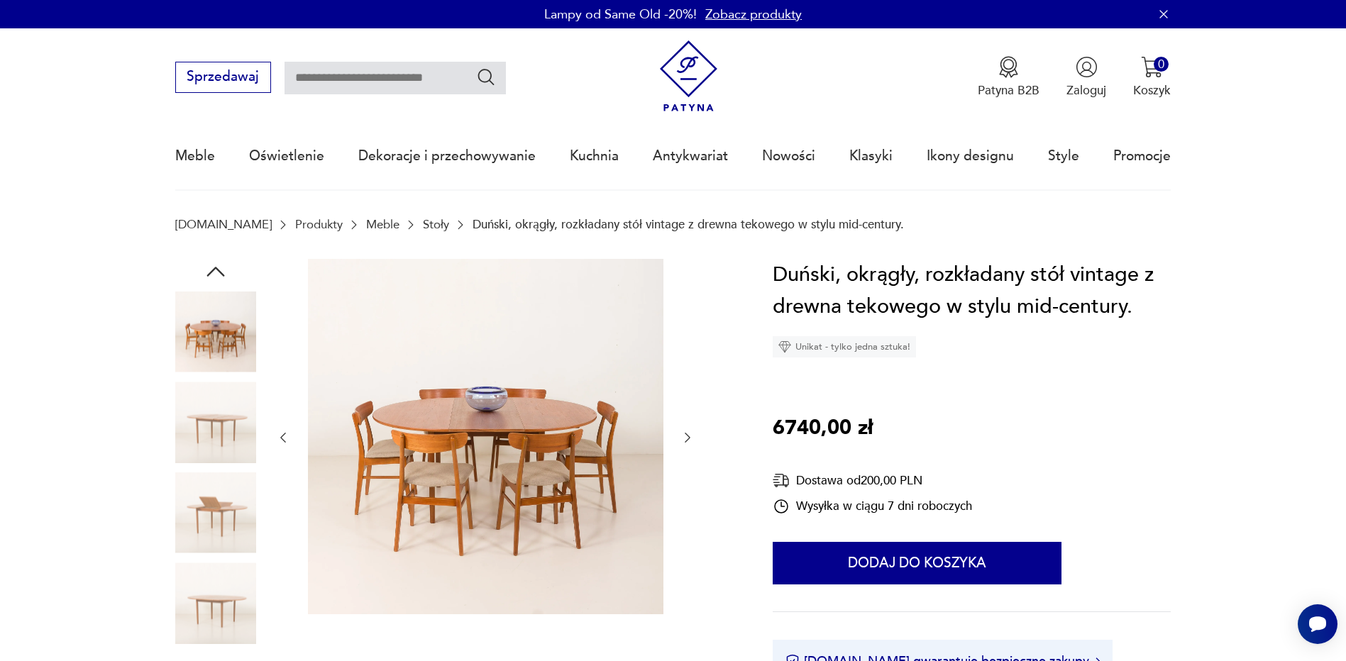
click at [220, 443] on img at bounding box center [215, 422] width 81 height 81
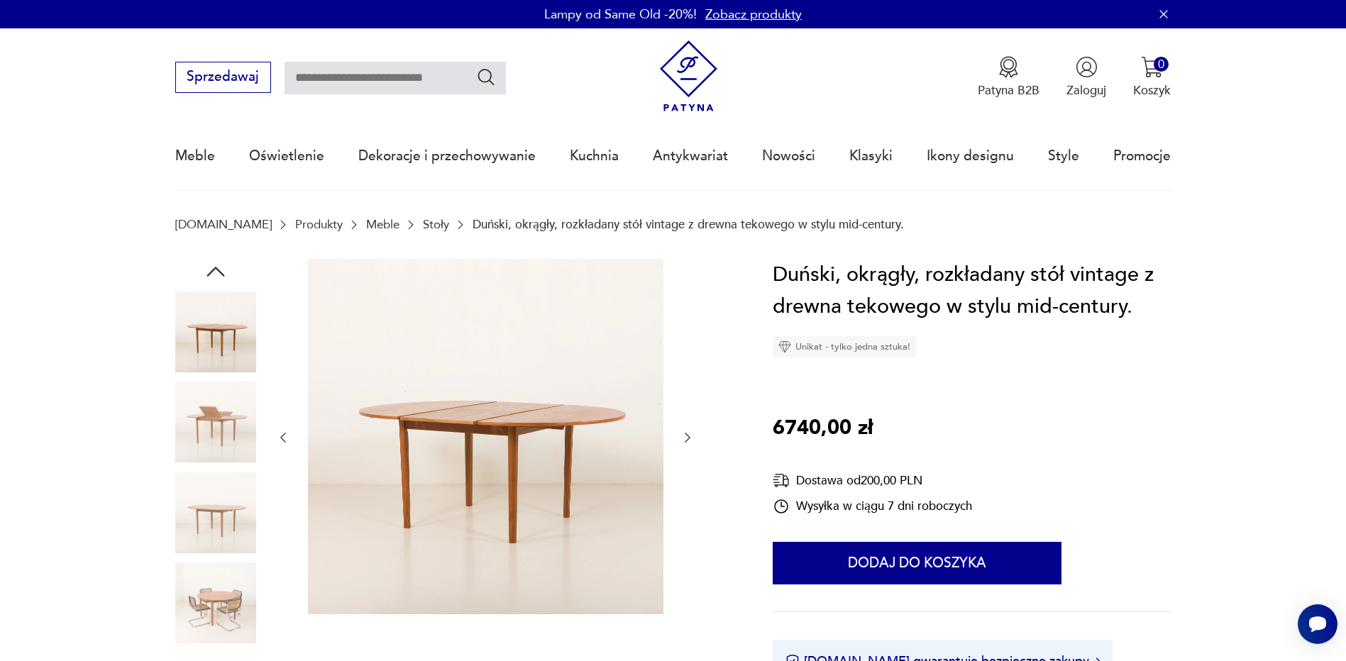
click at [223, 434] on img at bounding box center [215, 422] width 81 height 81
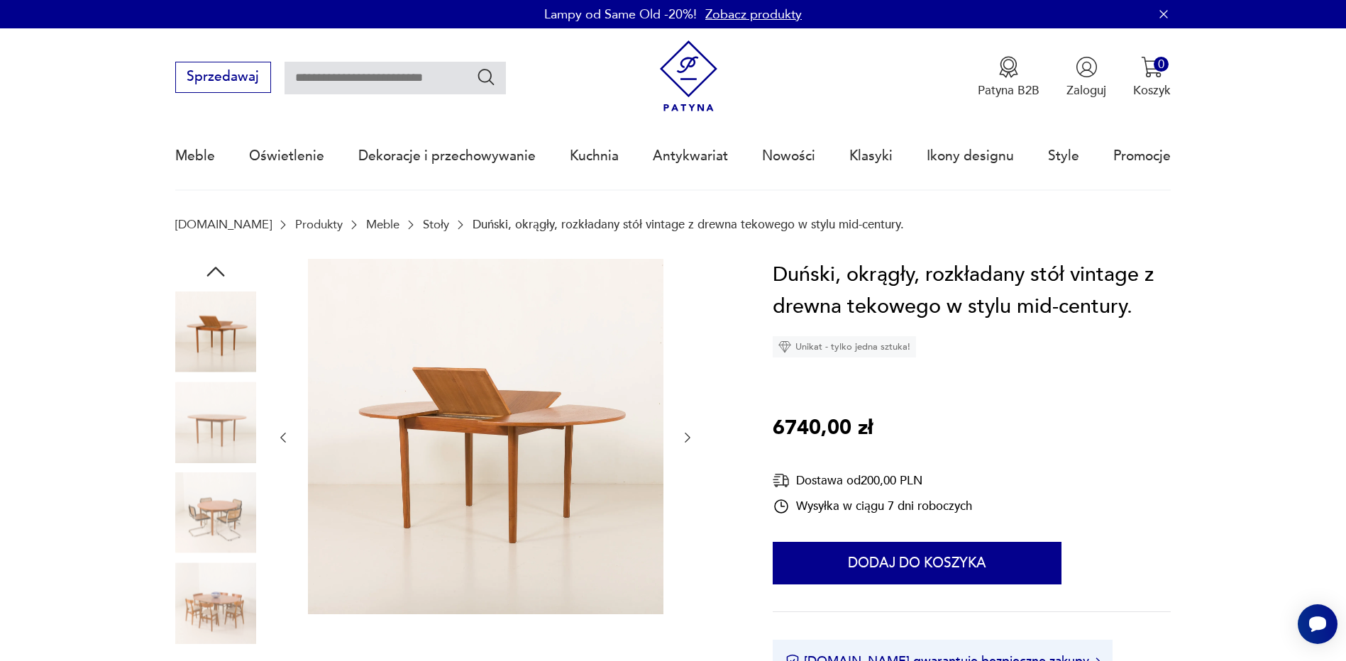
click at [219, 425] on img at bounding box center [215, 422] width 81 height 81
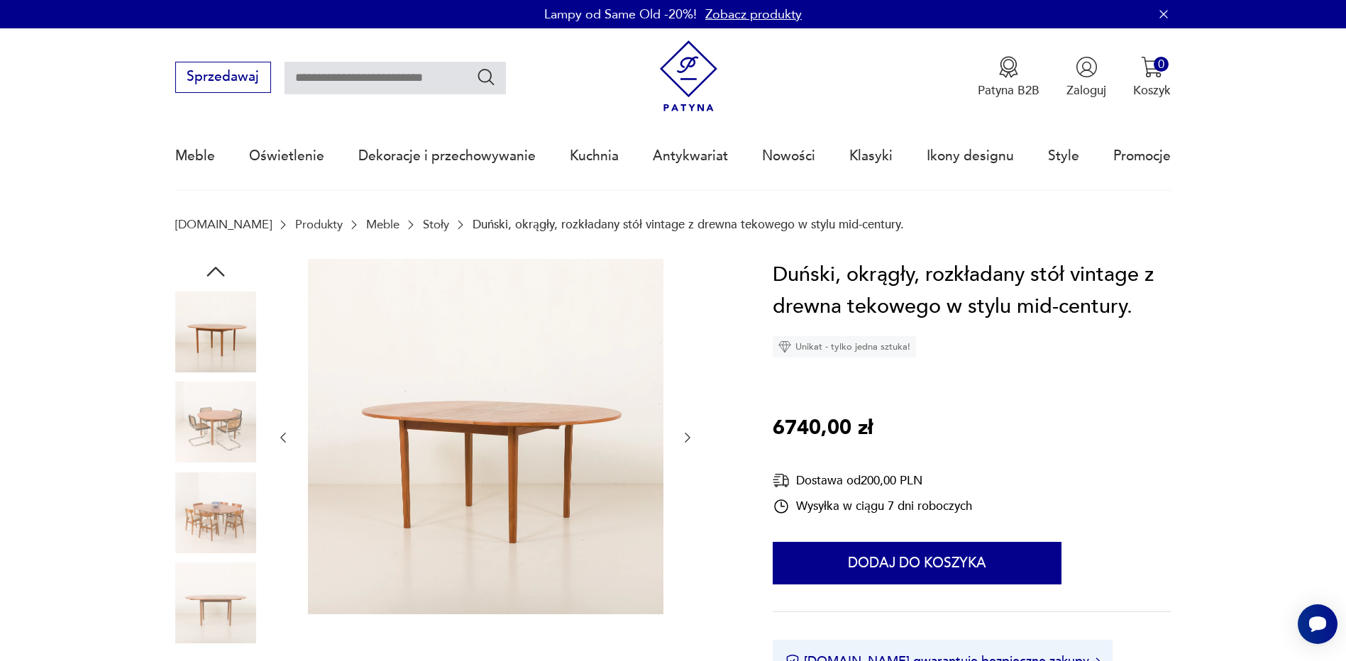
click at [218, 417] on img at bounding box center [215, 422] width 81 height 81
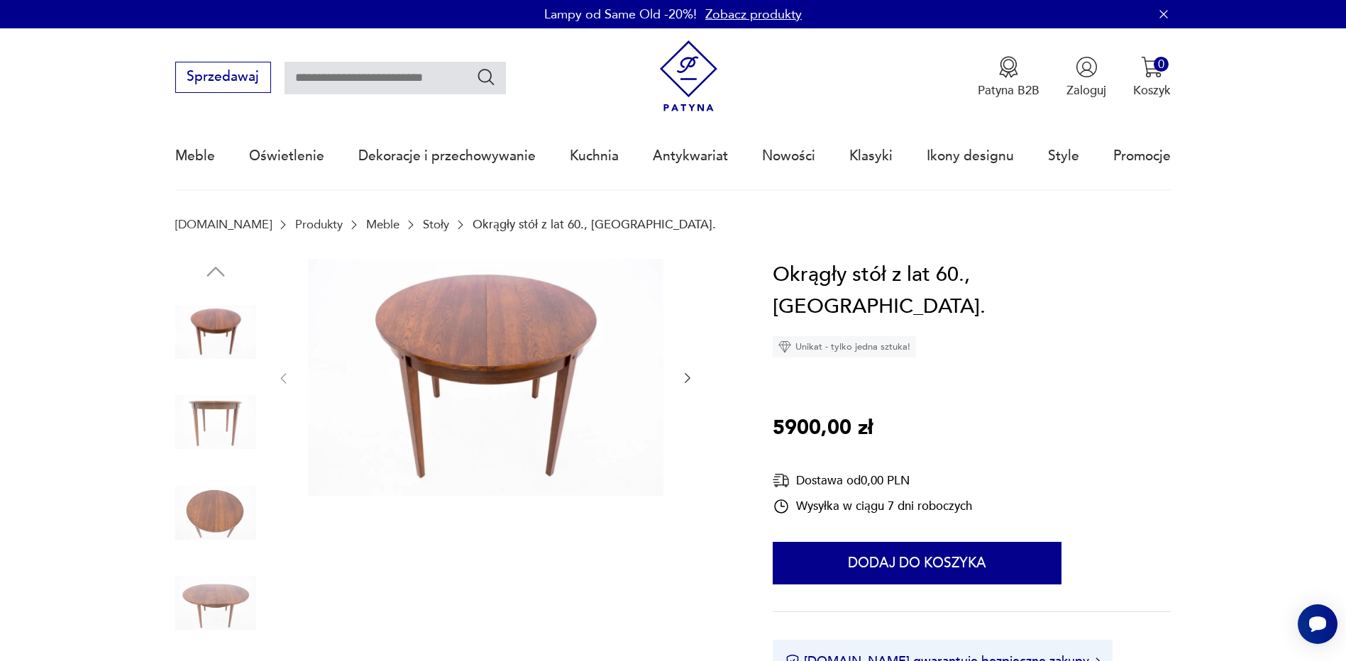
click at [207, 424] on img at bounding box center [215, 422] width 81 height 81
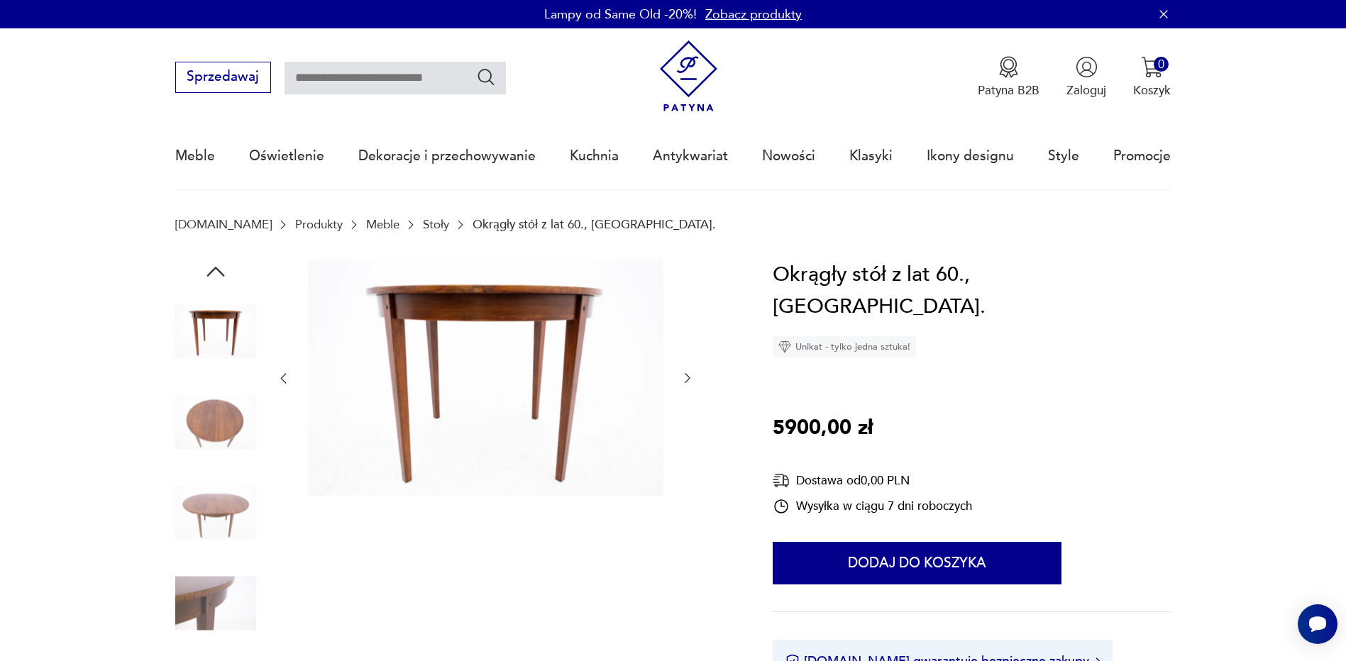
click at [209, 473] on img at bounding box center [215, 513] width 81 height 81
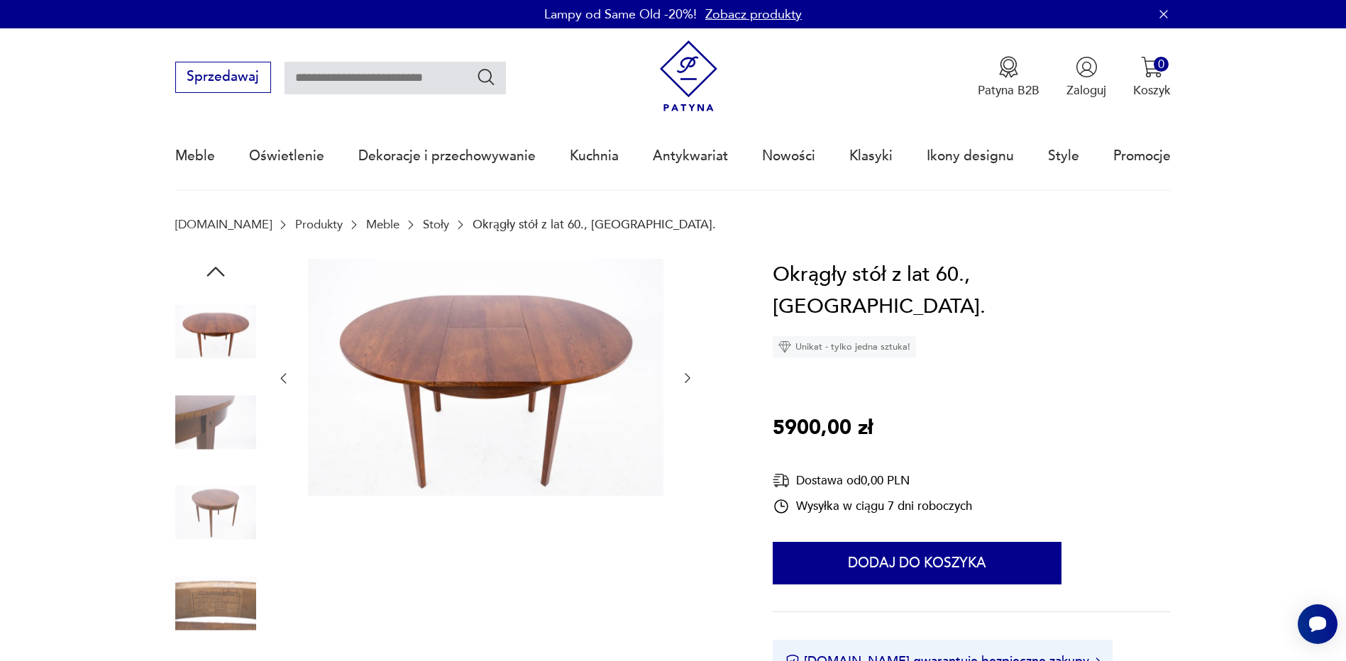
click at [218, 521] on img at bounding box center [215, 513] width 81 height 81
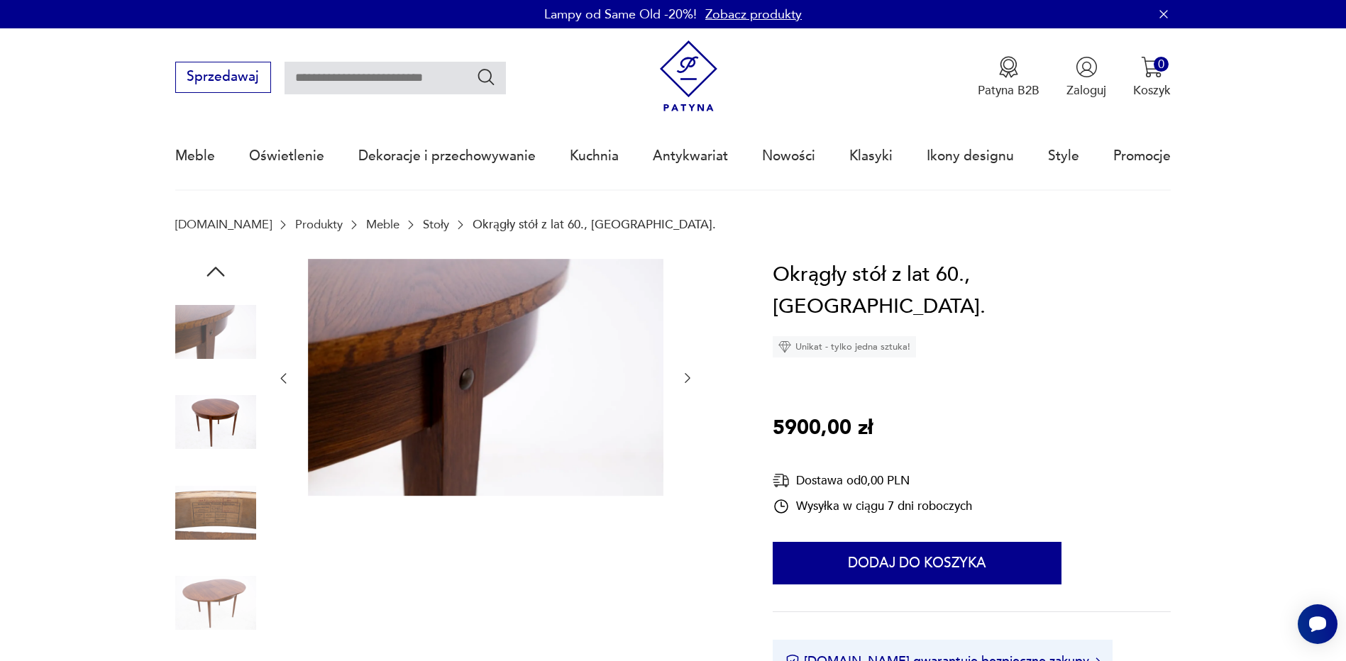
click at [200, 351] on img at bounding box center [215, 332] width 81 height 81
click at [208, 428] on img at bounding box center [215, 422] width 81 height 81
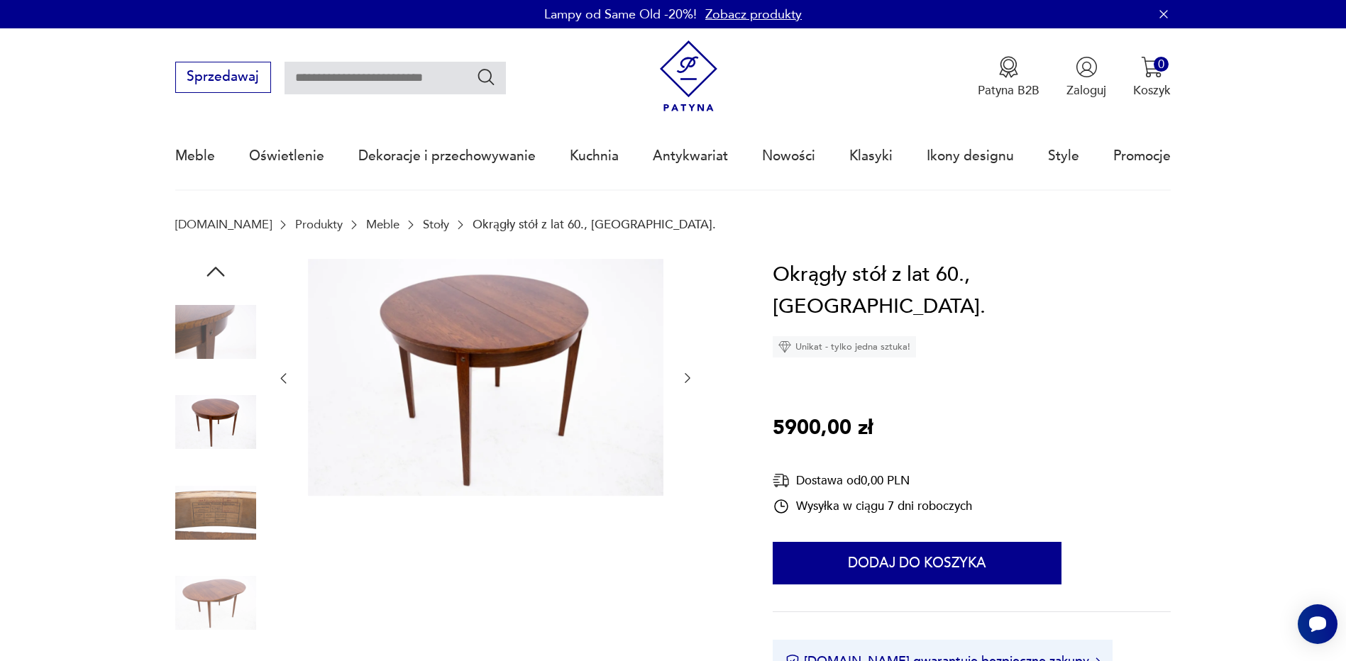
click at [225, 527] on img at bounding box center [215, 513] width 81 height 81
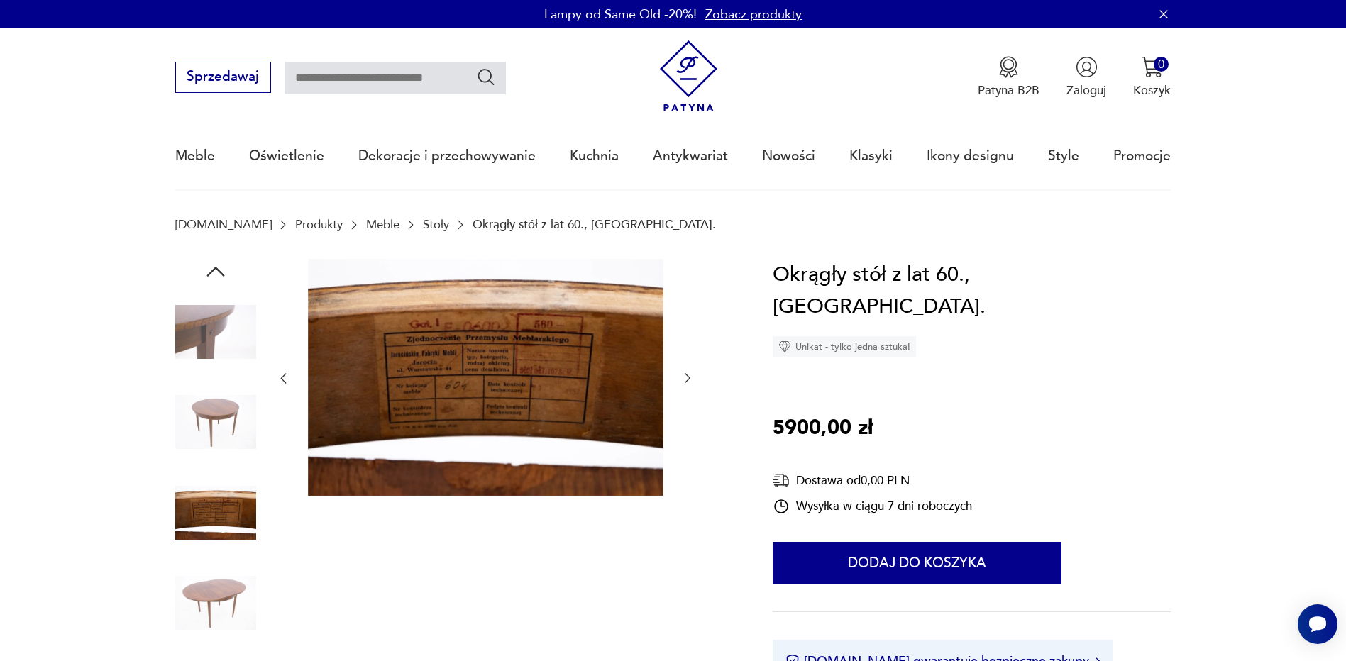
click at [236, 568] on img at bounding box center [215, 603] width 81 height 81
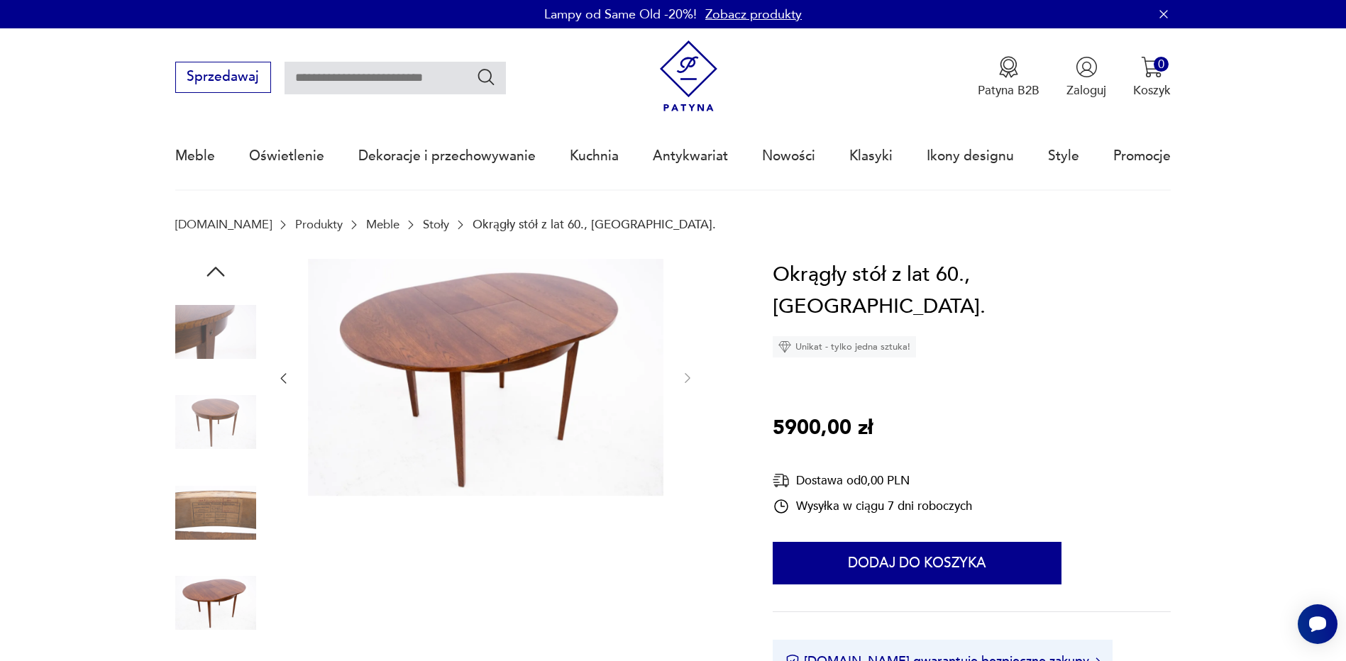
click at [223, 316] on img at bounding box center [215, 332] width 81 height 81
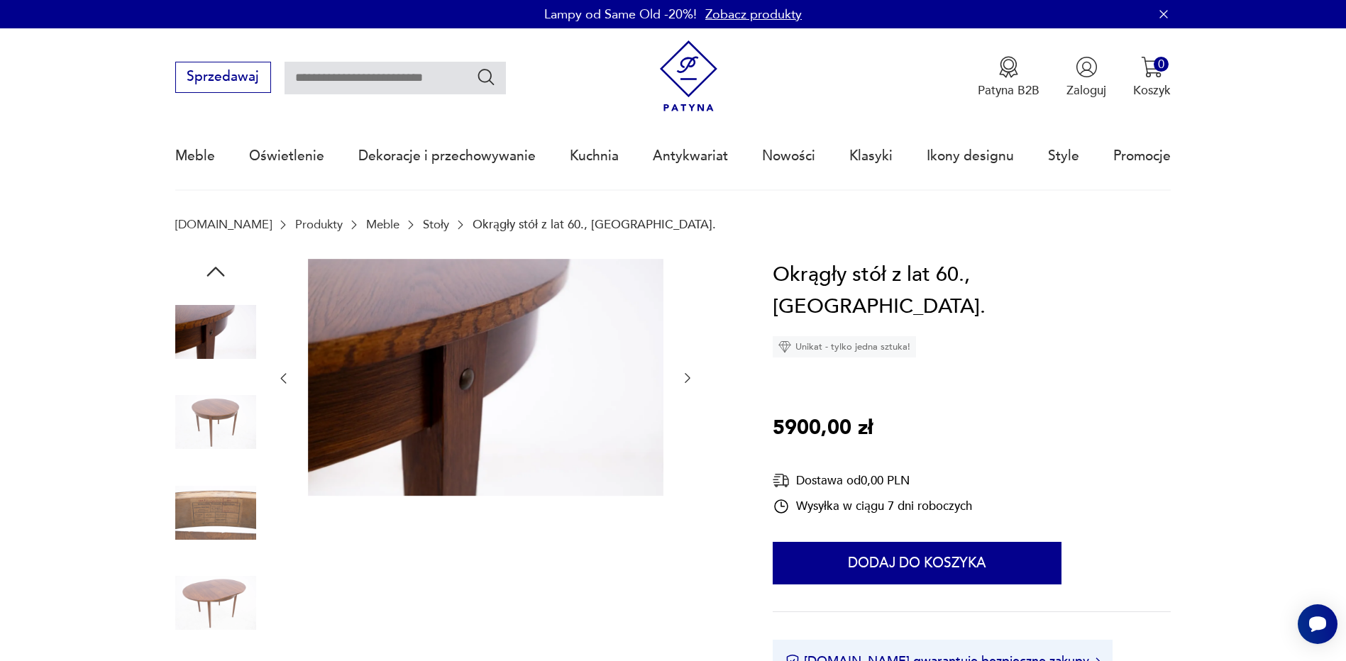
click at [210, 415] on img at bounding box center [215, 422] width 81 height 81
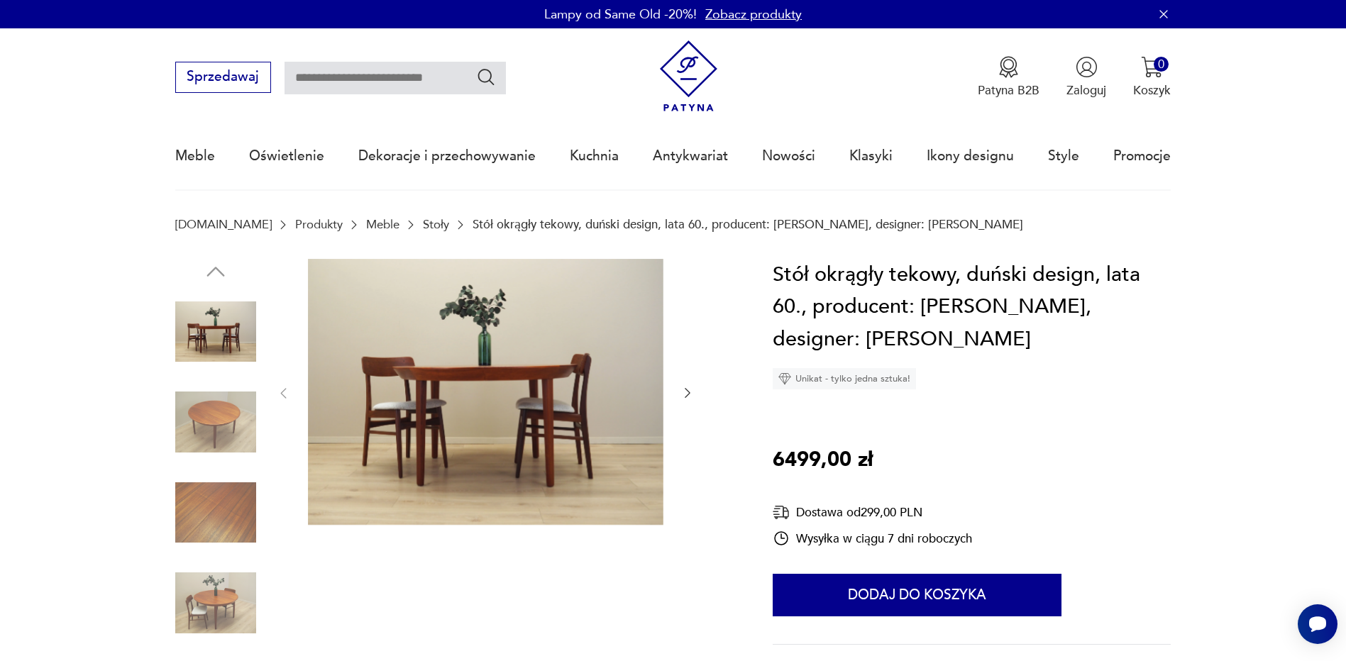
click at [192, 431] on img at bounding box center [215, 422] width 81 height 81
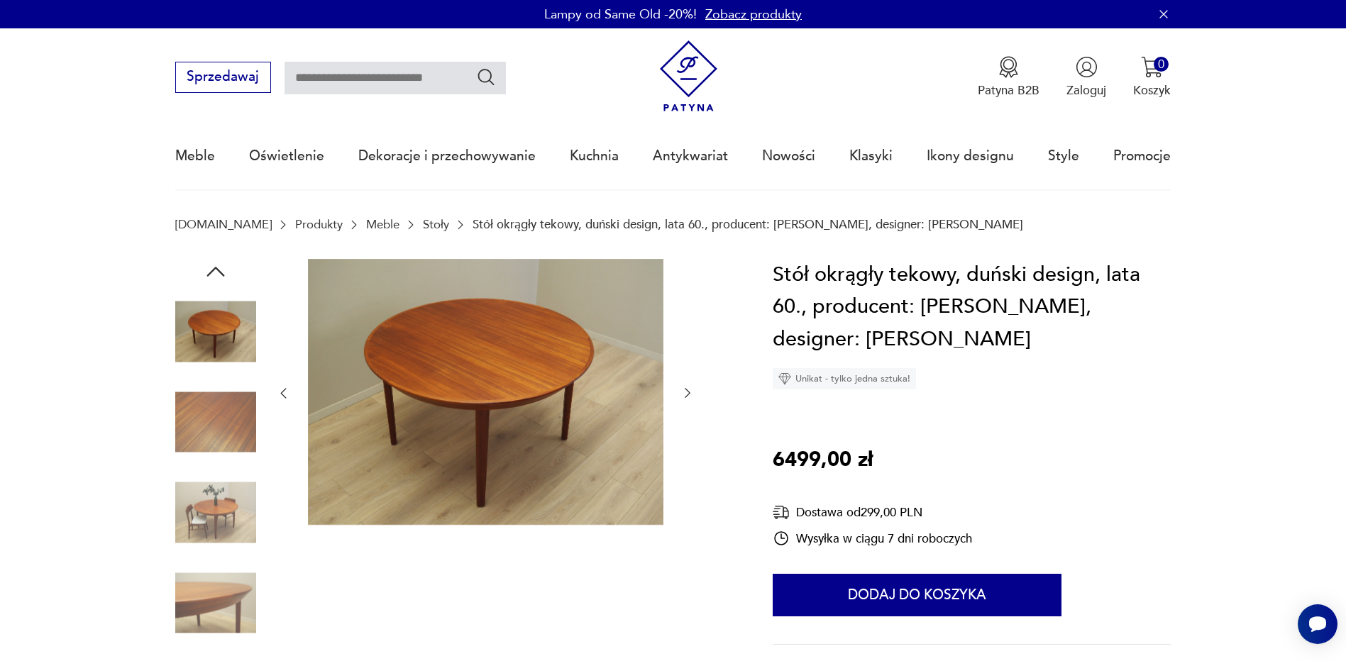
click at [212, 461] on img at bounding box center [215, 422] width 81 height 81
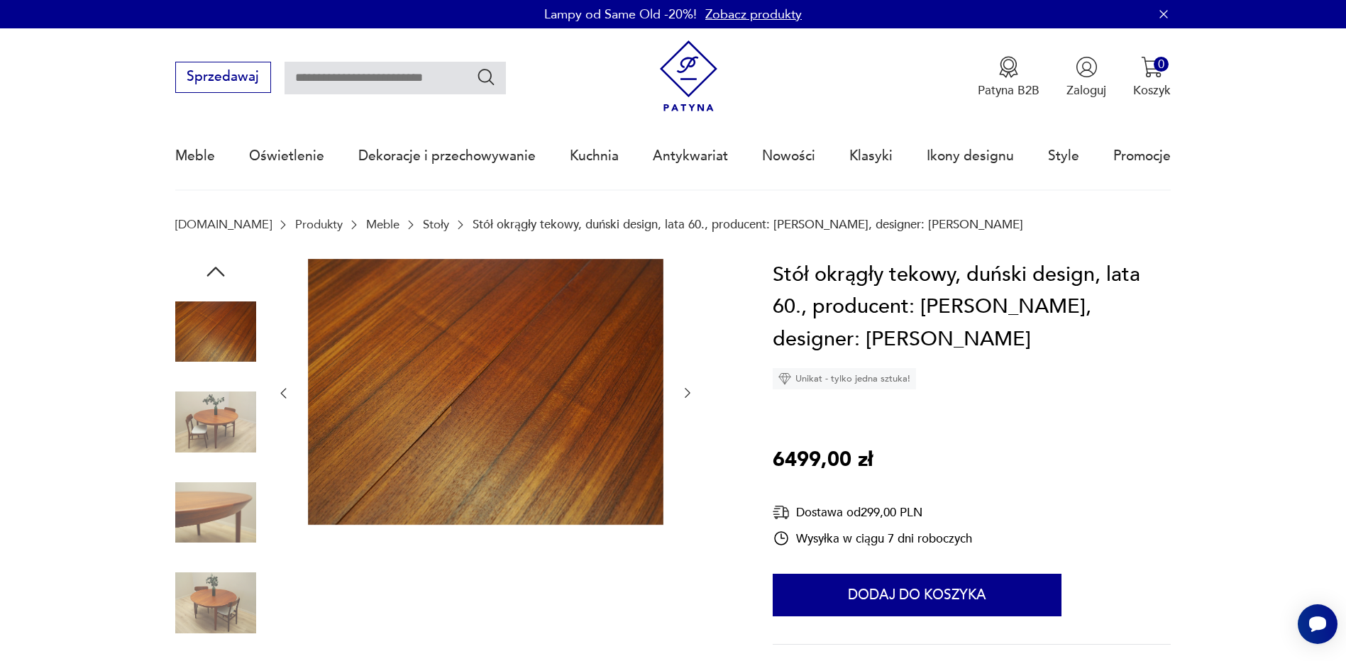
click at [226, 517] on img at bounding box center [215, 513] width 81 height 81
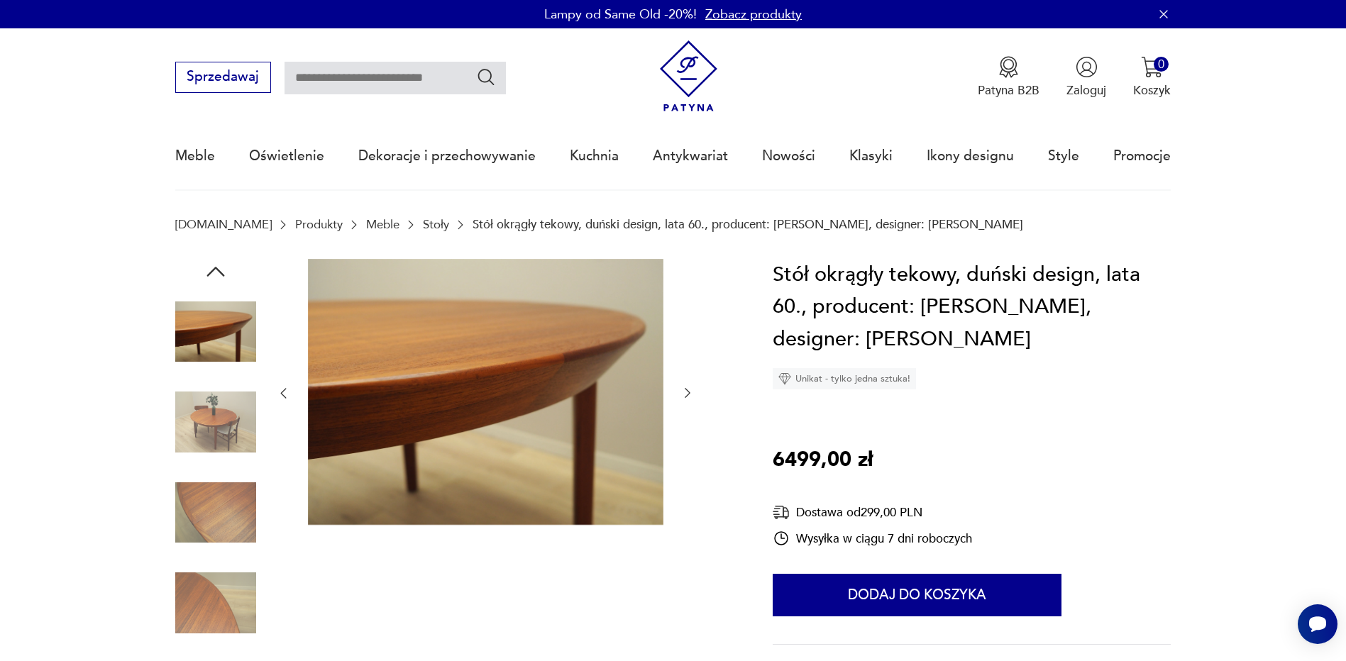
click at [217, 429] on img at bounding box center [215, 422] width 81 height 81
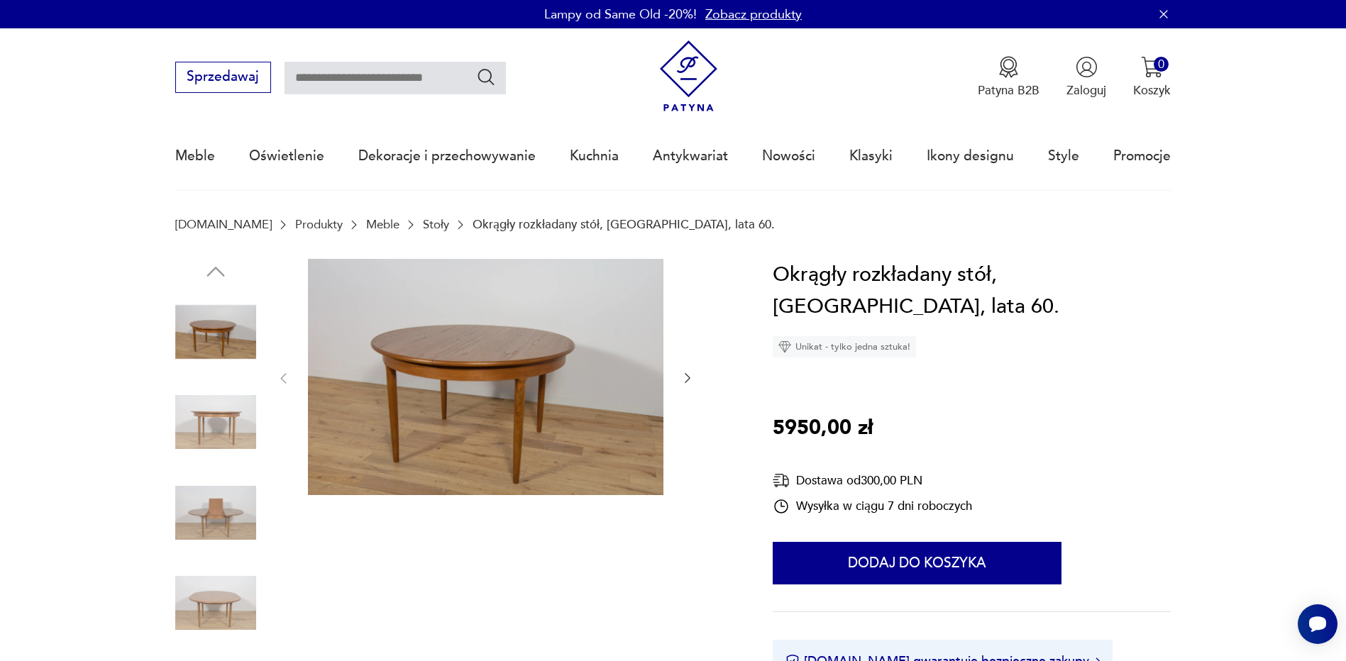
click at [219, 425] on img at bounding box center [215, 422] width 81 height 81
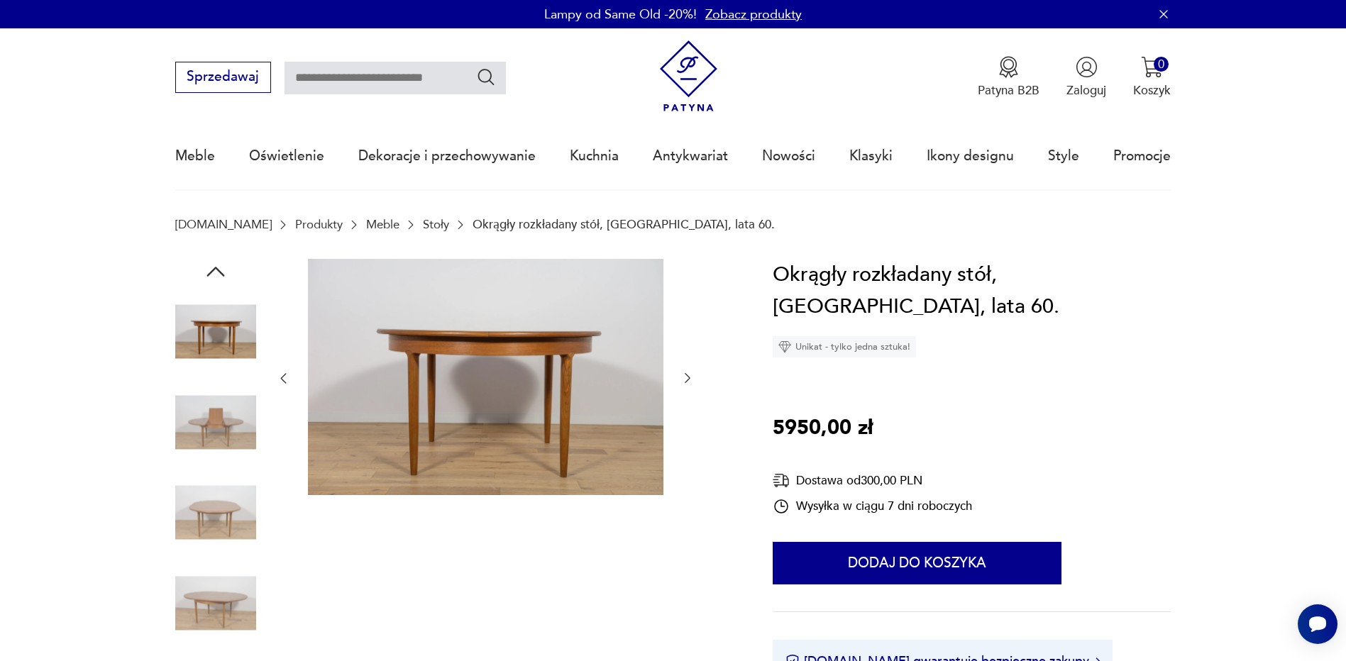
click at [220, 427] on img at bounding box center [215, 422] width 81 height 81
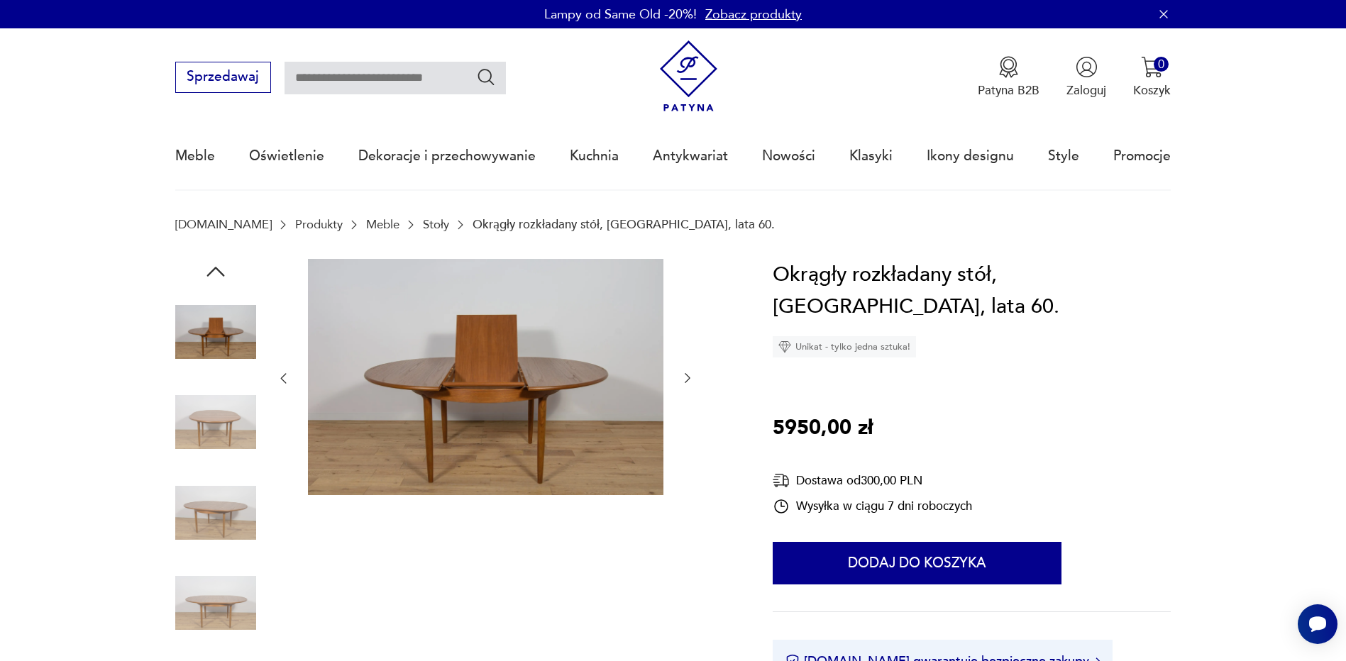
click at [221, 509] on img at bounding box center [215, 513] width 81 height 81
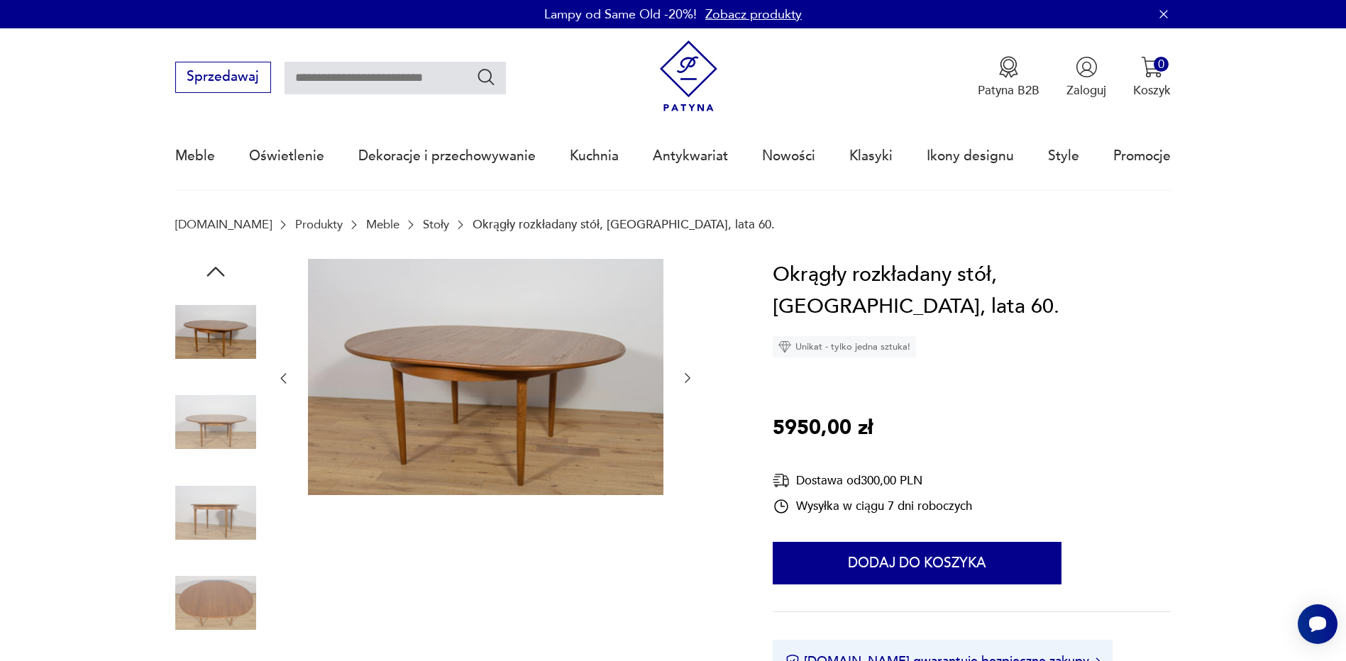
click at [208, 429] on img at bounding box center [215, 422] width 81 height 81
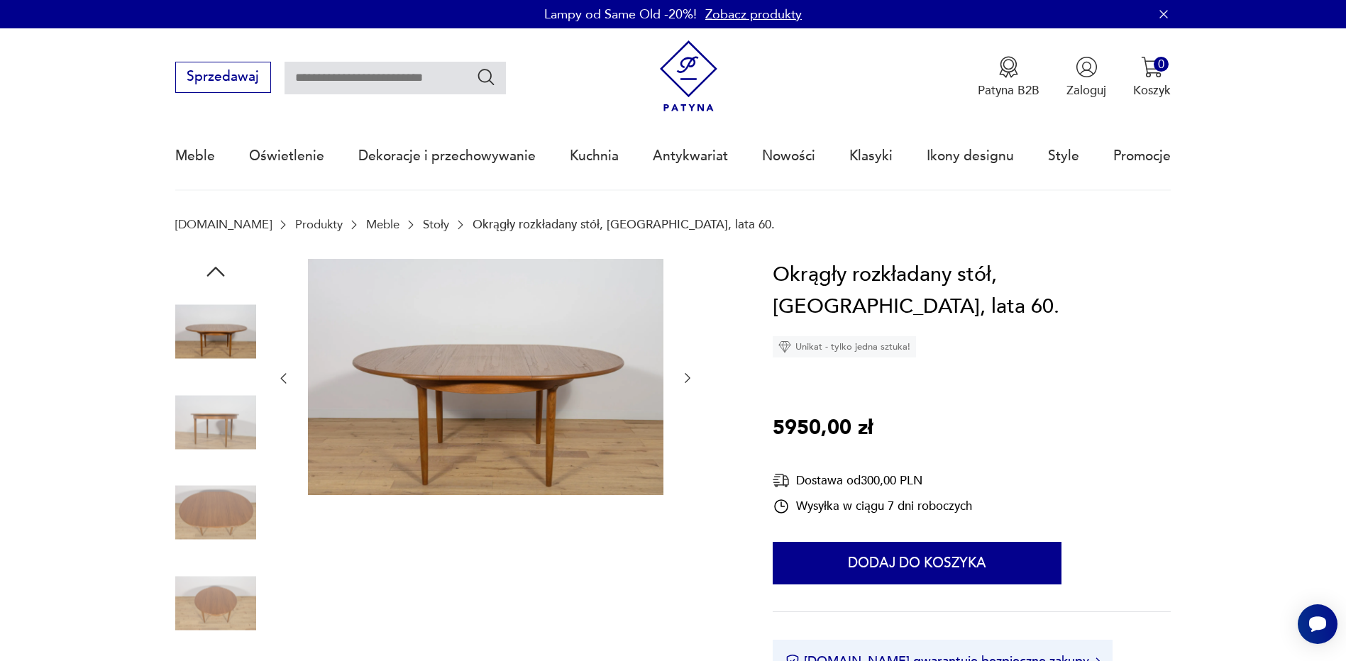
click at [226, 586] on img at bounding box center [215, 603] width 81 height 81
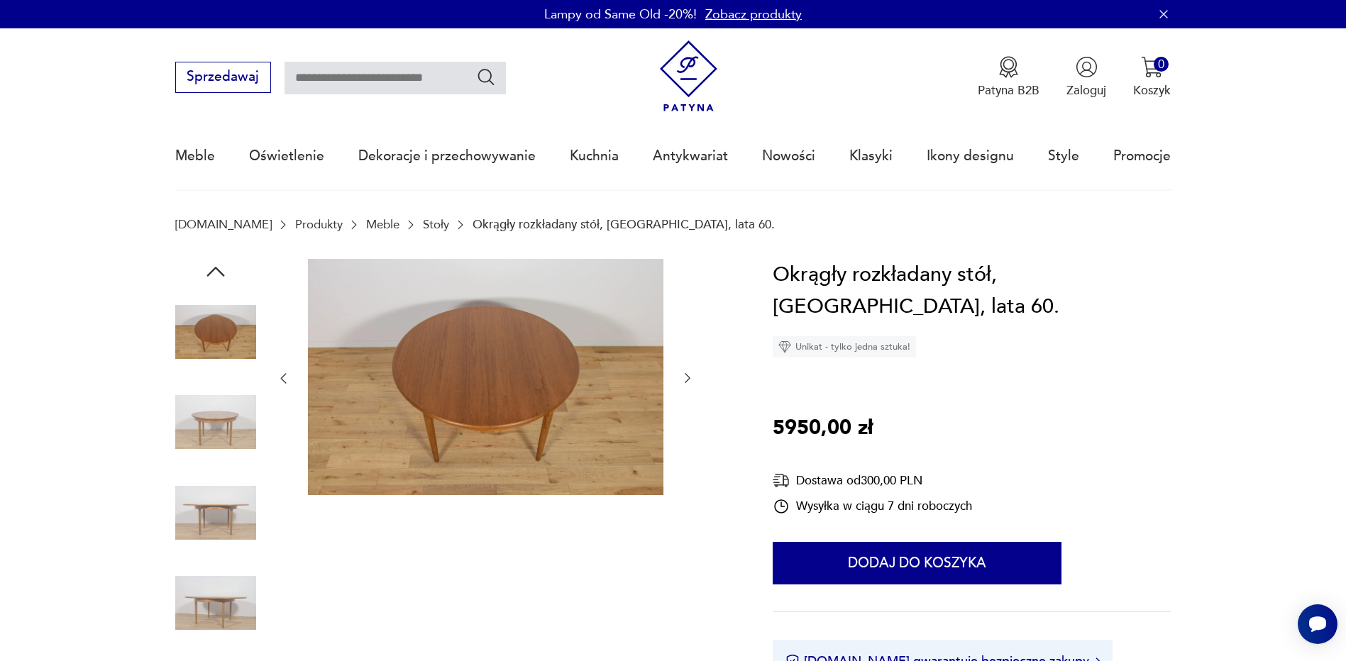
click at [216, 613] on img at bounding box center [215, 603] width 81 height 81
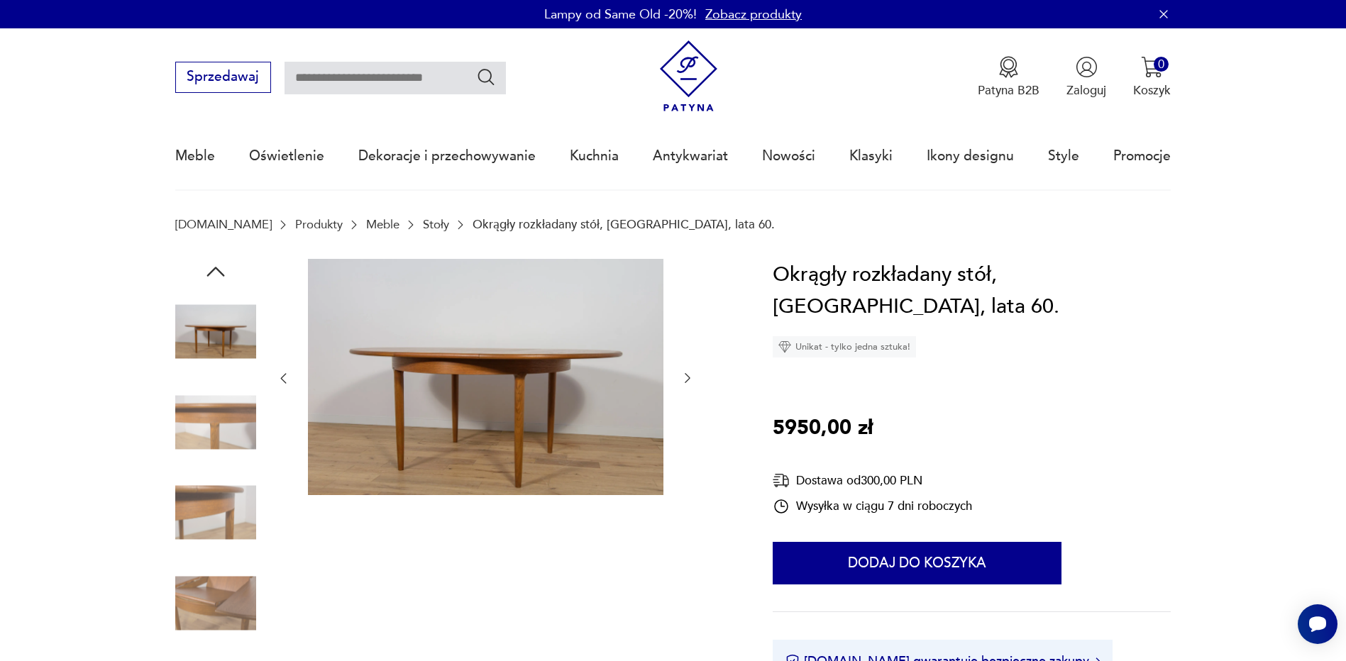
click at [232, 512] on img at bounding box center [215, 513] width 81 height 81
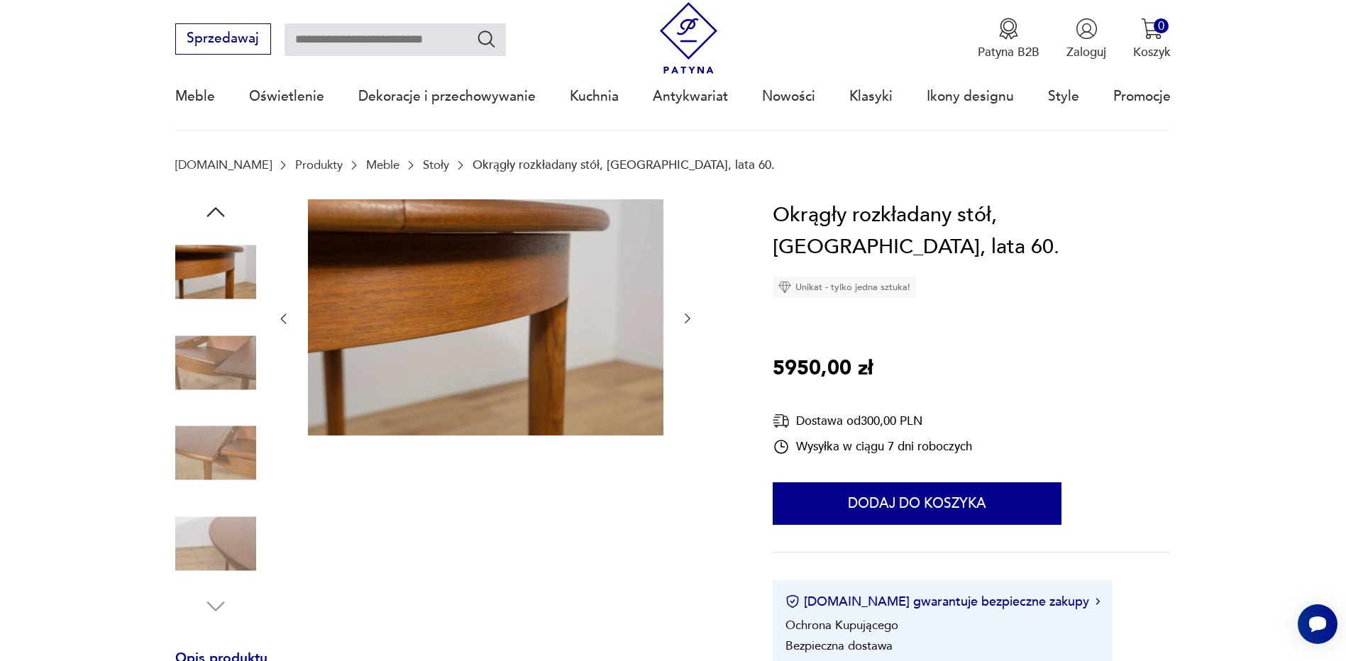
scroll to position [213, 0]
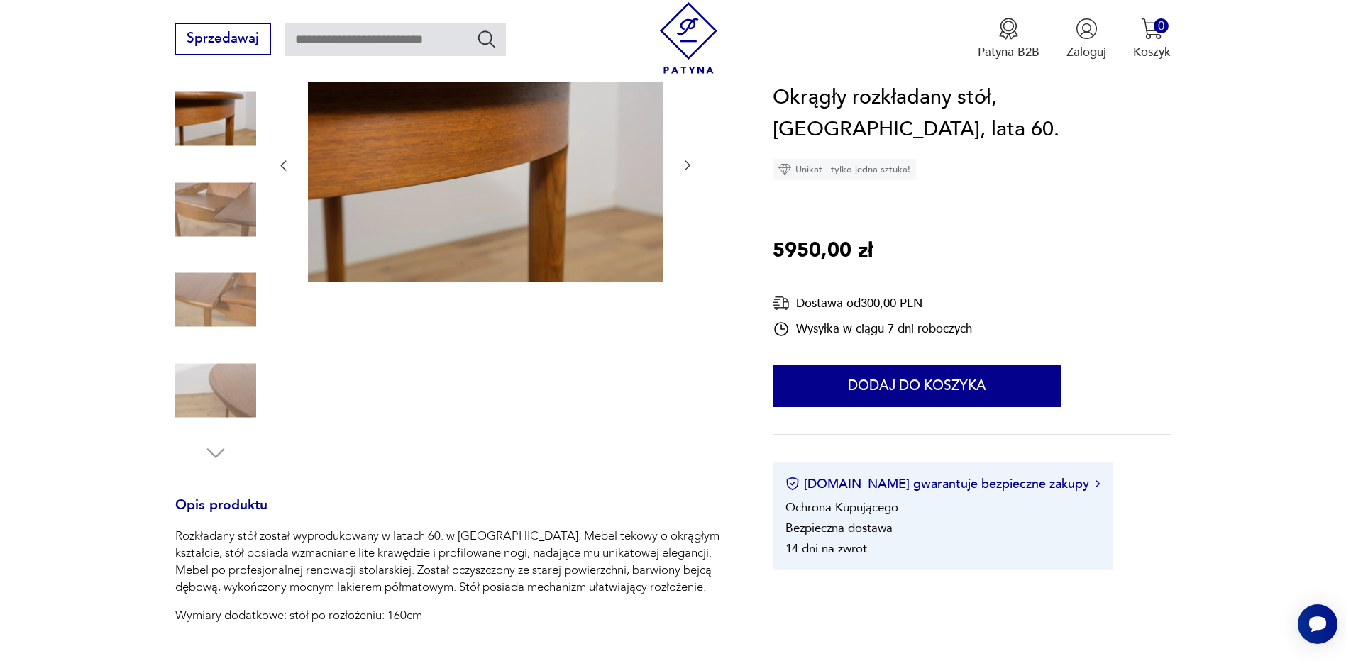
click at [206, 401] on img at bounding box center [215, 390] width 81 height 81
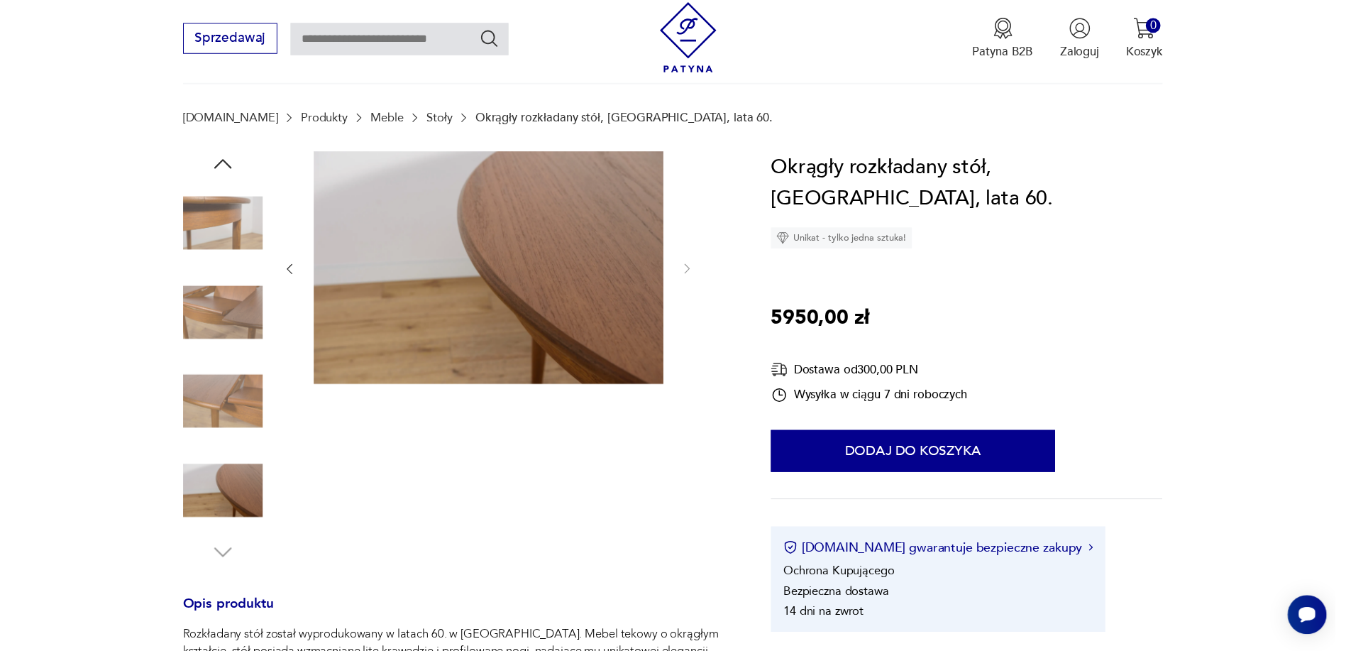
scroll to position [0, 0]
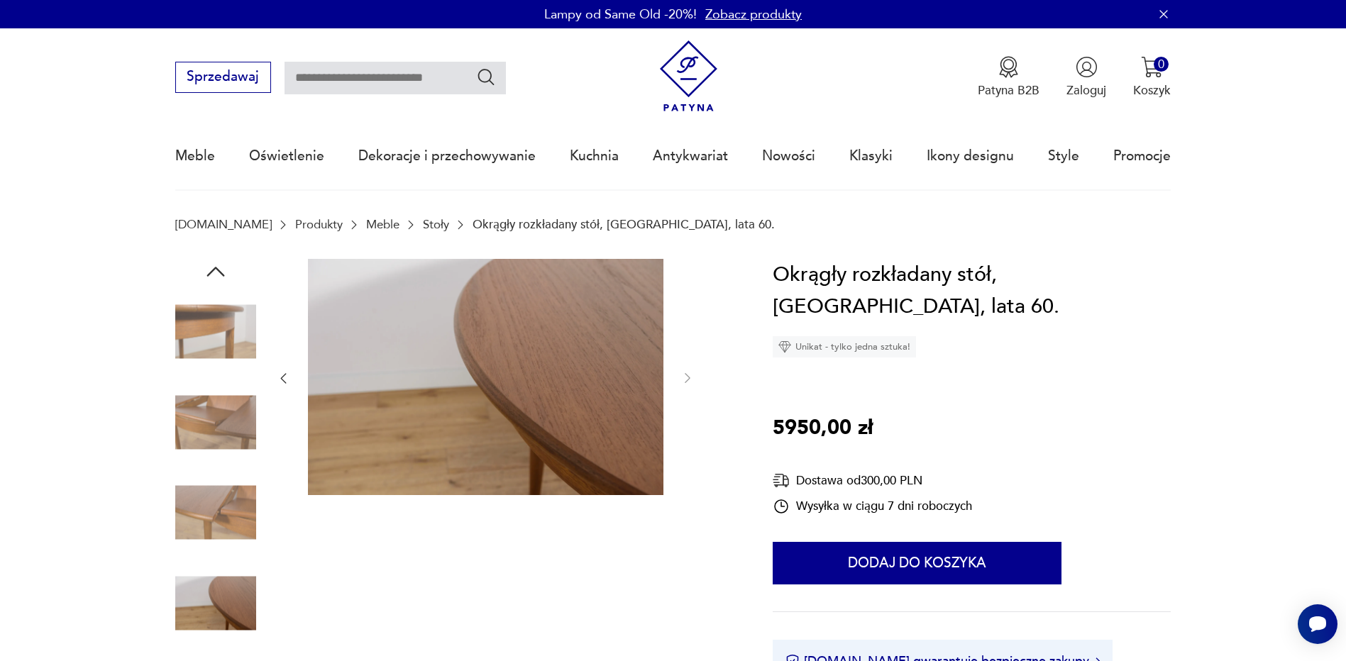
click at [215, 268] on icon "button" at bounding box center [215, 272] width 18 height 10
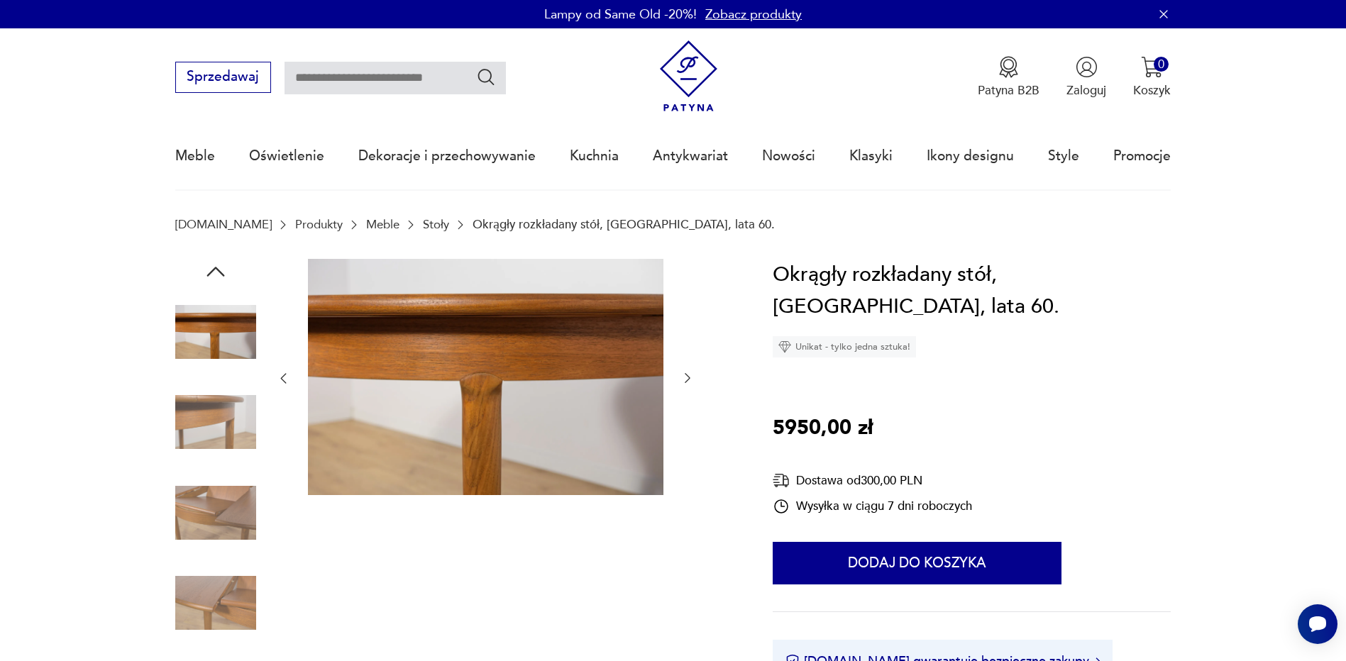
click at [215, 268] on icon "button" at bounding box center [215, 272] width 18 height 10
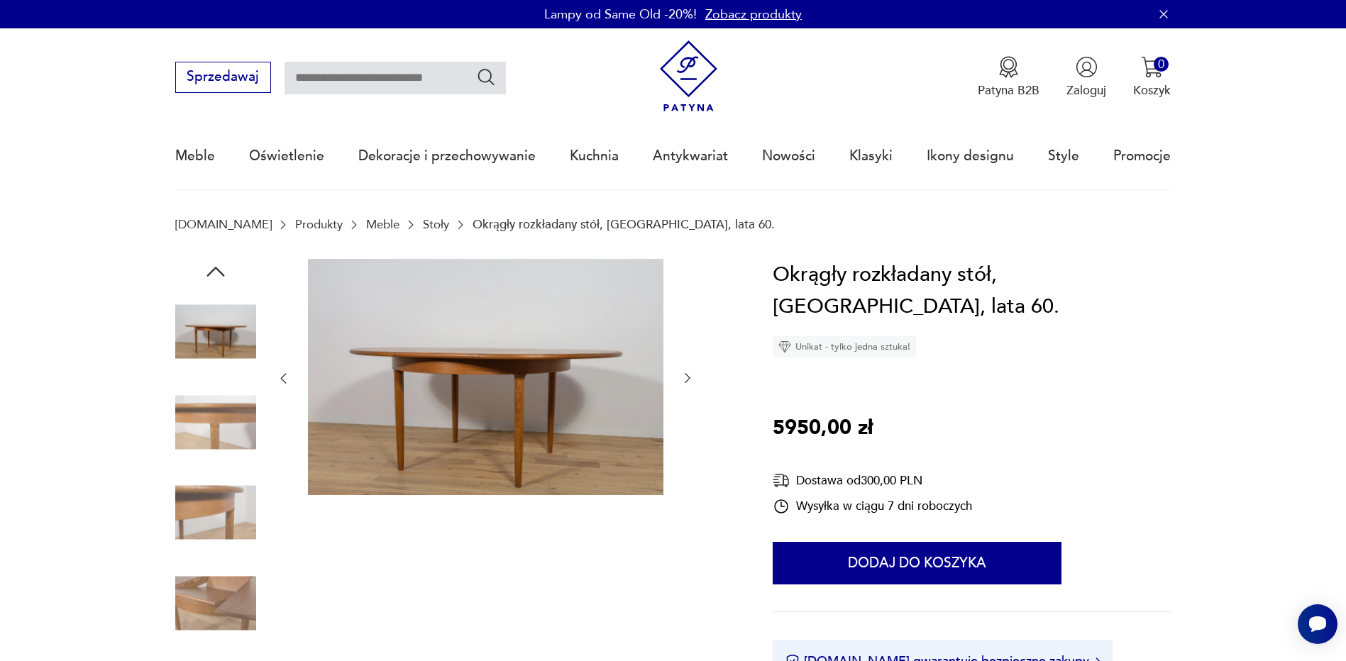
click at [215, 268] on icon "button" at bounding box center [215, 272] width 18 height 10
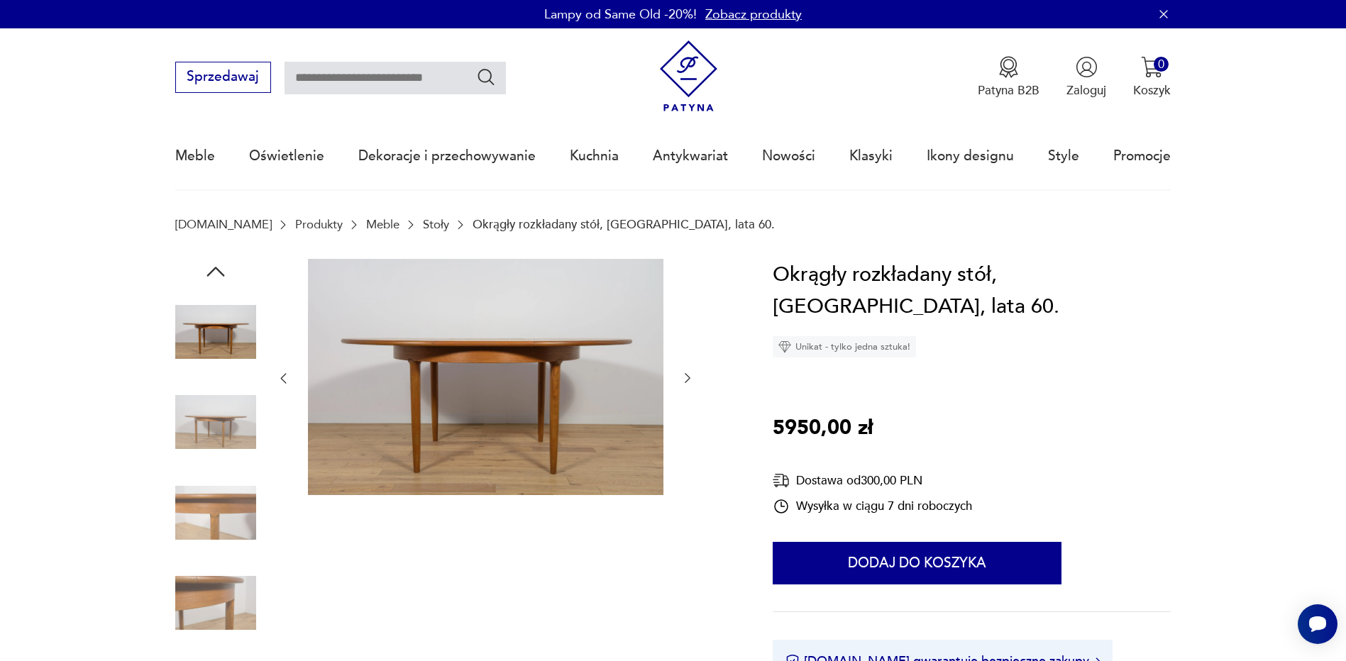
click at [215, 268] on icon "button" at bounding box center [215, 272] width 18 height 10
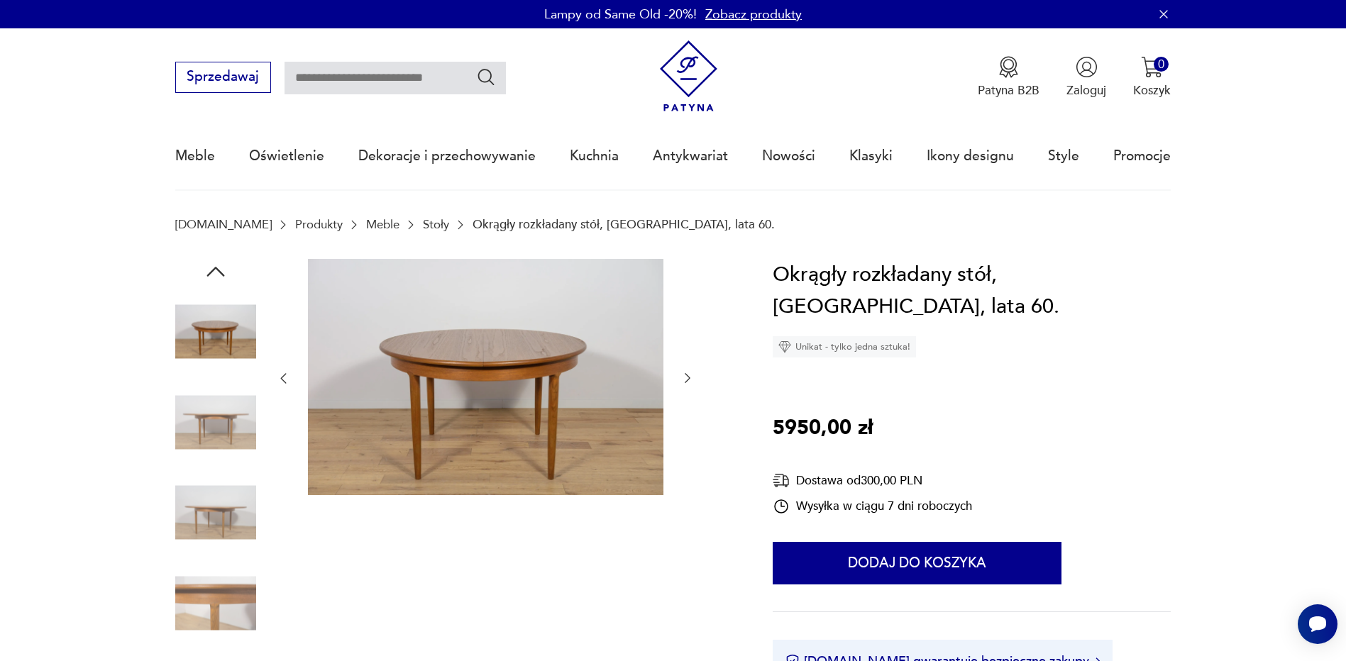
click at [215, 268] on icon "button" at bounding box center [215, 272] width 18 height 10
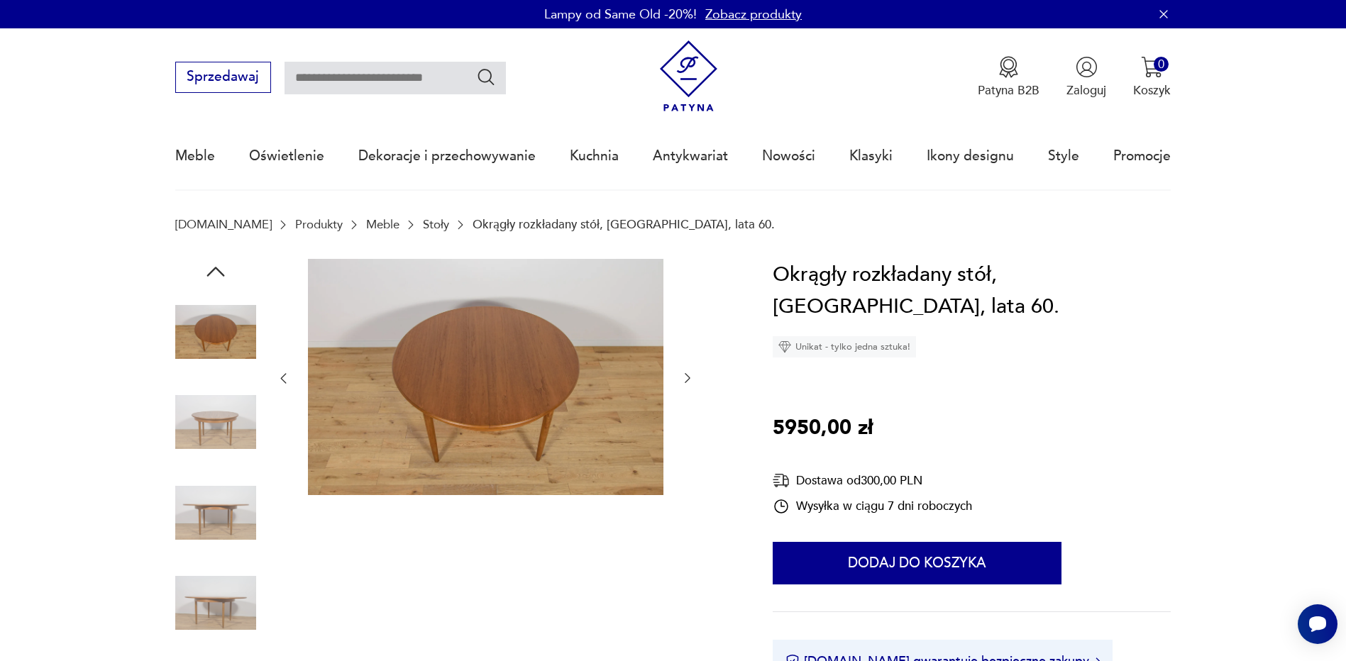
click at [215, 268] on icon "button" at bounding box center [215, 272] width 18 height 10
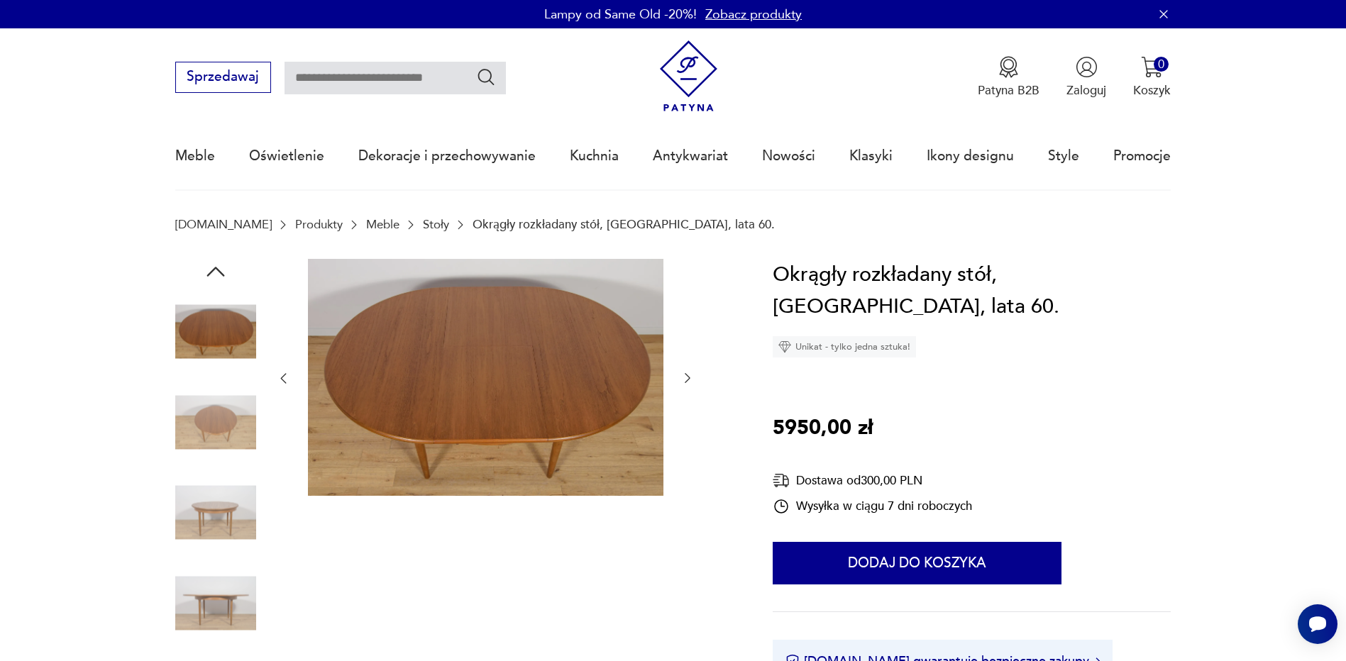
click at [218, 429] on img at bounding box center [215, 422] width 81 height 81
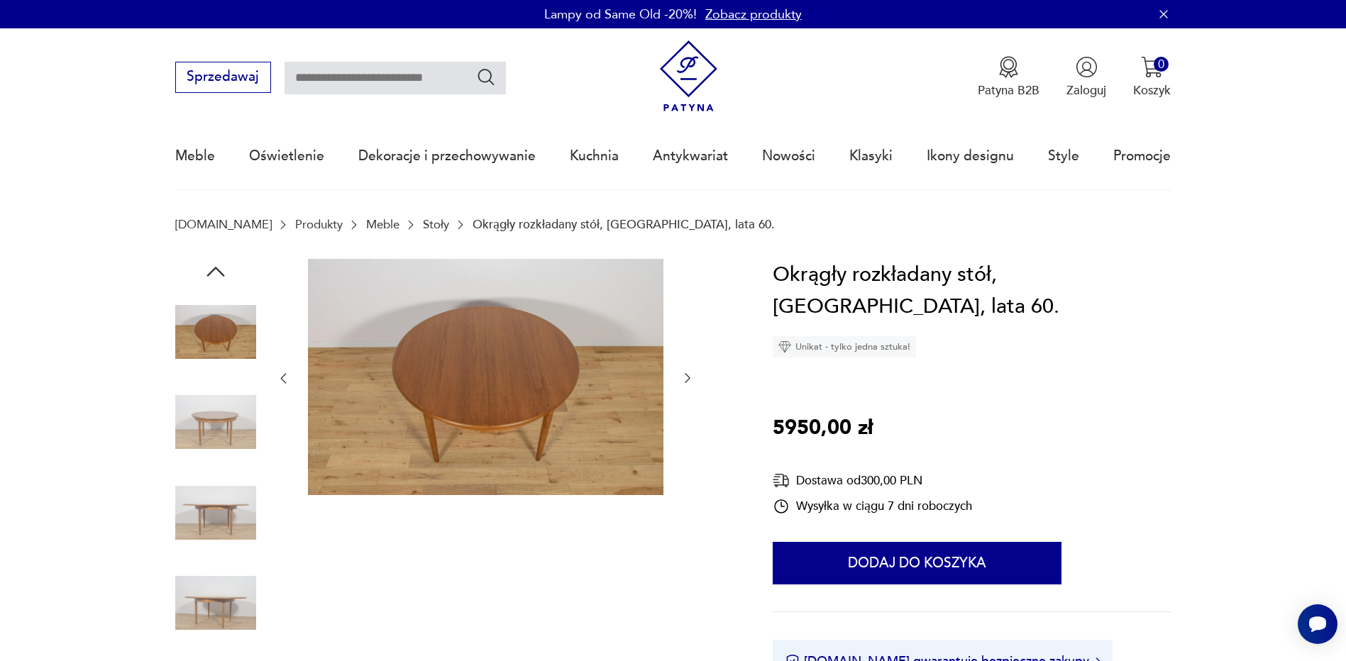
click at [485, 406] on img at bounding box center [486, 377] width 356 height 237
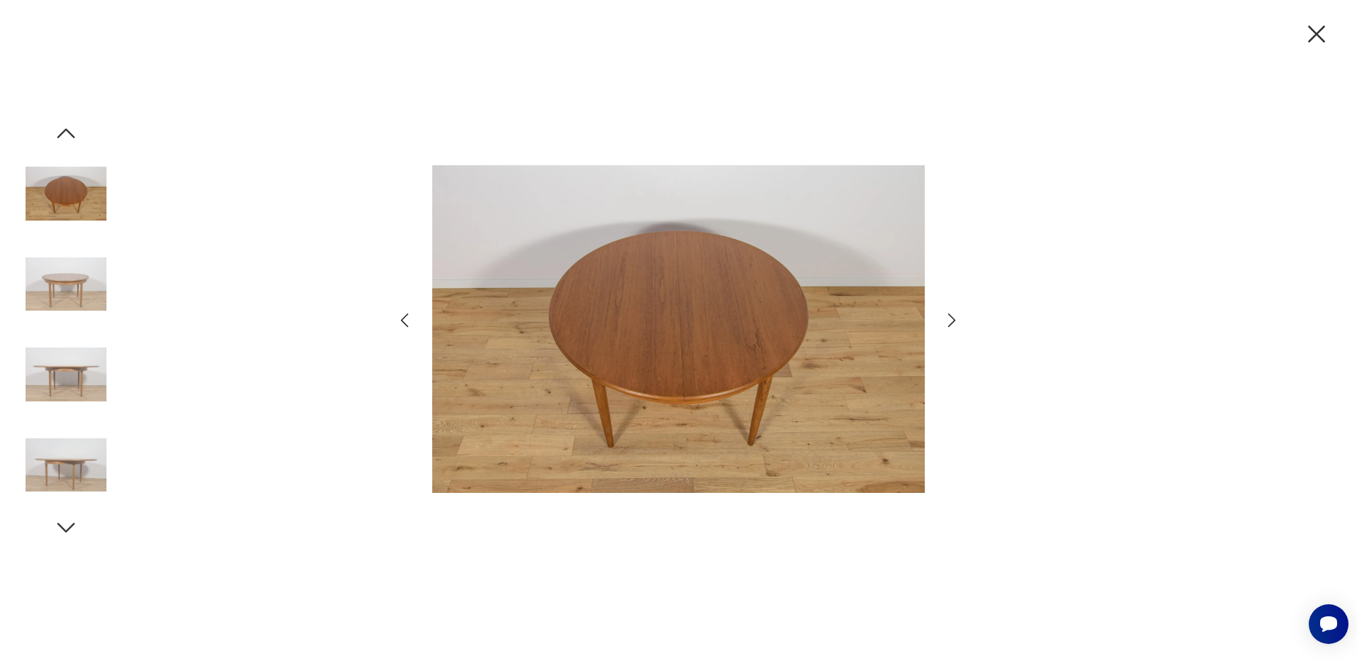
click at [1307, 38] on icon "button" at bounding box center [1316, 34] width 30 height 30
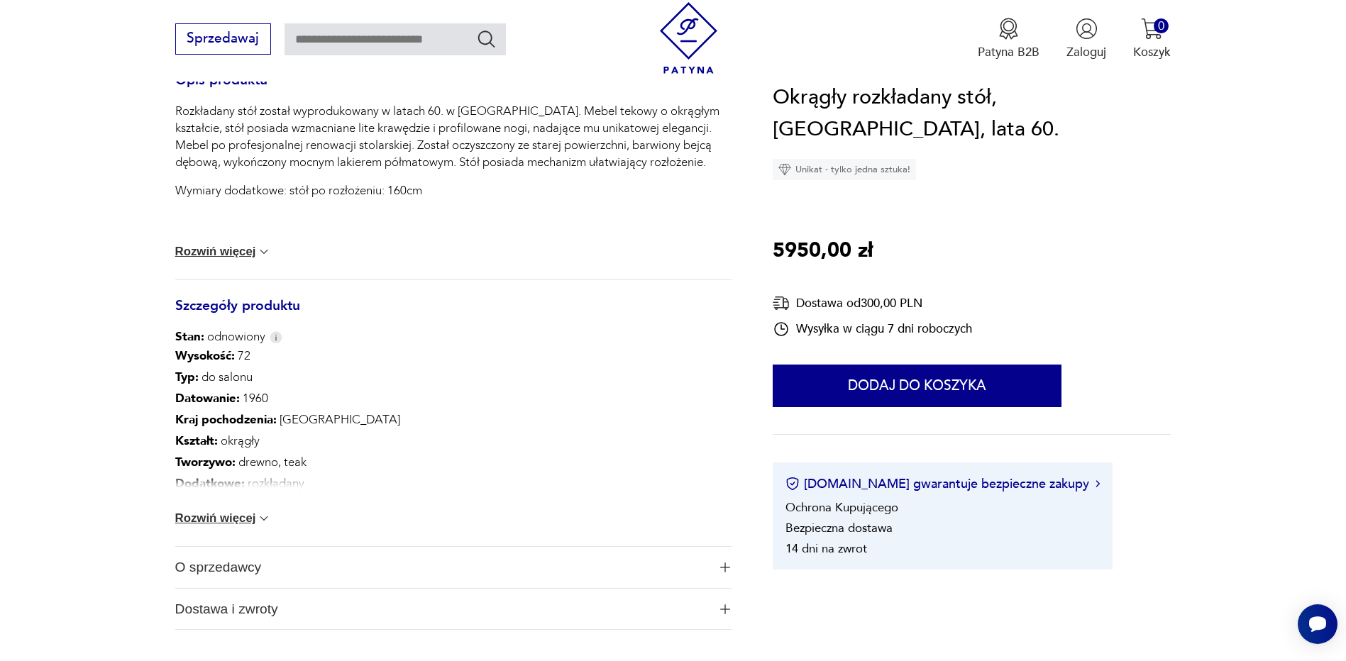
scroll to position [639, 0]
click at [180, 516] on button "Rozwiń więcej" at bounding box center [223, 518] width 97 height 14
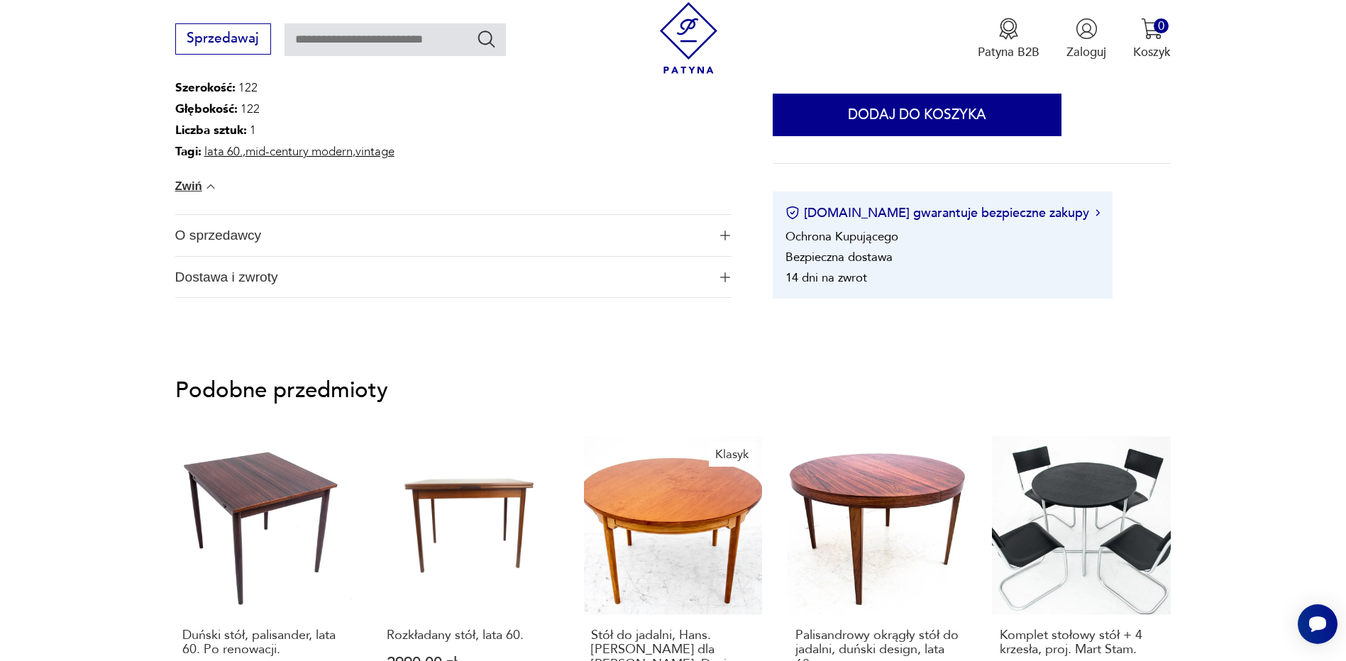
scroll to position [1135, 0]
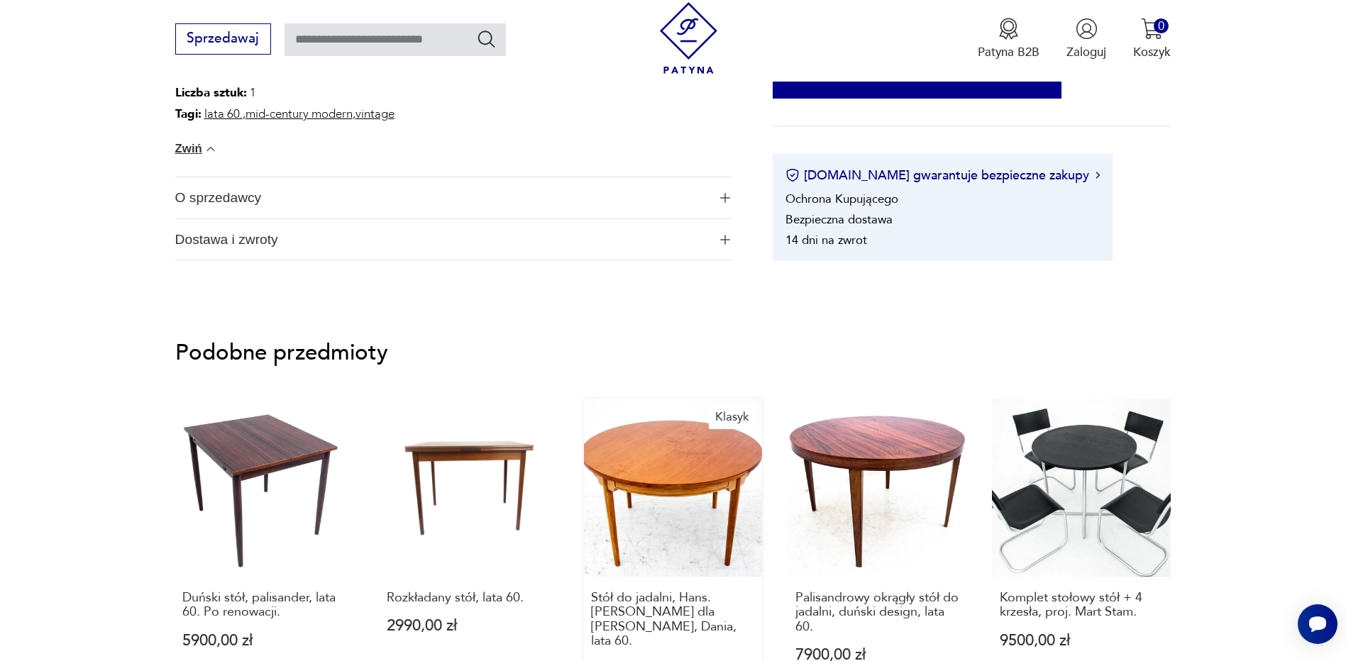
click at [668, 502] on link "Klasyk Stół do jadalni, Hans. J. Wegner dla Johannes Hansen, Dania, lata 60. 10…" at bounding box center [673, 555] width 179 height 312
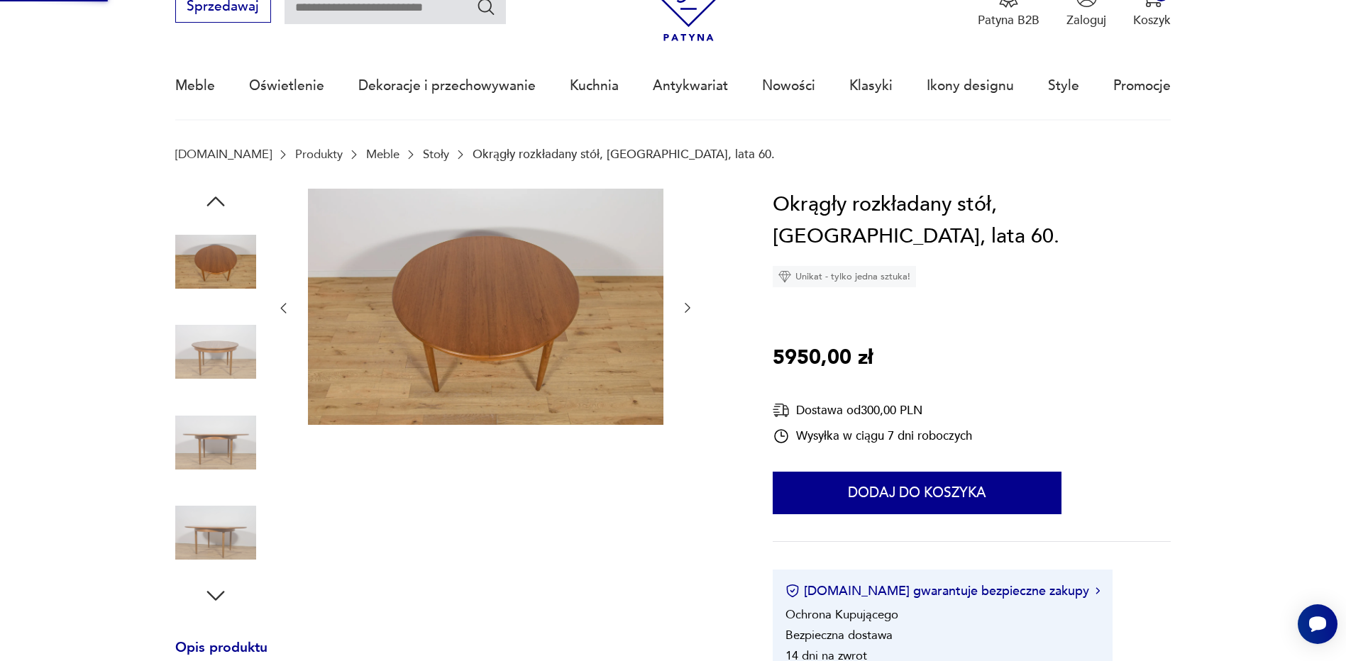
scroll to position [0, 0]
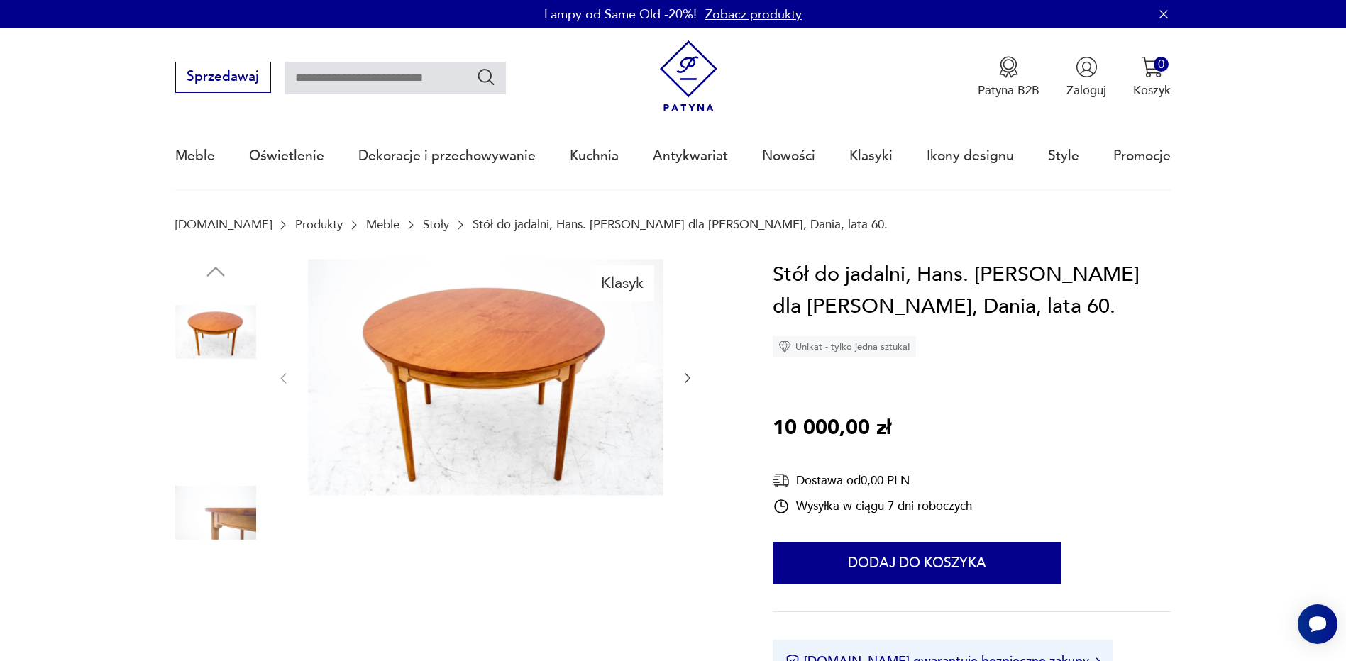
click at [224, 426] on img at bounding box center [215, 422] width 81 height 81
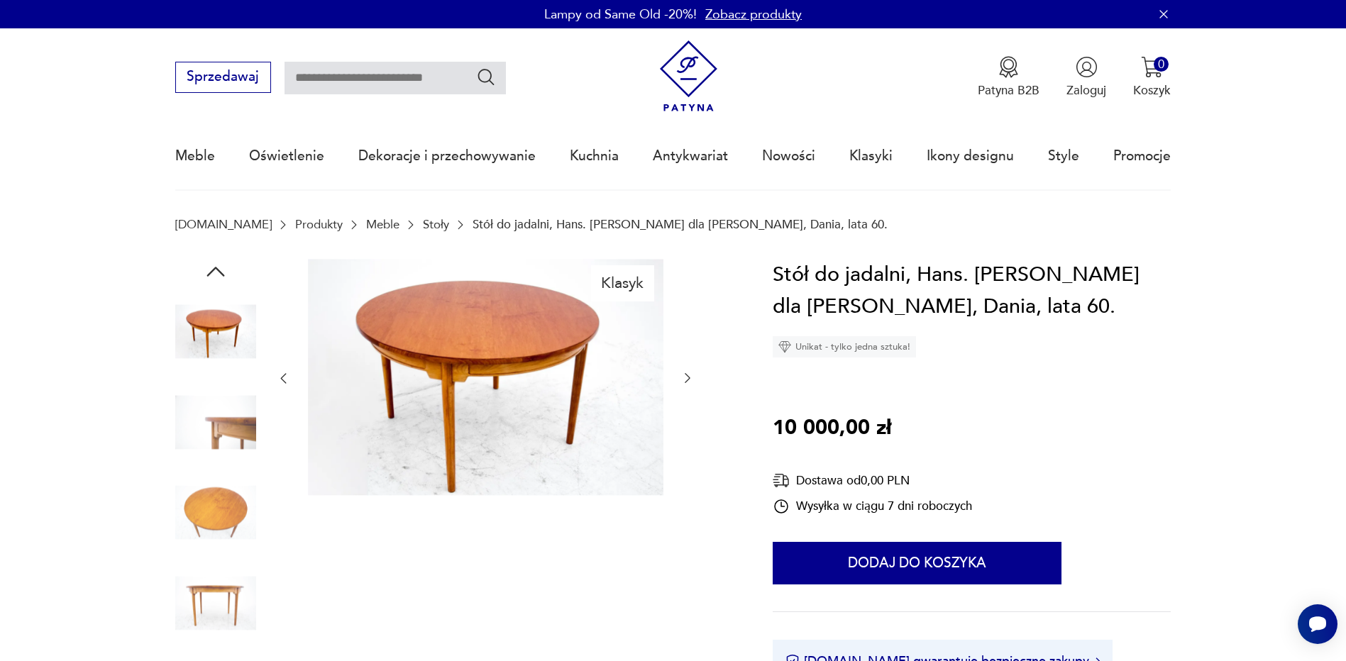
click at [226, 434] on img at bounding box center [215, 422] width 81 height 81
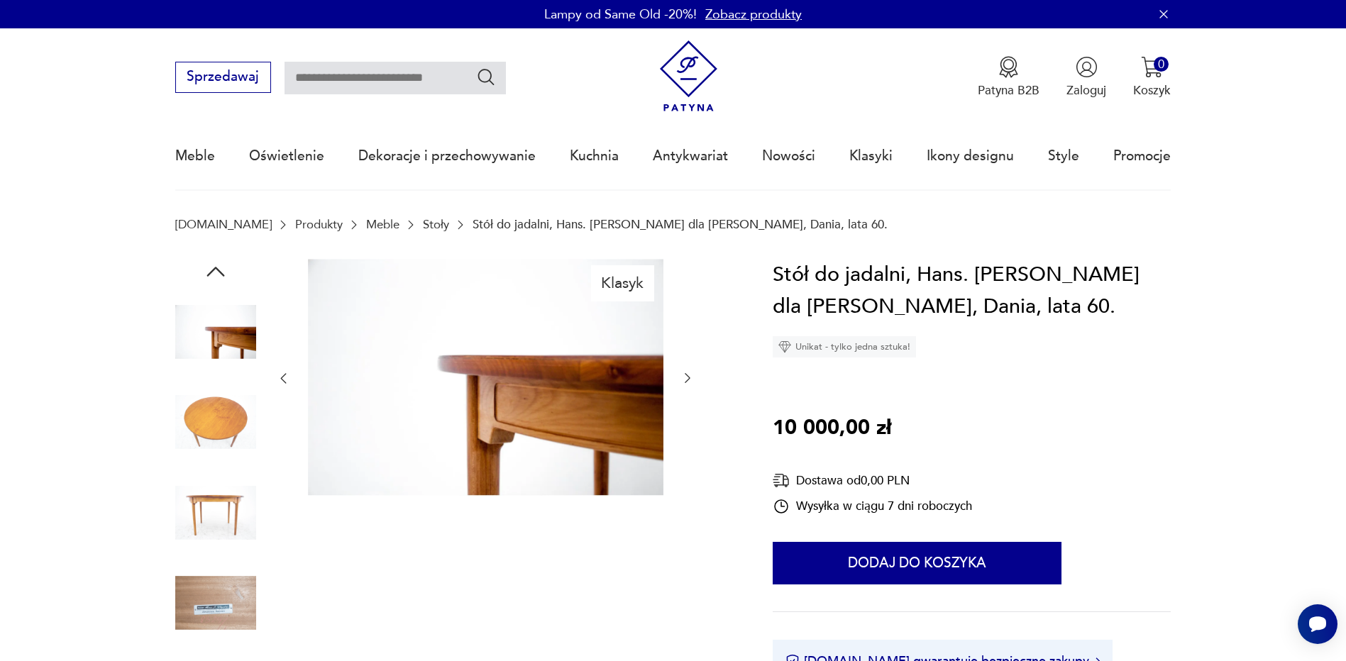
click at [216, 448] on img at bounding box center [215, 422] width 81 height 81
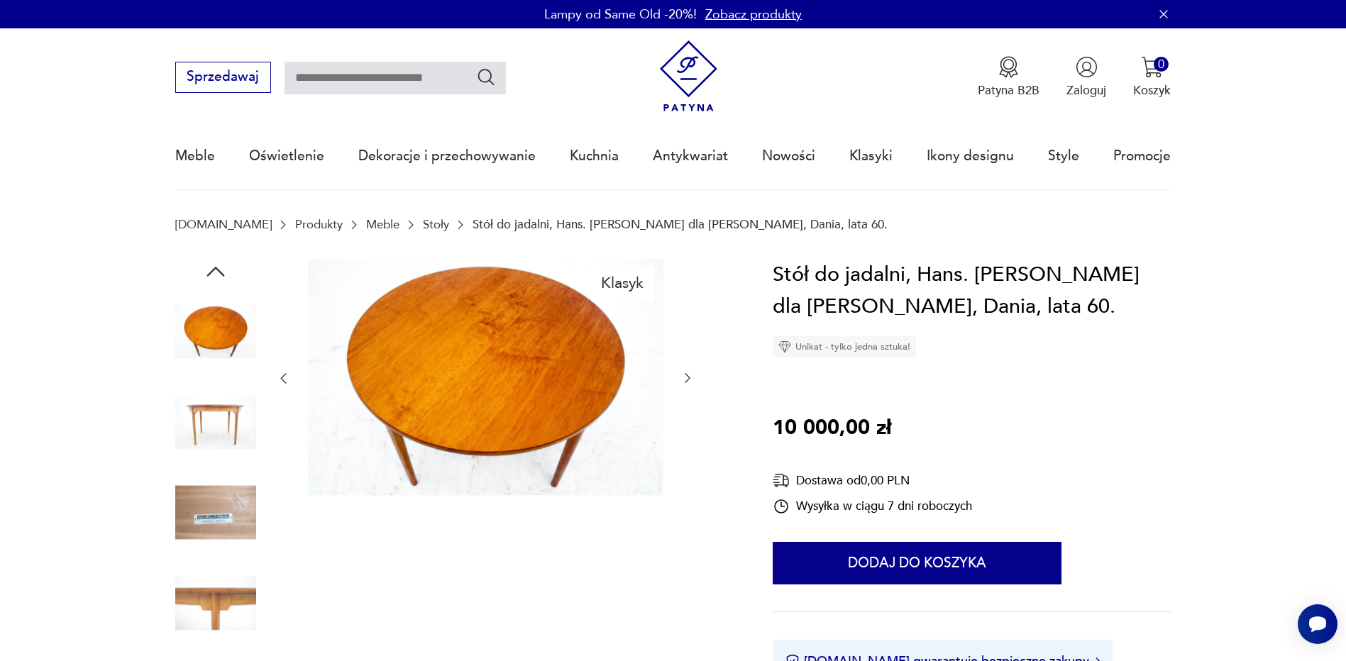
click at [221, 436] on img at bounding box center [215, 422] width 81 height 81
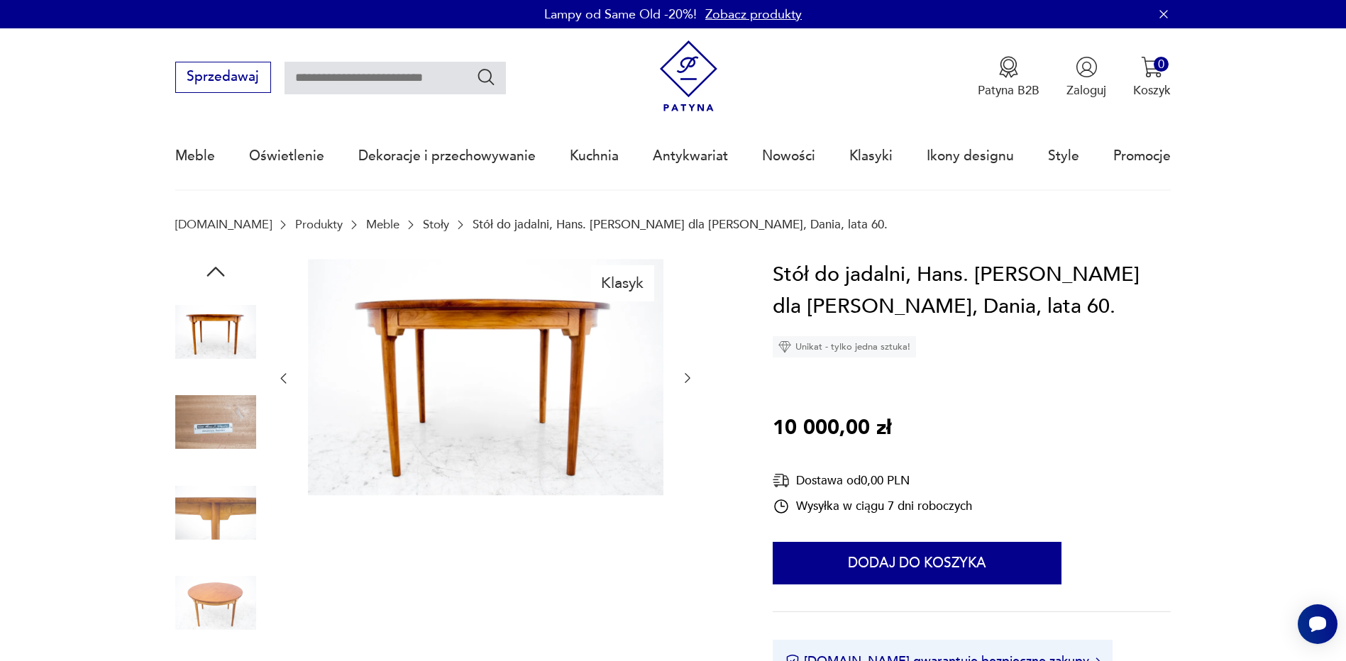
click at [214, 409] on img at bounding box center [215, 422] width 81 height 81
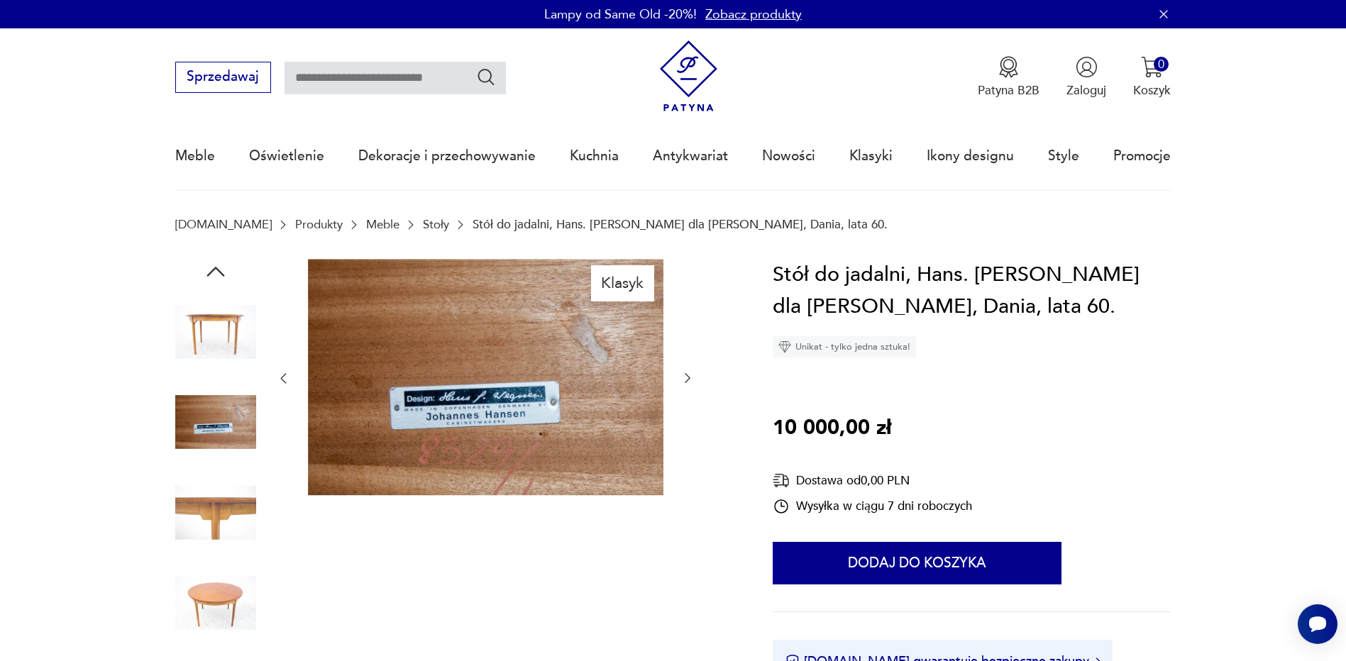
click at [215, 332] on img at bounding box center [215, 332] width 81 height 81
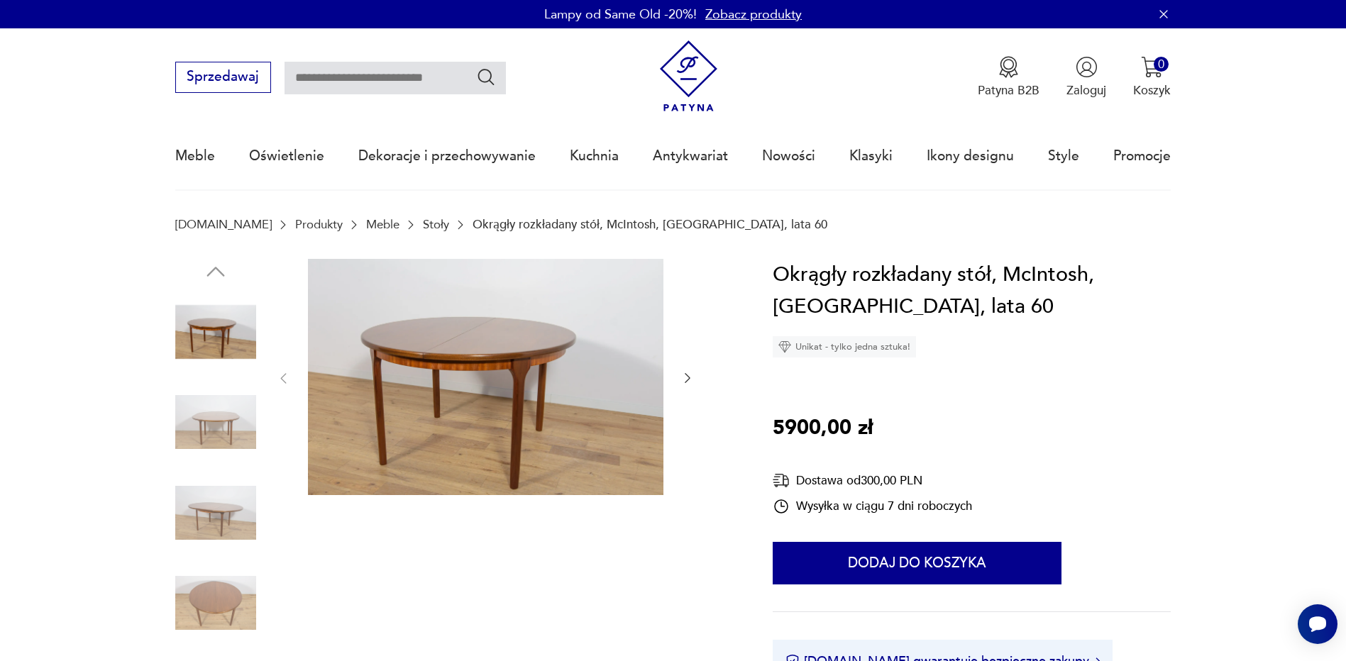
click at [235, 418] on img at bounding box center [215, 422] width 81 height 81
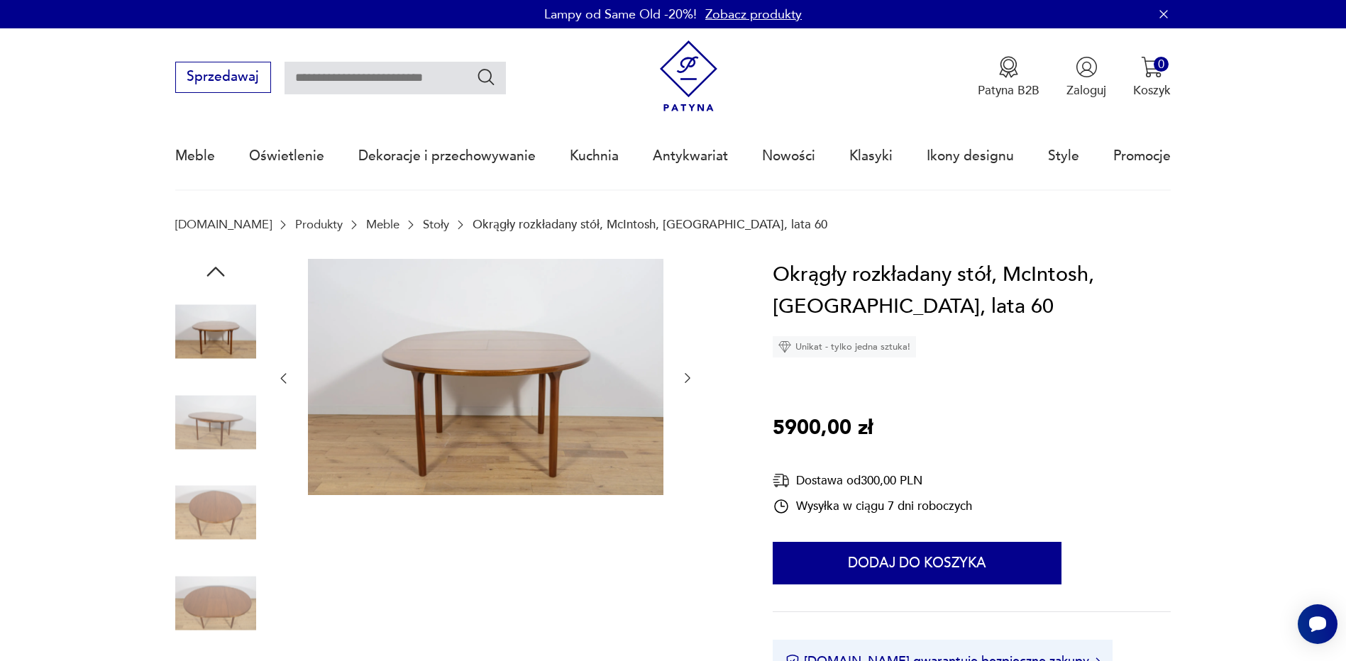
click at [212, 514] on img at bounding box center [215, 513] width 81 height 81
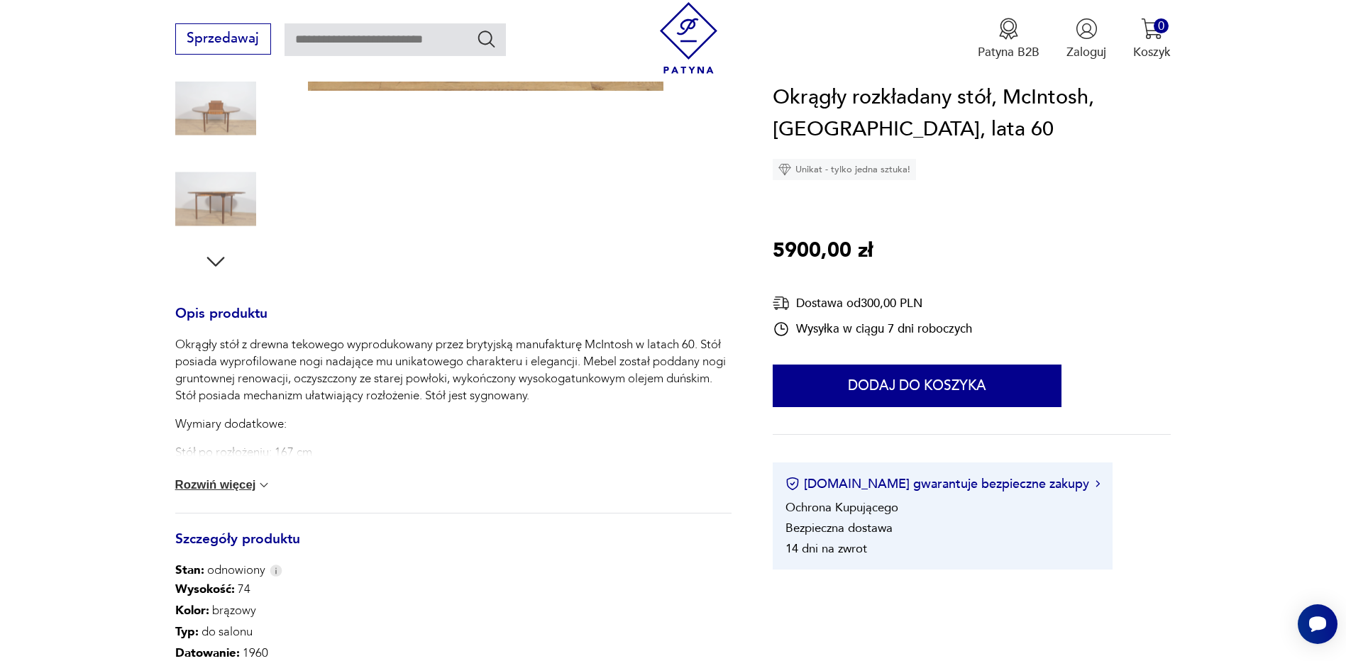
scroll to position [426, 0]
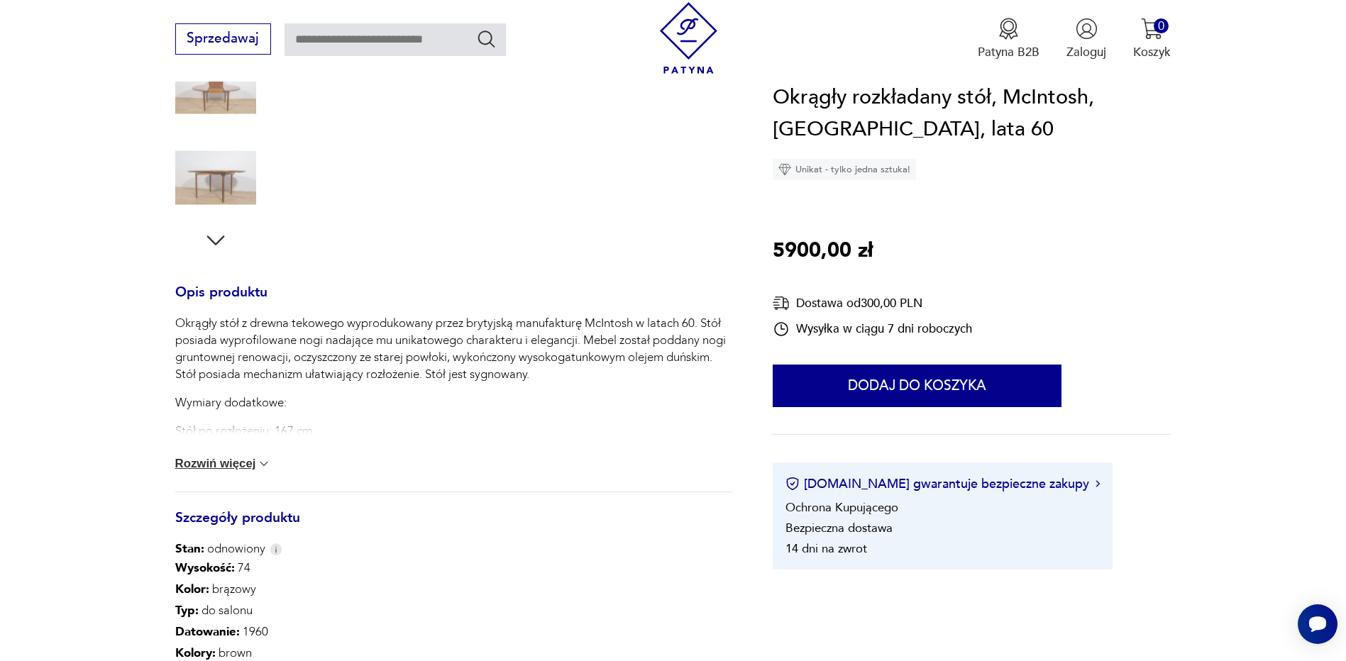
click at [217, 465] on button "Rozwiń więcej" at bounding box center [223, 464] width 97 height 14
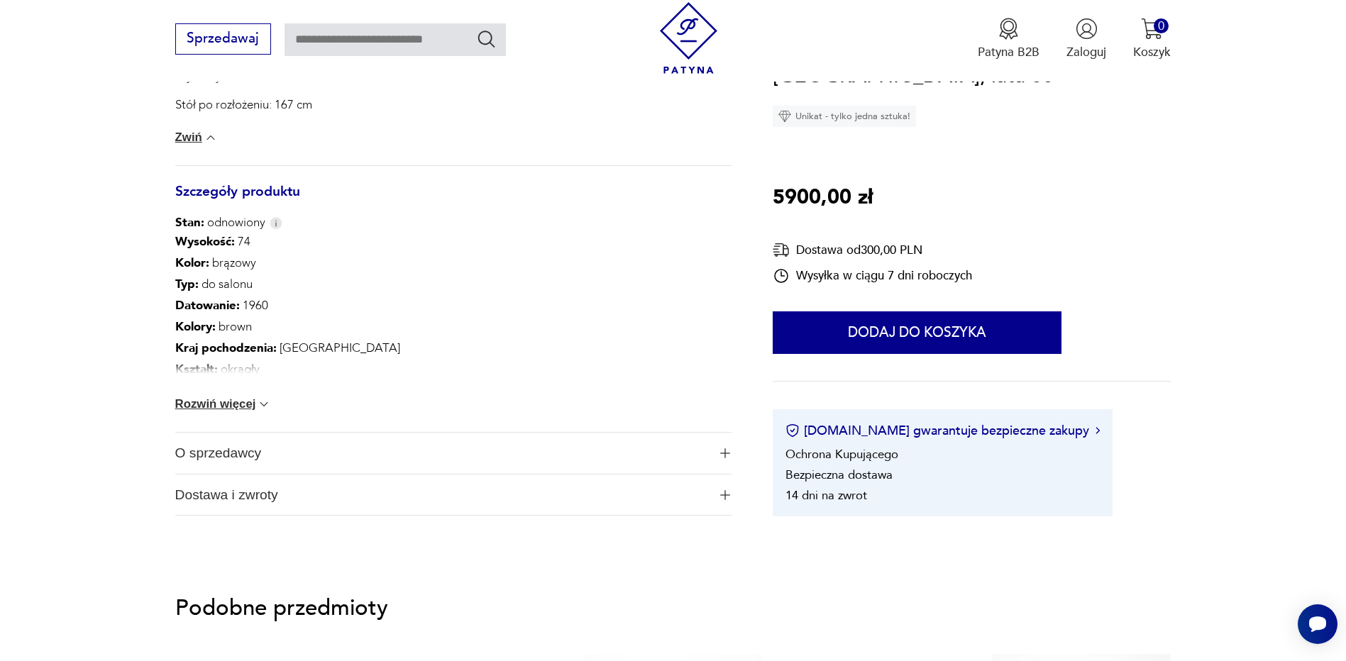
scroll to position [781, 0]
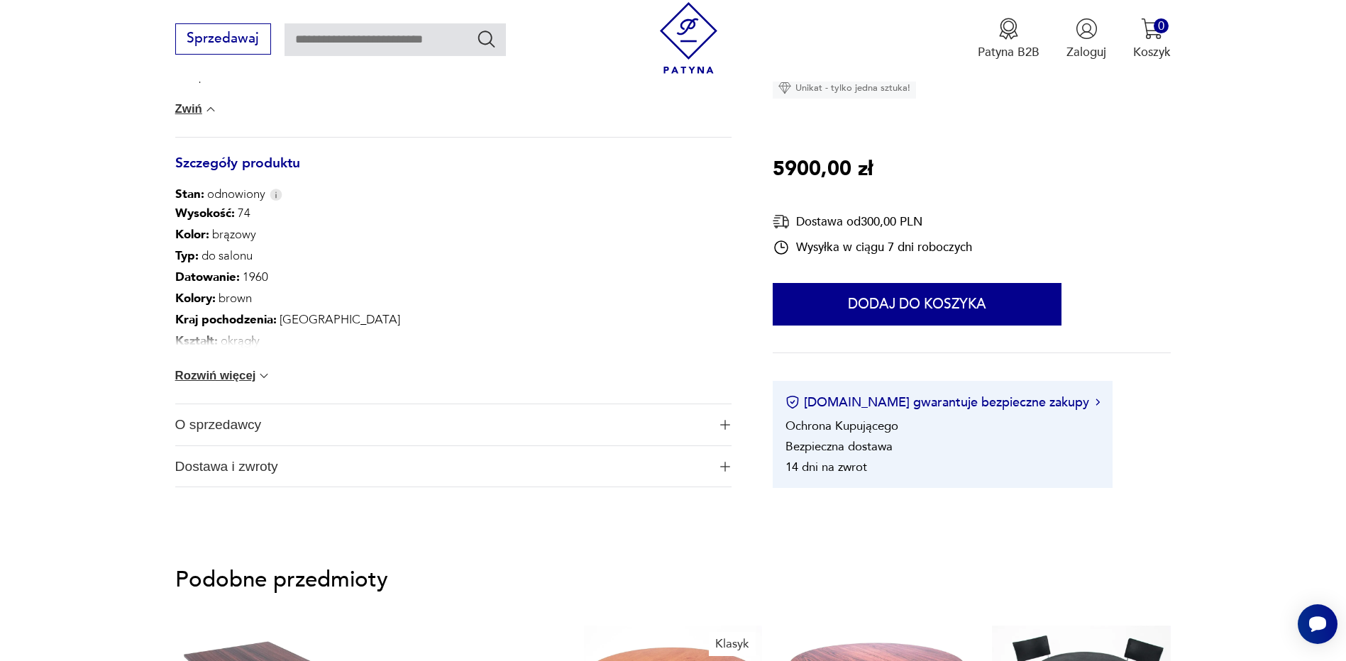
click at [214, 372] on button "Rozwiń więcej" at bounding box center [223, 376] width 97 height 14
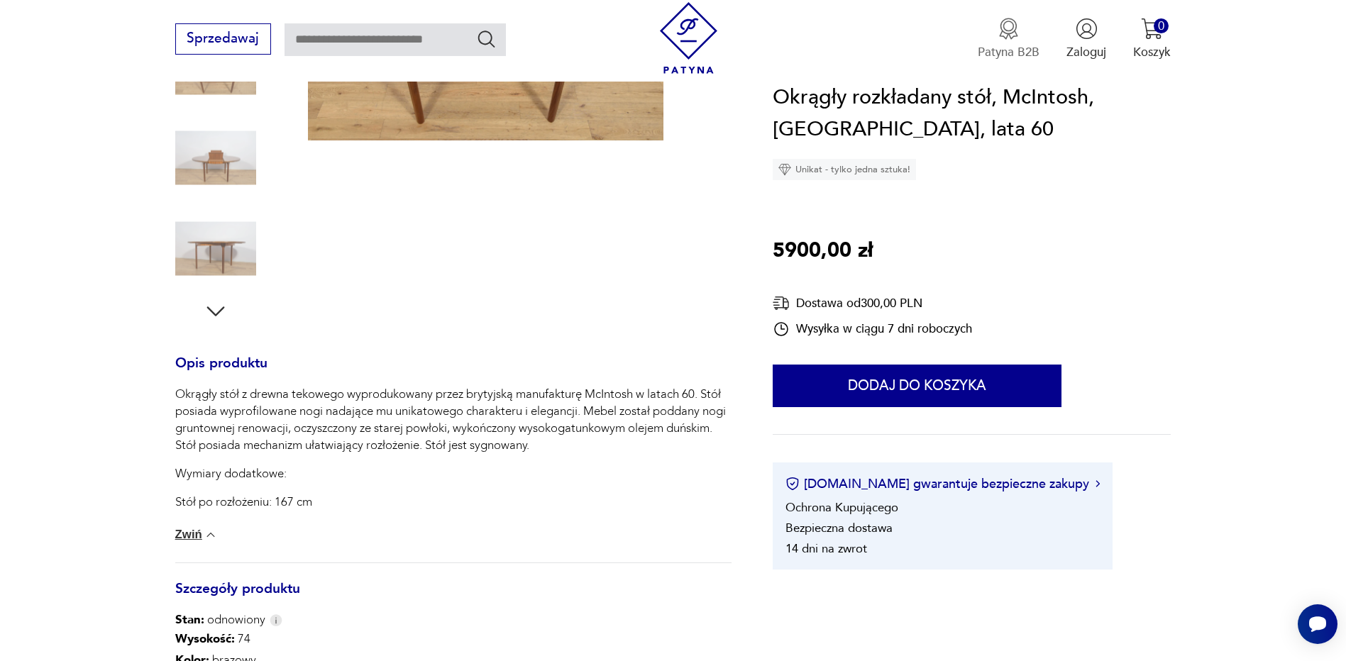
scroll to position [71, 0]
